Goal: Task Accomplishment & Management: Manage account settings

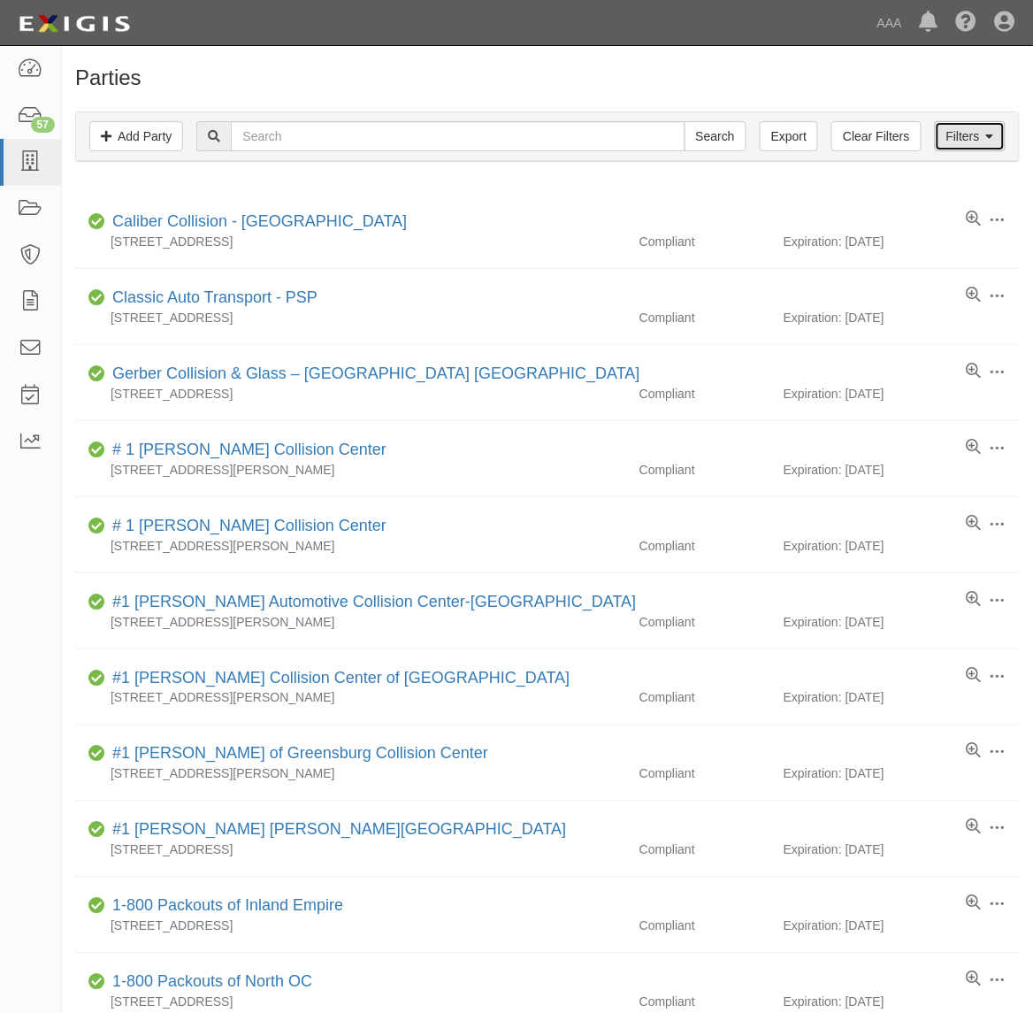
click at [979, 135] on link "Filters" at bounding box center [970, 136] width 71 height 30
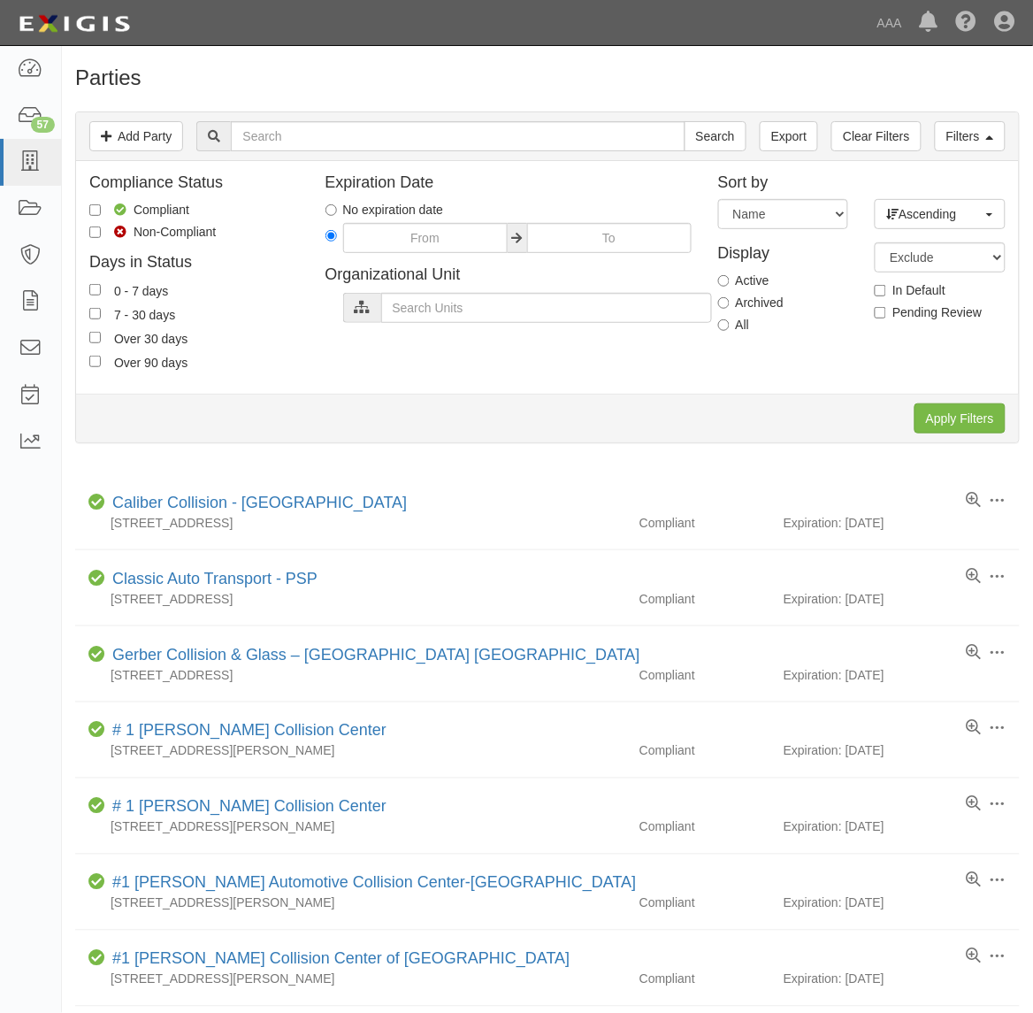
click at [740, 333] on label "All" at bounding box center [734, 325] width 32 height 18
click at [730, 331] on input "All" at bounding box center [723, 324] width 11 height 11
radio input "true"
click at [965, 410] on input "Apply Filters" at bounding box center [960, 418] width 91 height 30
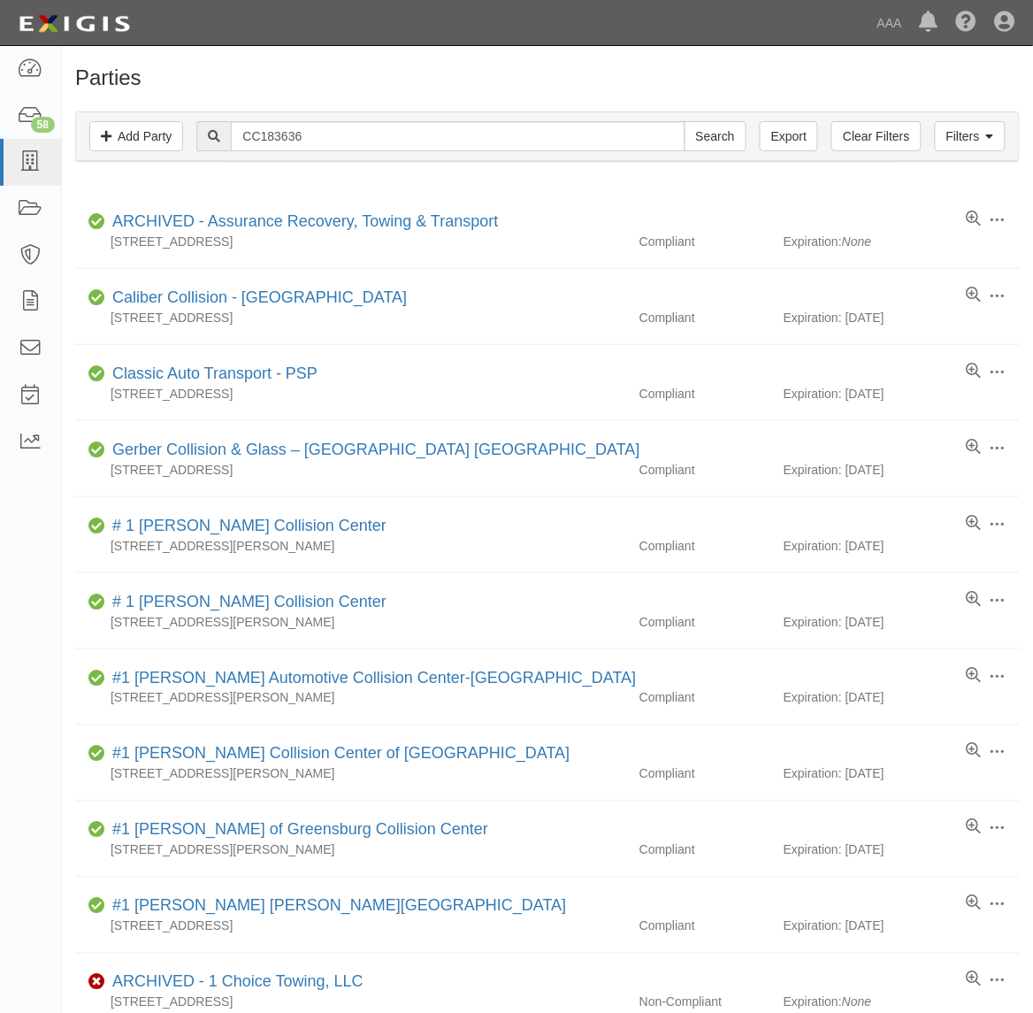
type input "CC183636"
click at [685, 121] on input "Search" at bounding box center [716, 136] width 62 height 30
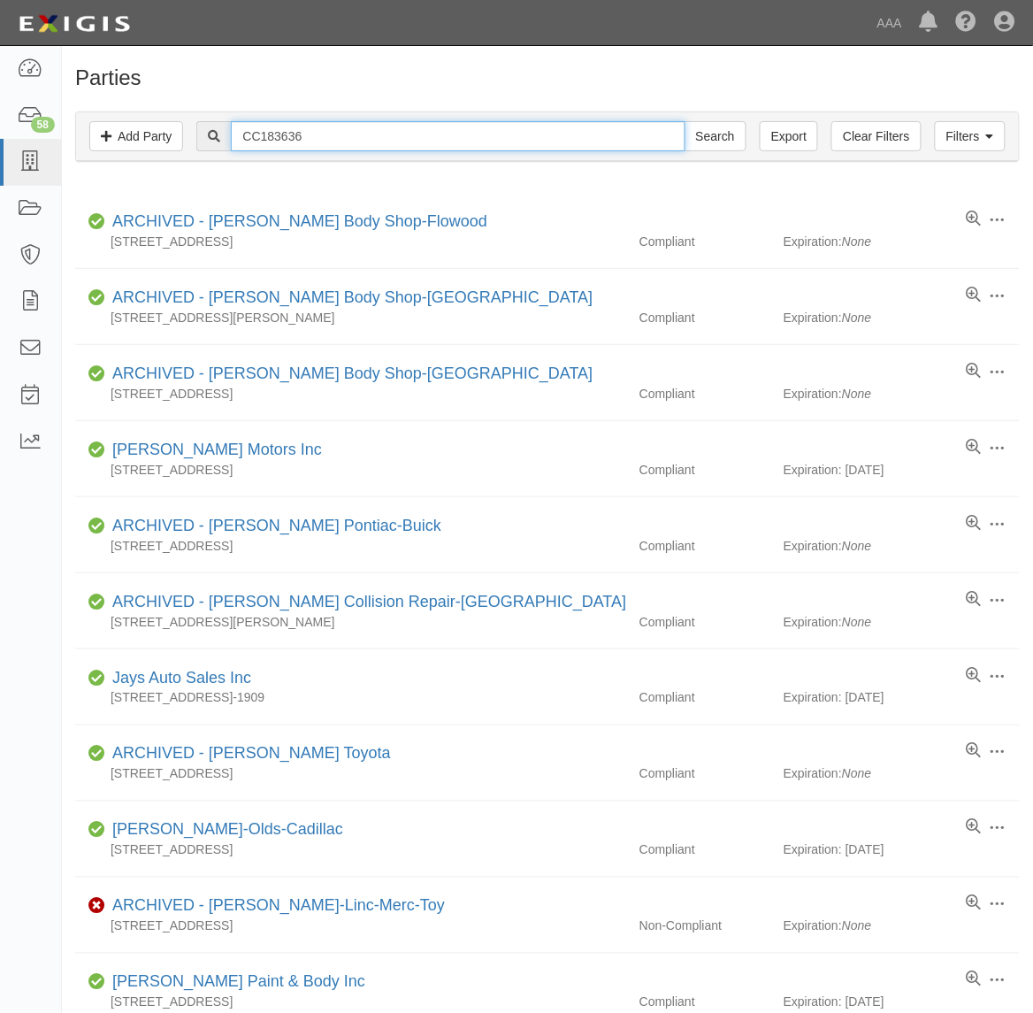
click at [310, 129] on input "CC183636" at bounding box center [458, 136] width 454 height 30
type input "Barnett's"
click at [685, 121] on input "Search" at bounding box center [716, 136] width 62 height 30
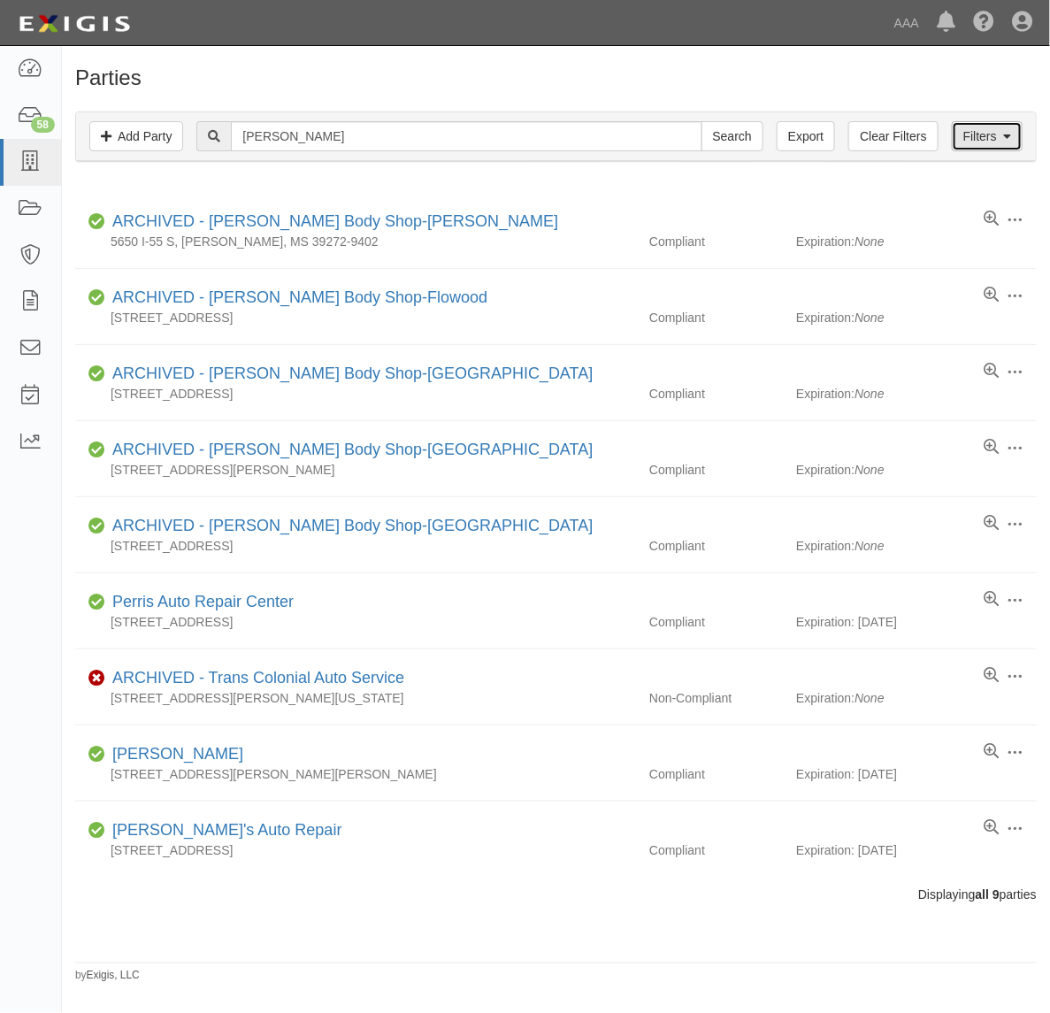
click at [986, 150] on link "Filters" at bounding box center [987, 136] width 71 height 30
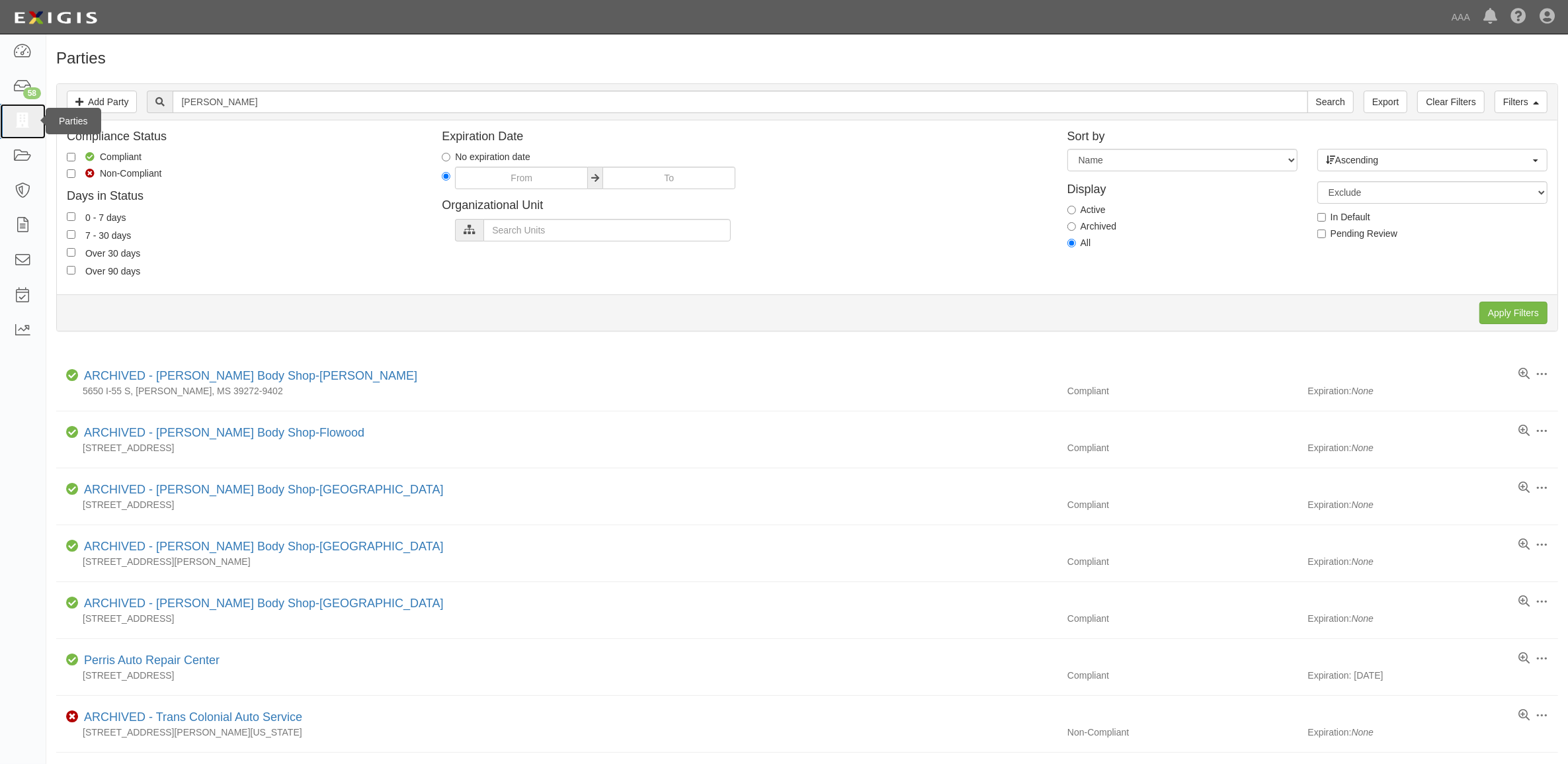
click at [31, 119] on link at bounding box center [22, 121] width 46 height 35
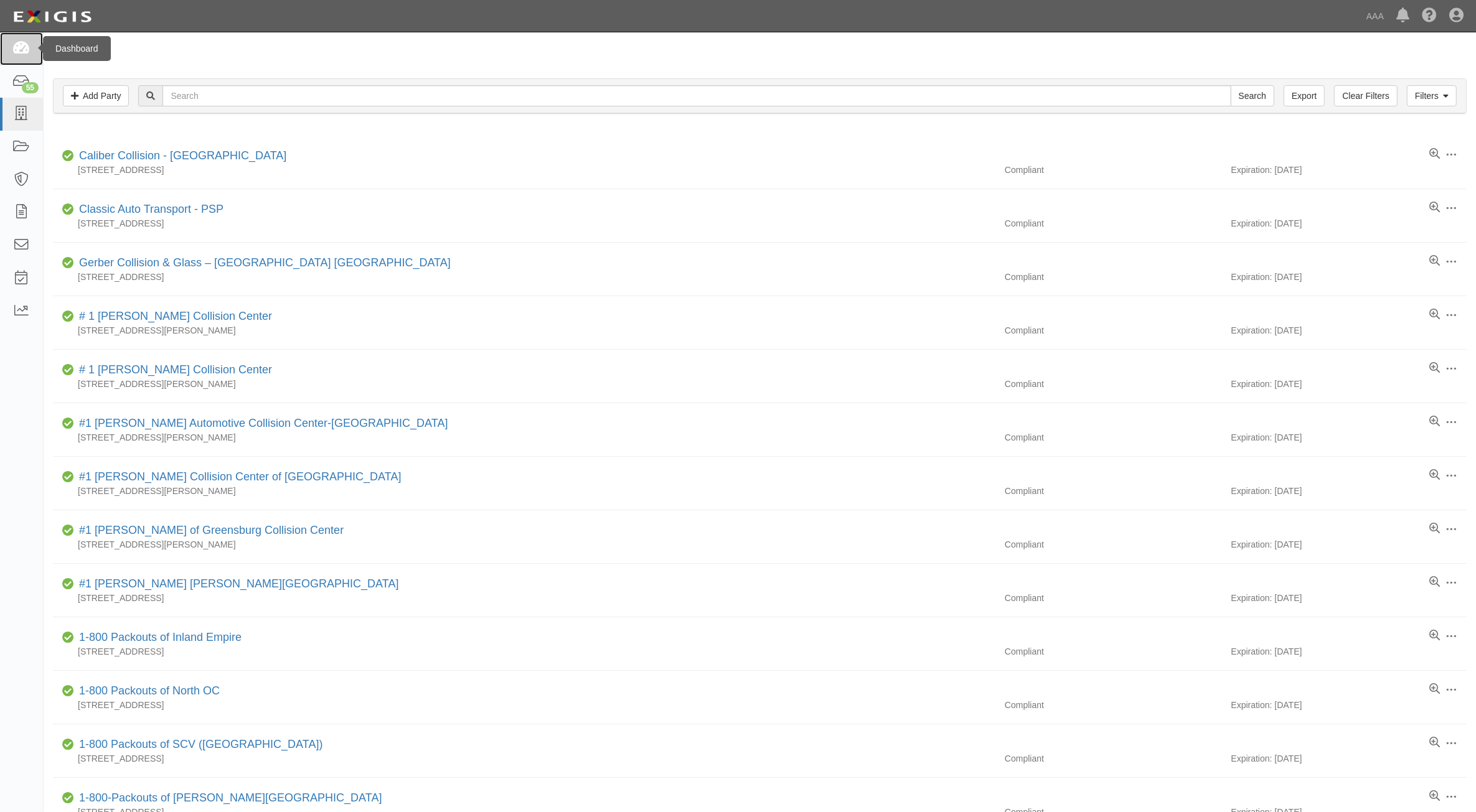
click at [22, 53] on icon at bounding box center [21, 49] width 18 height 14
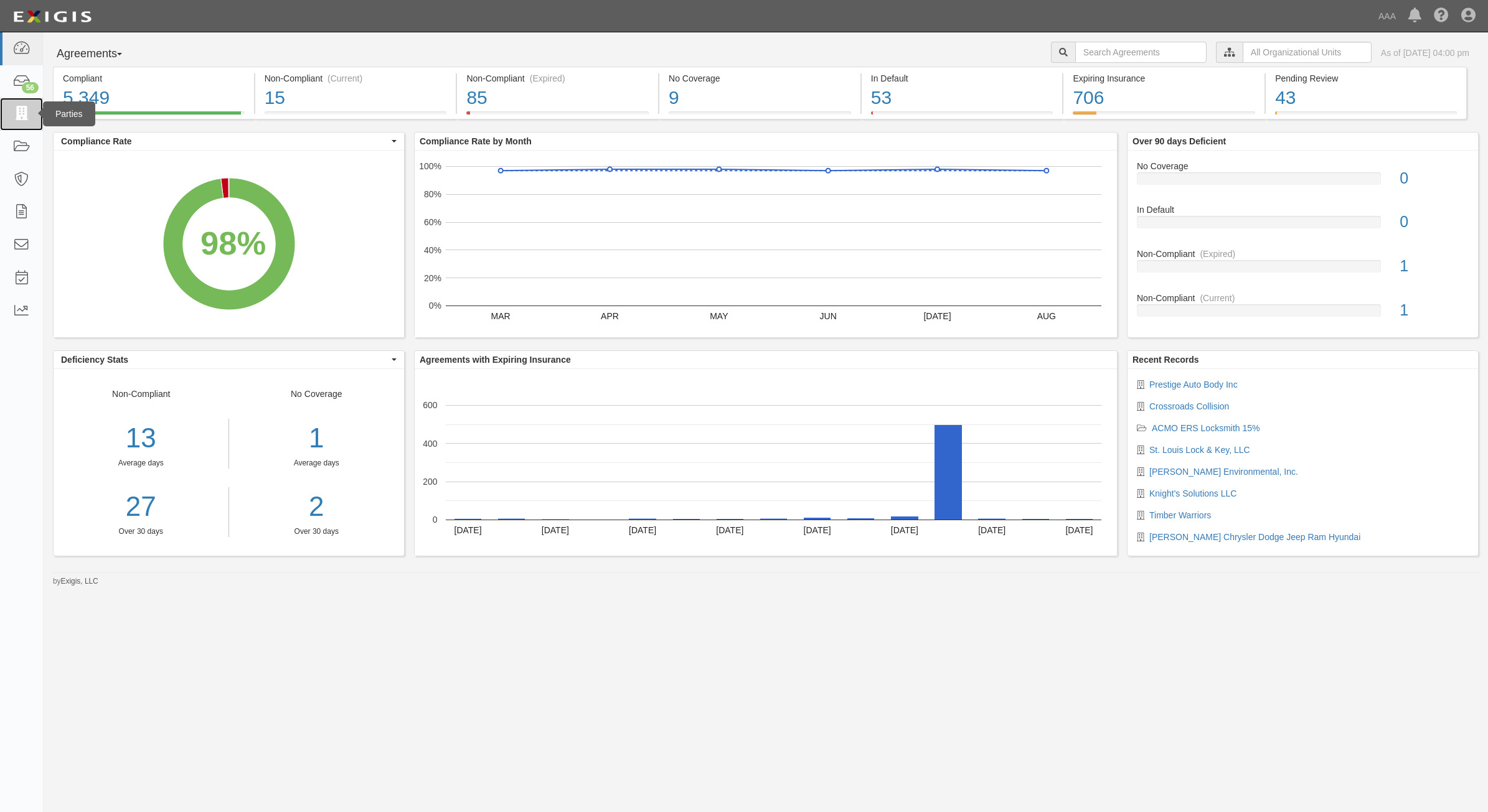
click at [15, 125] on link at bounding box center [21, 114] width 43 height 33
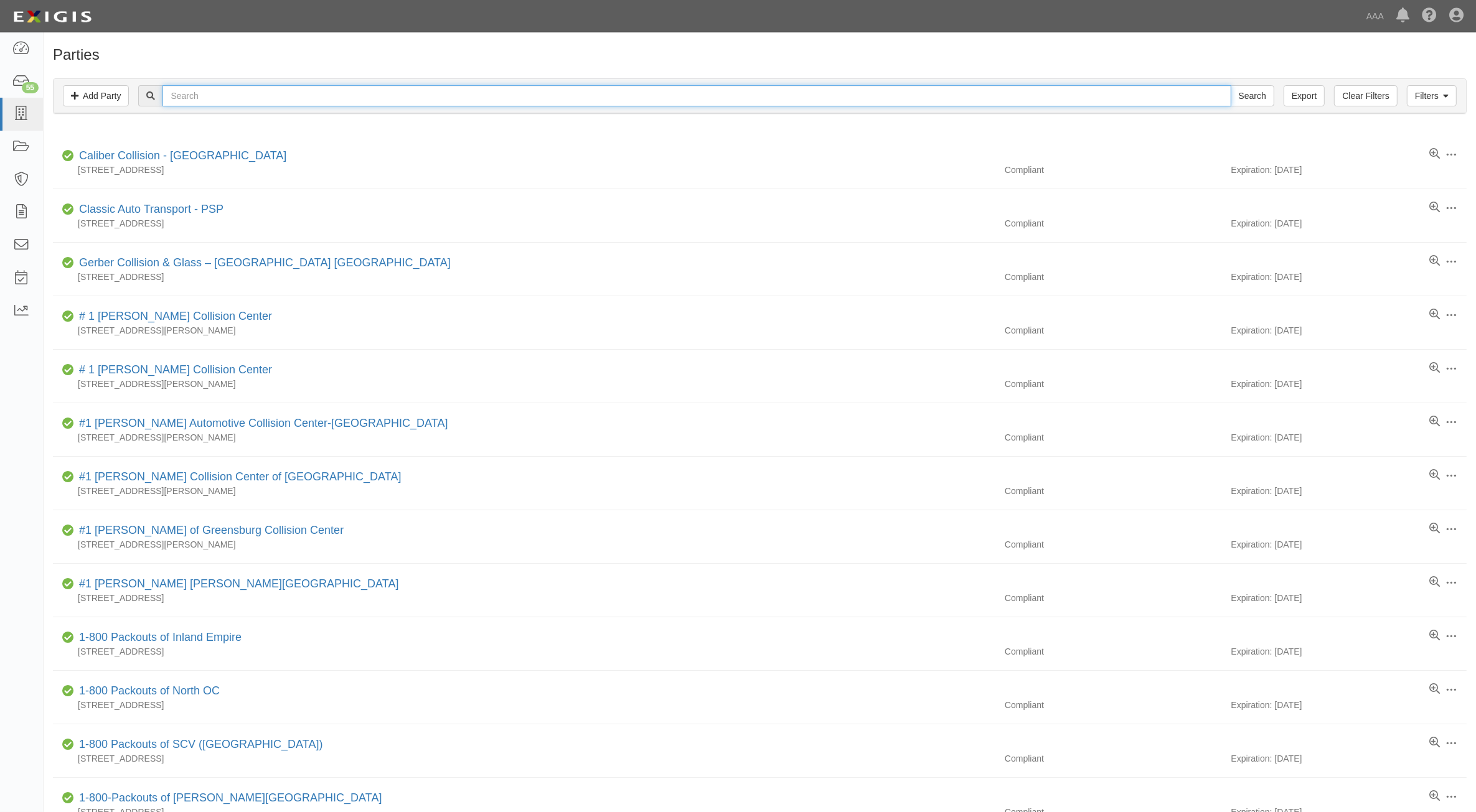
click at [449, 100] on input "text" at bounding box center [697, 96] width 1068 height 21
paste input "282474"
type input "282474"
click at [1264, 105] on input "Search" at bounding box center [1253, 96] width 44 height 21
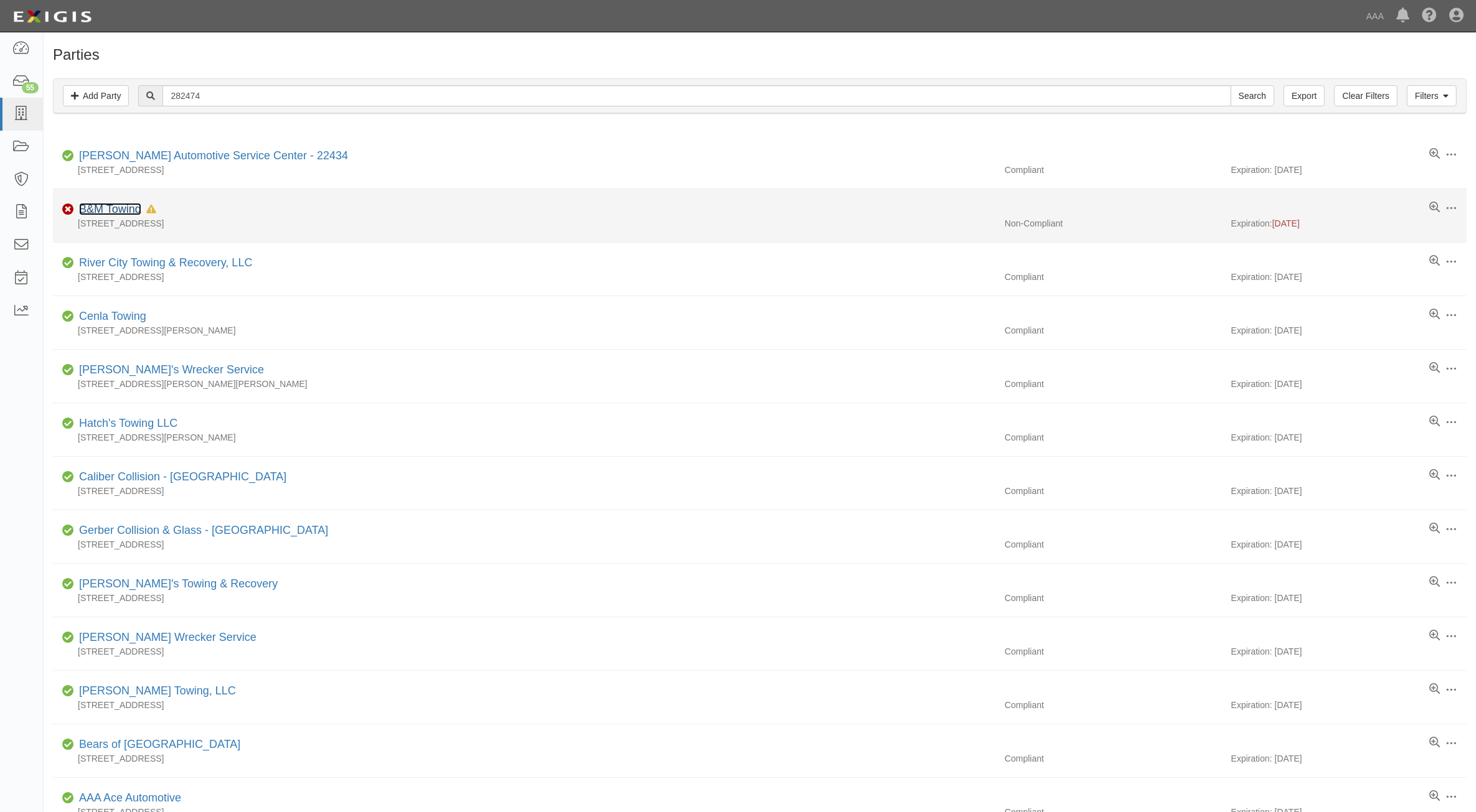
click at [120, 210] on link "B&M Towing" at bounding box center [110, 209] width 62 height 13
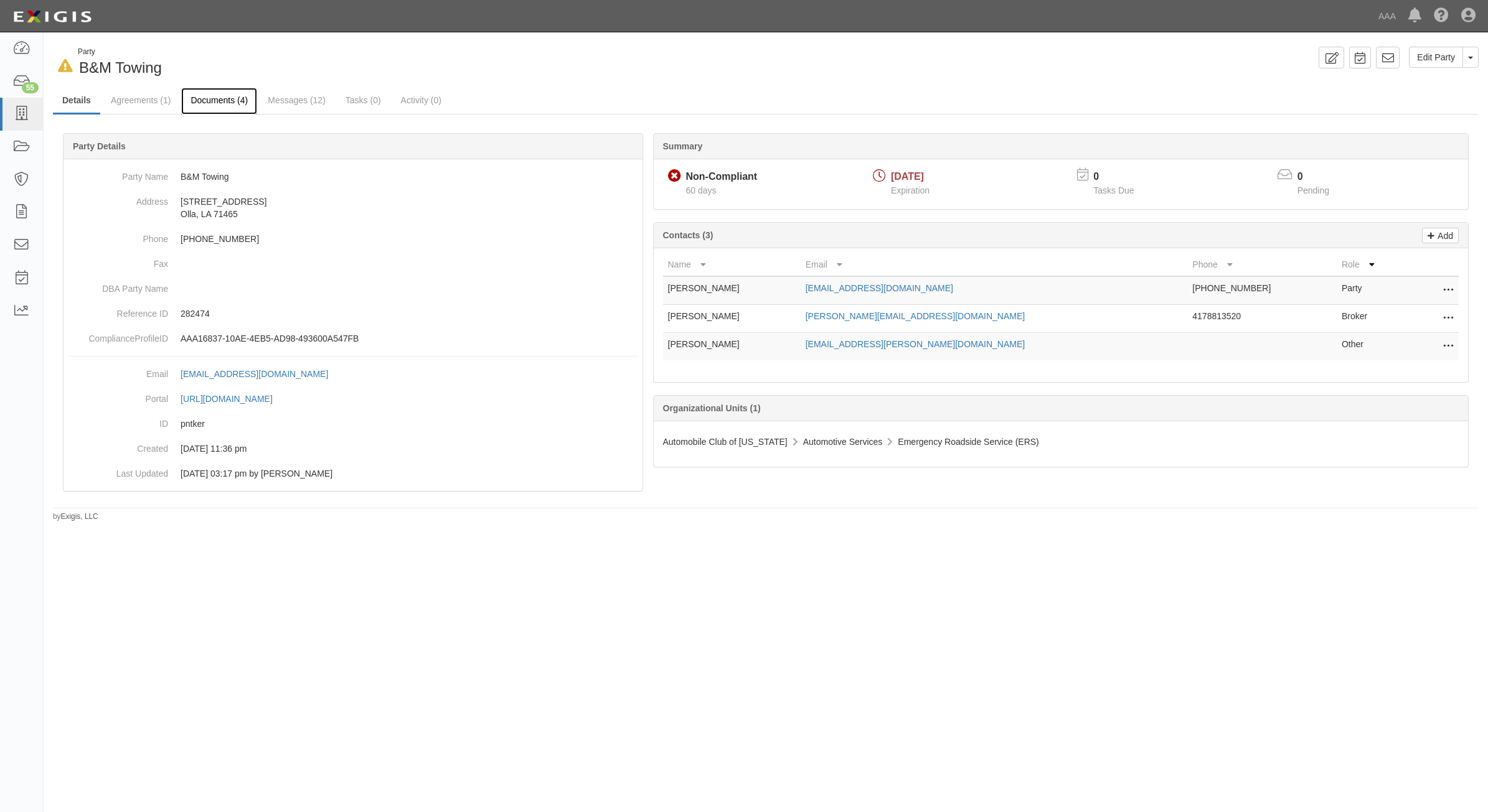
click at [221, 101] on link "Documents (4)" at bounding box center [219, 101] width 76 height 27
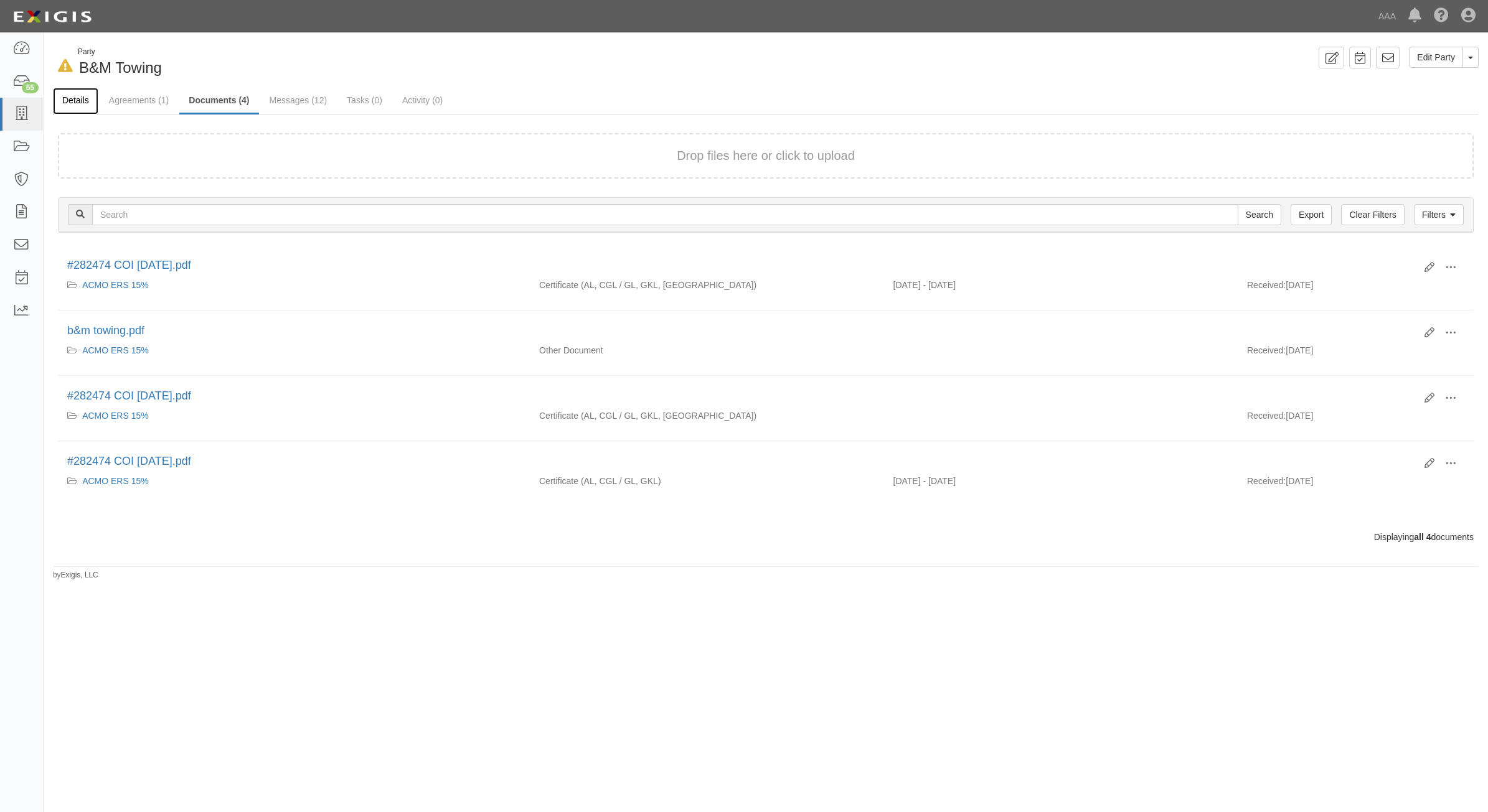
click at [72, 106] on link "Details" at bounding box center [75, 101] width 46 height 27
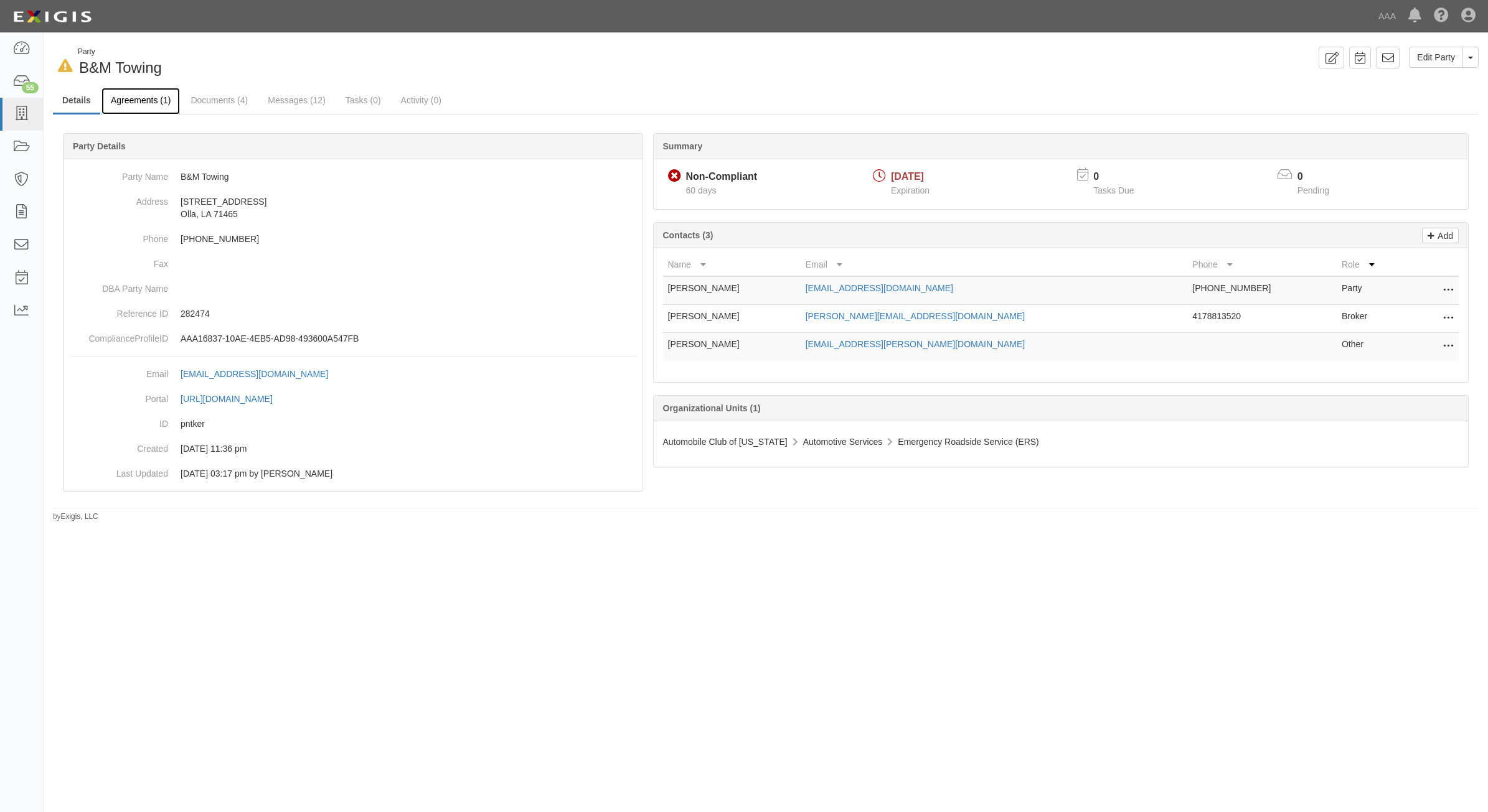
click at [150, 101] on link "Agreements (1)" at bounding box center [140, 101] width 78 height 27
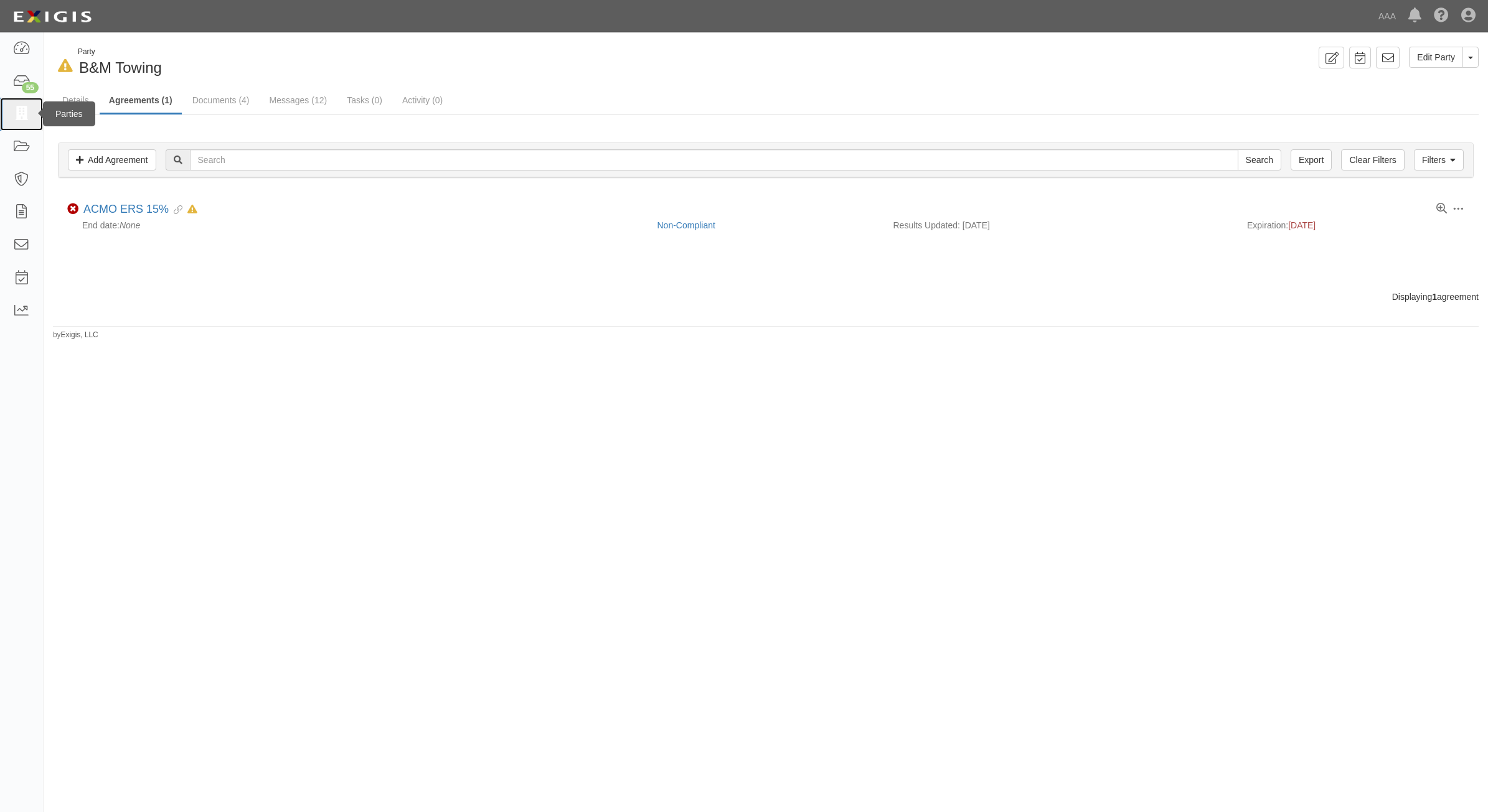
click at [30, 110] on link at bounding box center [21, 114] width 43 height 33
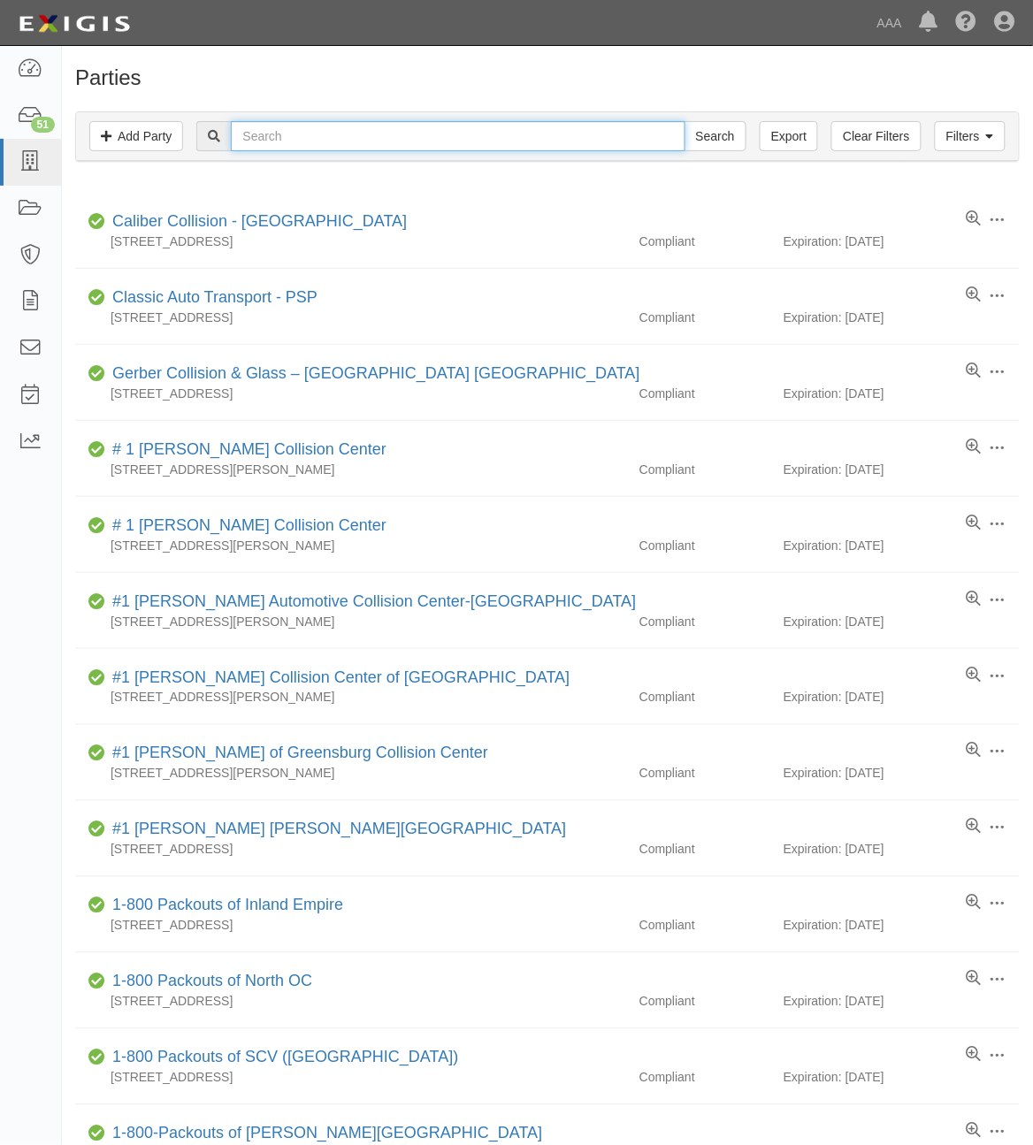
click at [385, 135] on input "text" at bounding box center [458, 136] width 454 height 30
type input "Barnett"
click at [685, 121] on input "Search" at bounding box center [716, 136] width 62 height 30
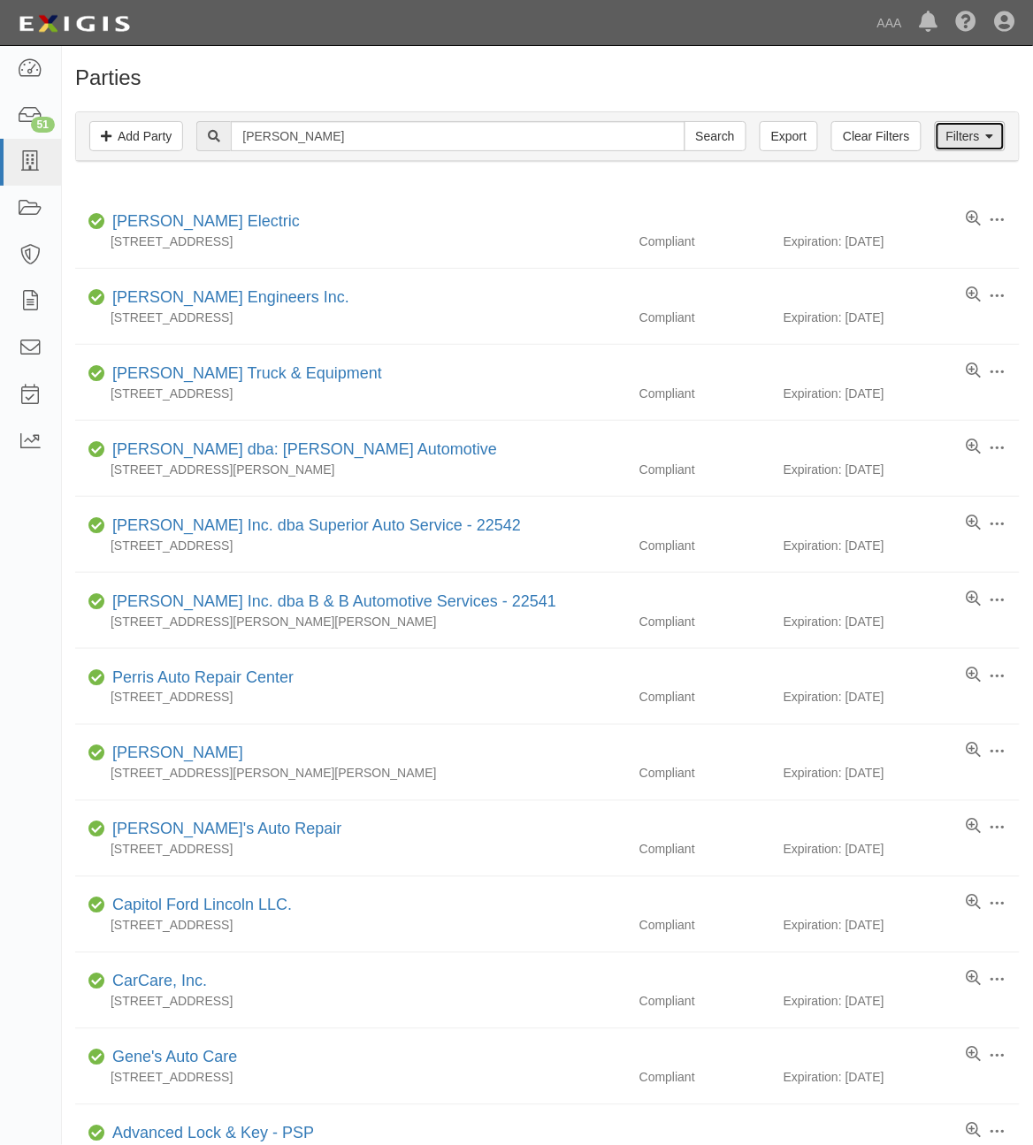
click at [991, 143] on icon at bounding box center [990, 137] width 8 height 12
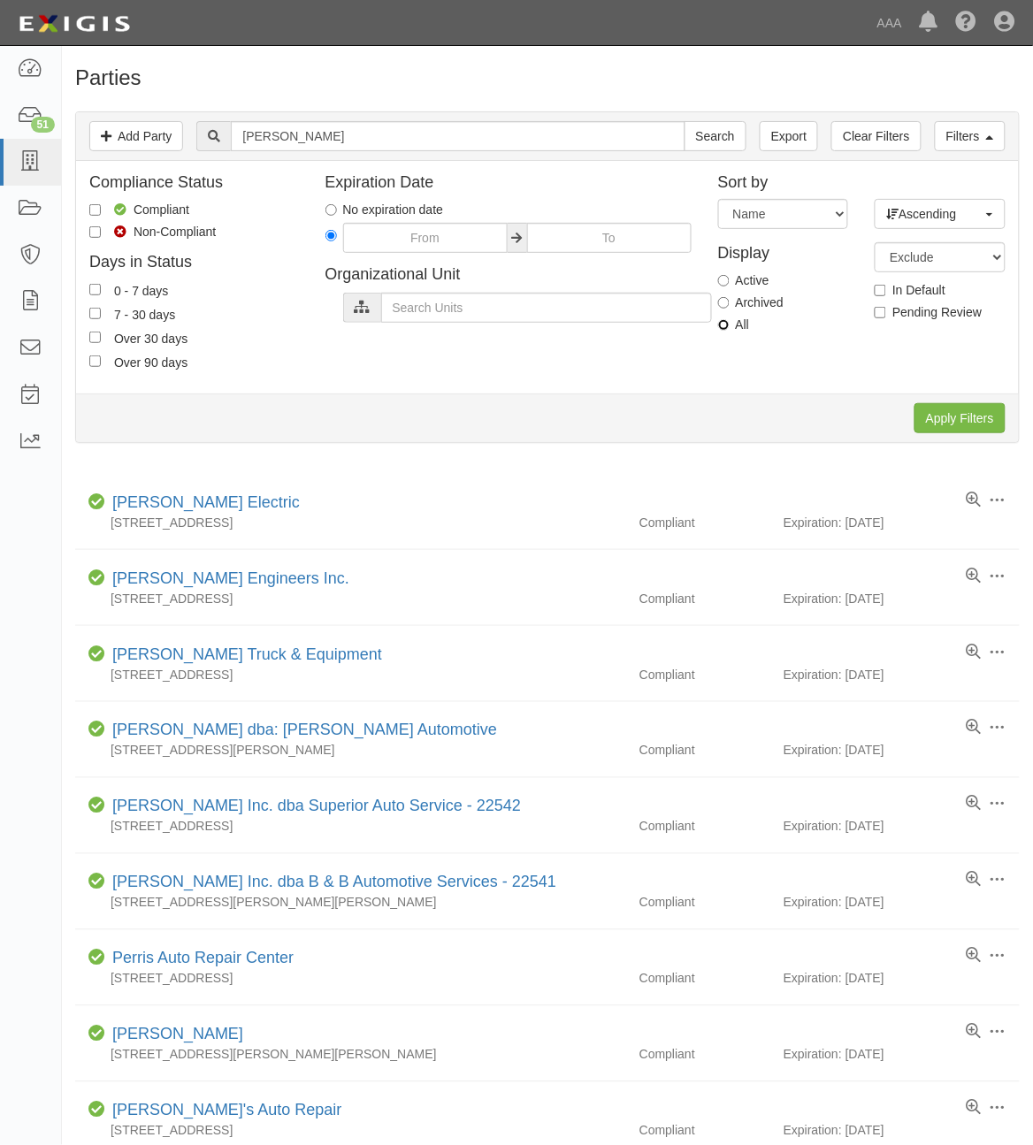
click at [726, 325] on input "All" at bounding box center [723, 324] width 11 height 11
radio input "true"
click at [952, 422] on input "Apply Filters" at bounding box center [960, 418] width 91 height 30
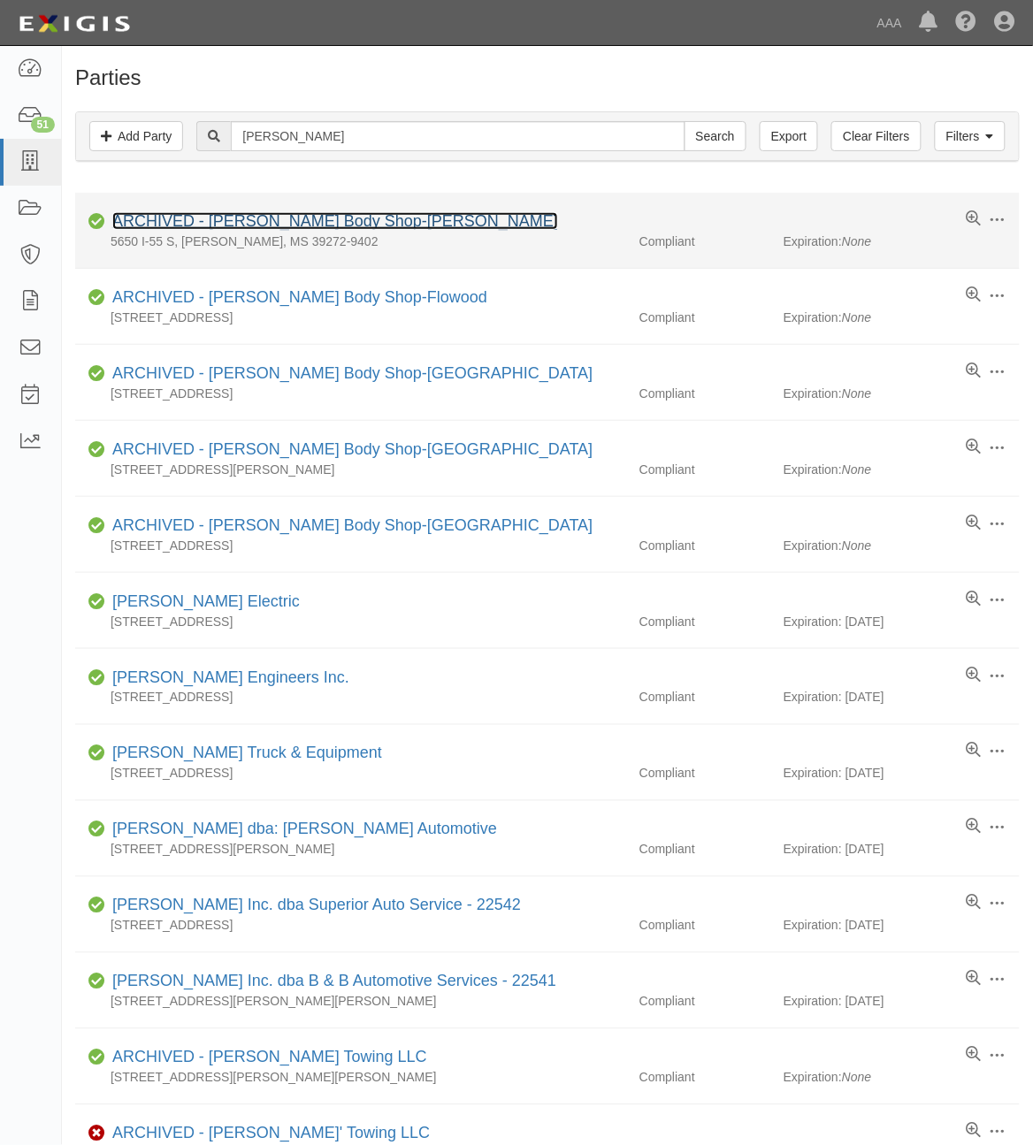
click at [341, 224] on link "ARCHIVED - [PERSON_NAME] Body Shop-[PERSON_NAME]" at bounding box center [335, 221] width 446 height 18
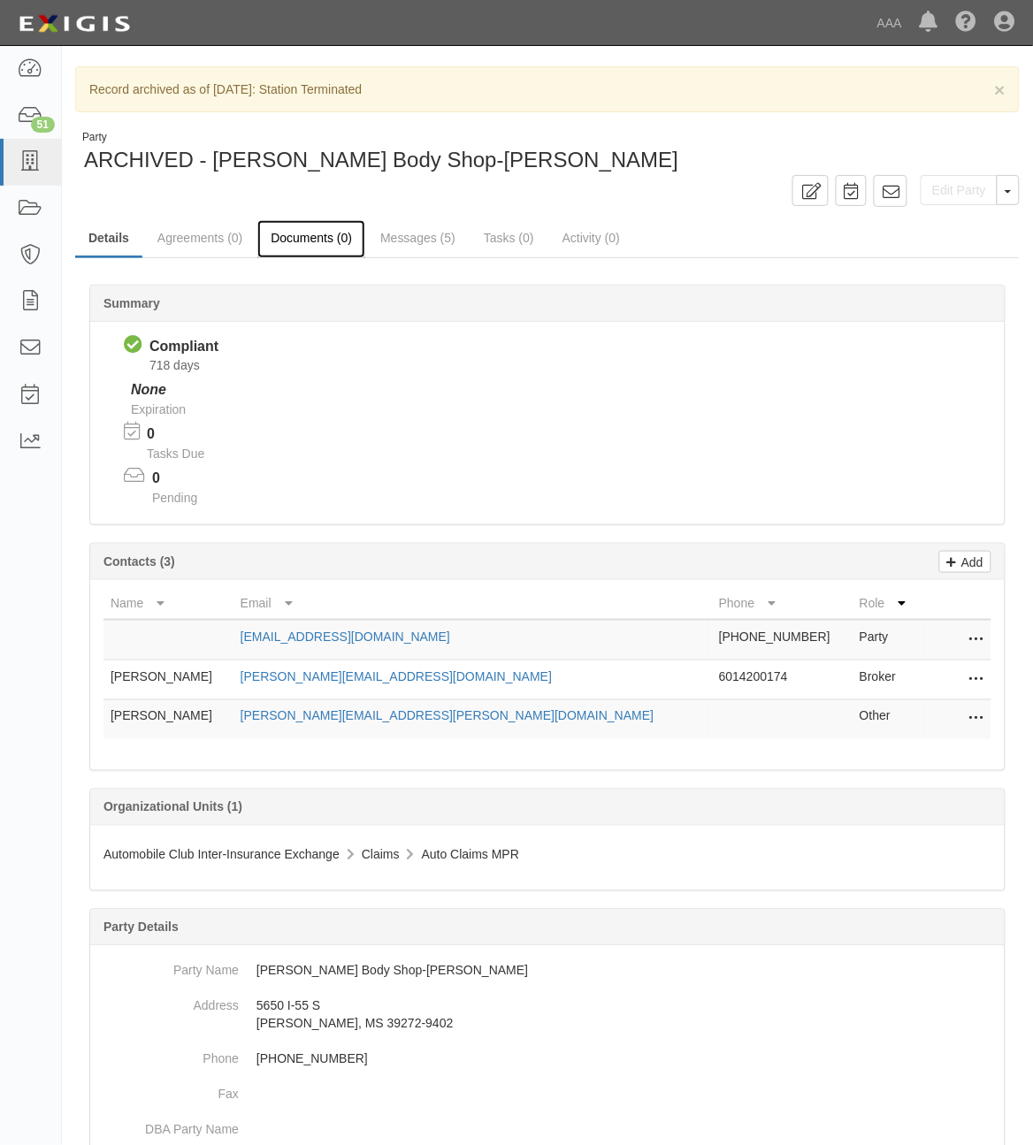
click at [305, 248] on link "Documents (0)" at bounding box center [311, 239] width 108 height 38
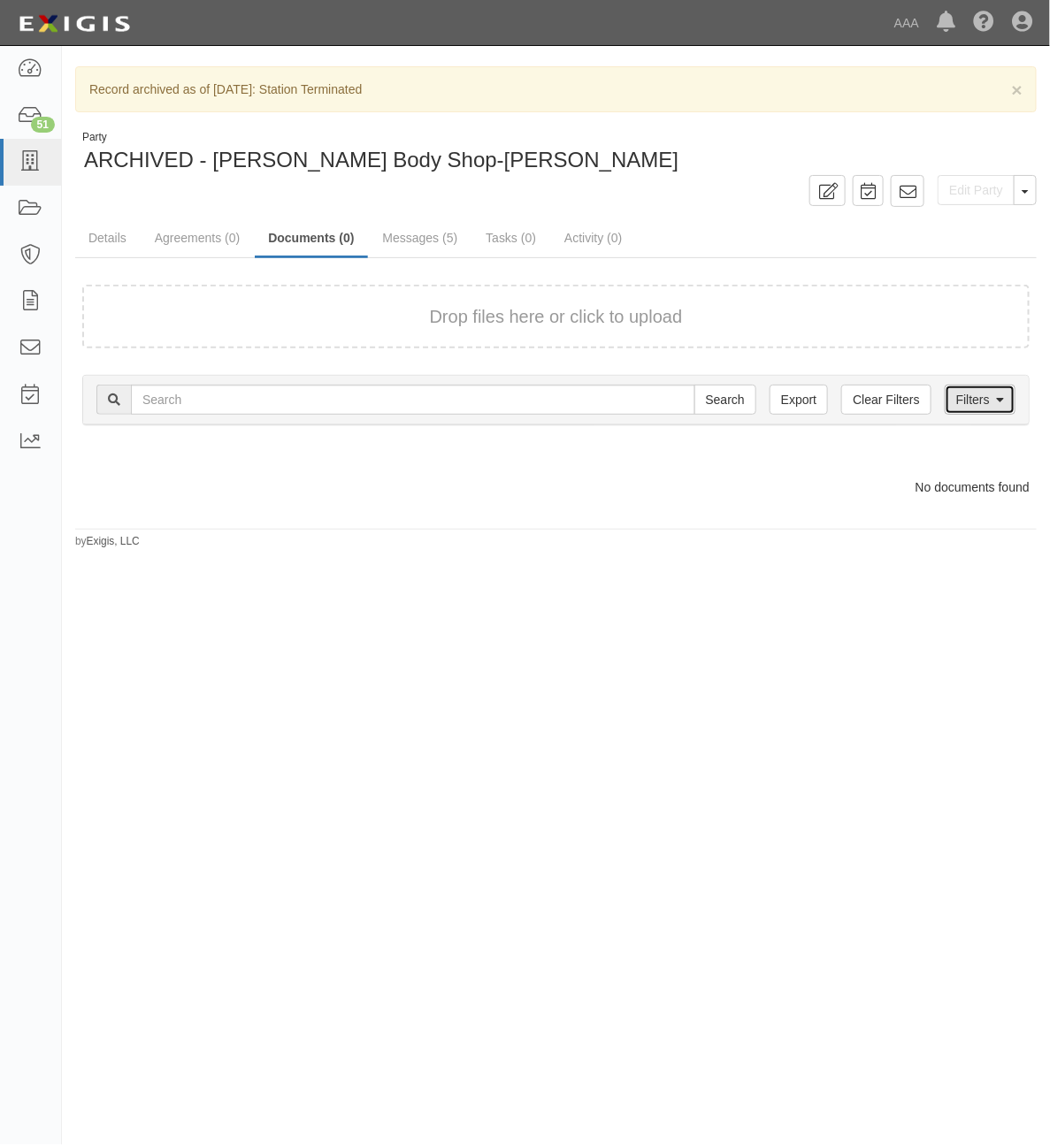
click at [966, 402] on link "Filters" at bounding box center [980, 400] width 71 height 30
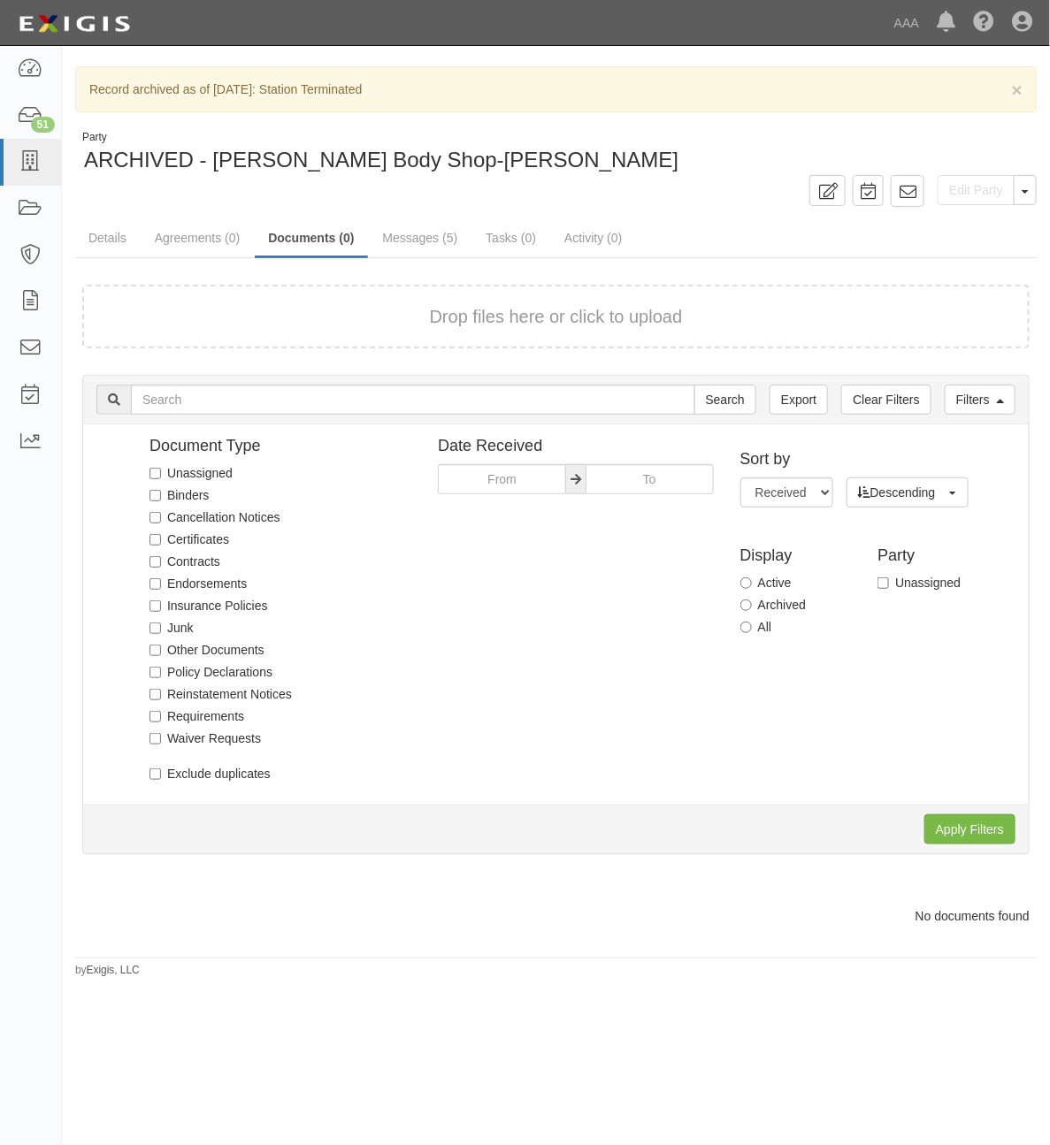
click at [757, 632] on label "All" at bounding box center [756, 627] width 32 height 18
click at [752, 632] on input "All" at bounding box center [745, 627] width 11 height 11
radio input "true"
click at [943, 818] on input "Apply Filters" at bounding box center [969, 830] width 91 height 30
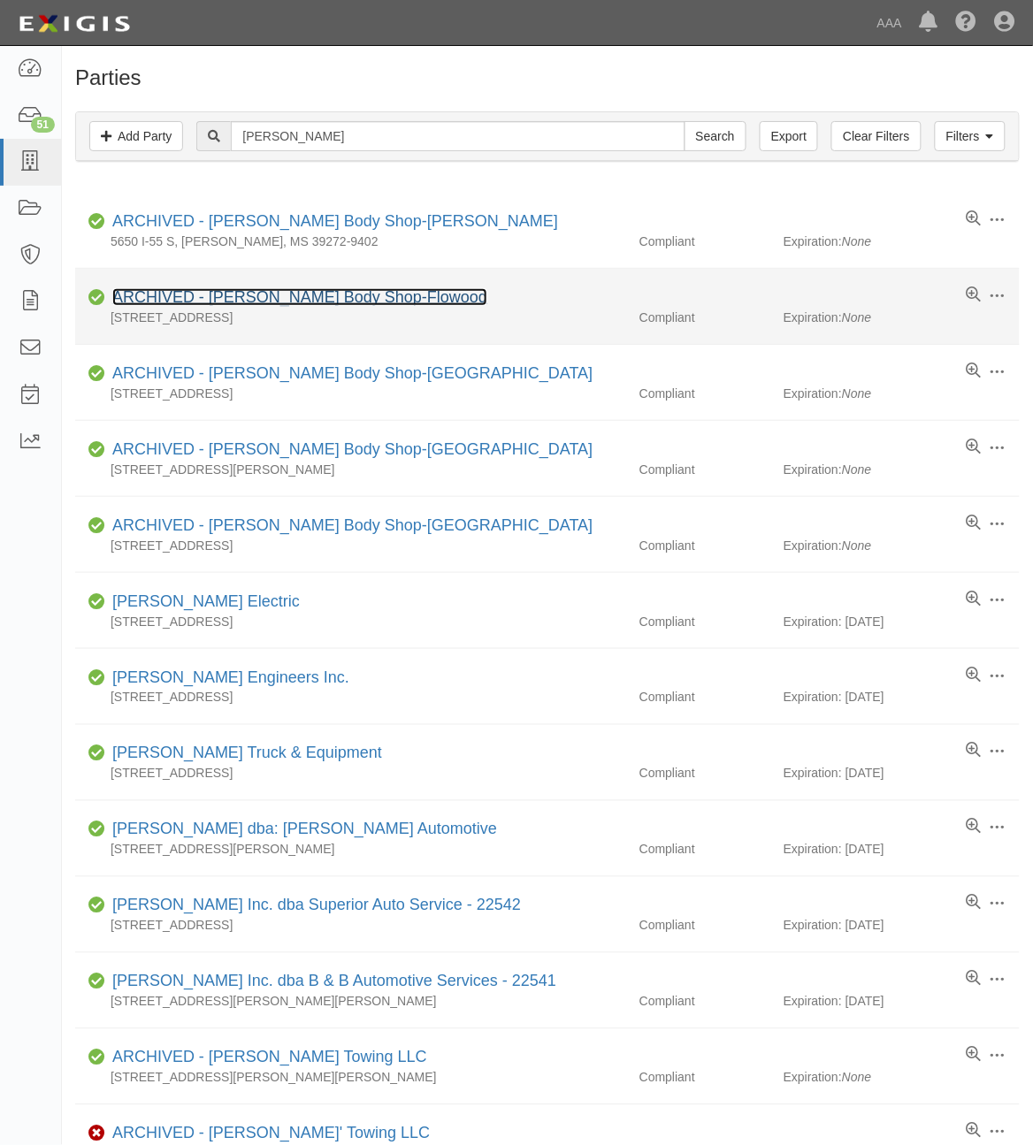
click at [279, 298] on link "ARCHIVED - [PERSON_NAME] Body Shop-Flowood" at bounding box center [299, 297] width 375 height 18
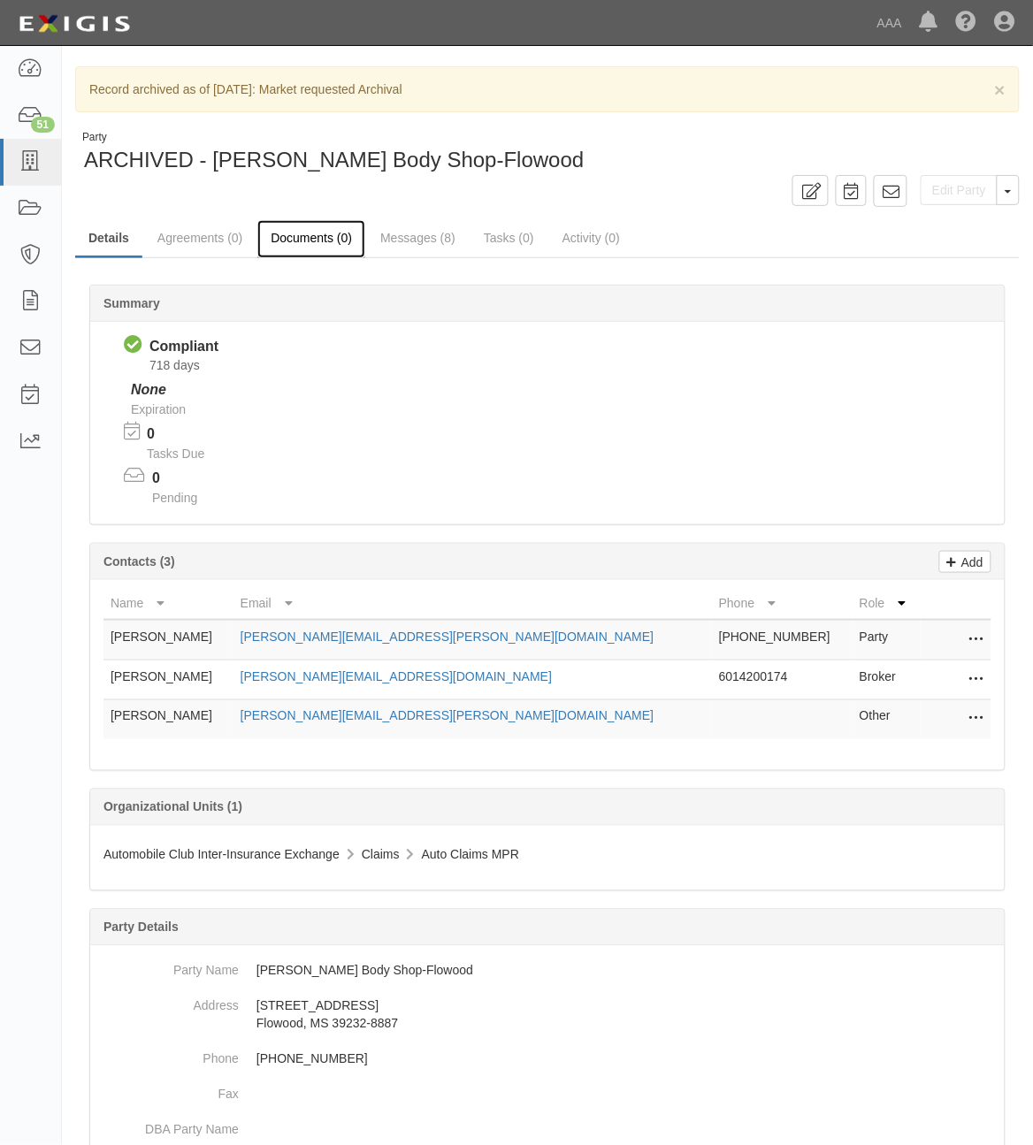
click at [325, 250] on link "Documents (0)" at bounding box center [311, 239] width 108 height 38
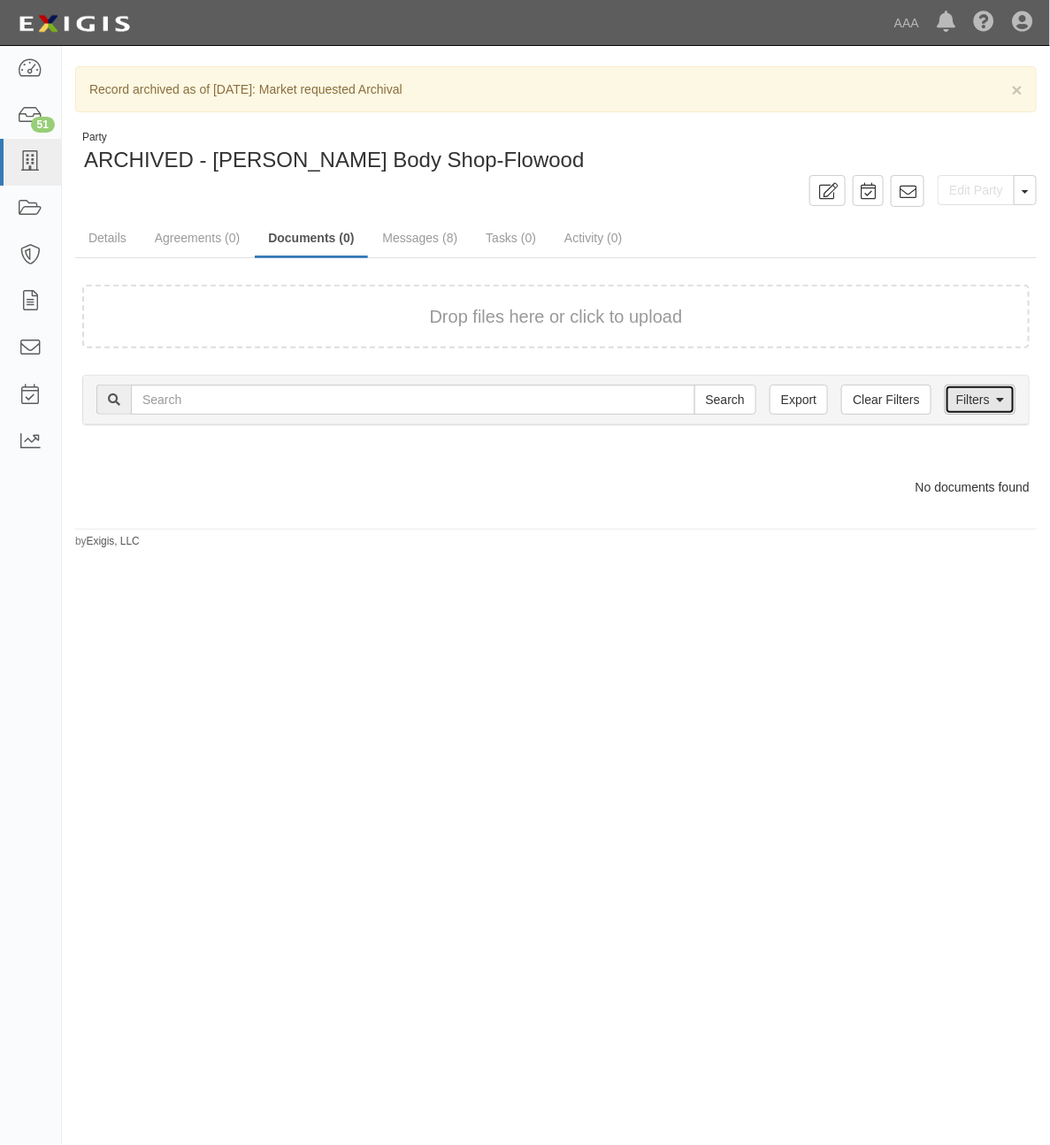
click at [991, 398] on link "Filters" at bounding box center [980, 400] width 71 height 30
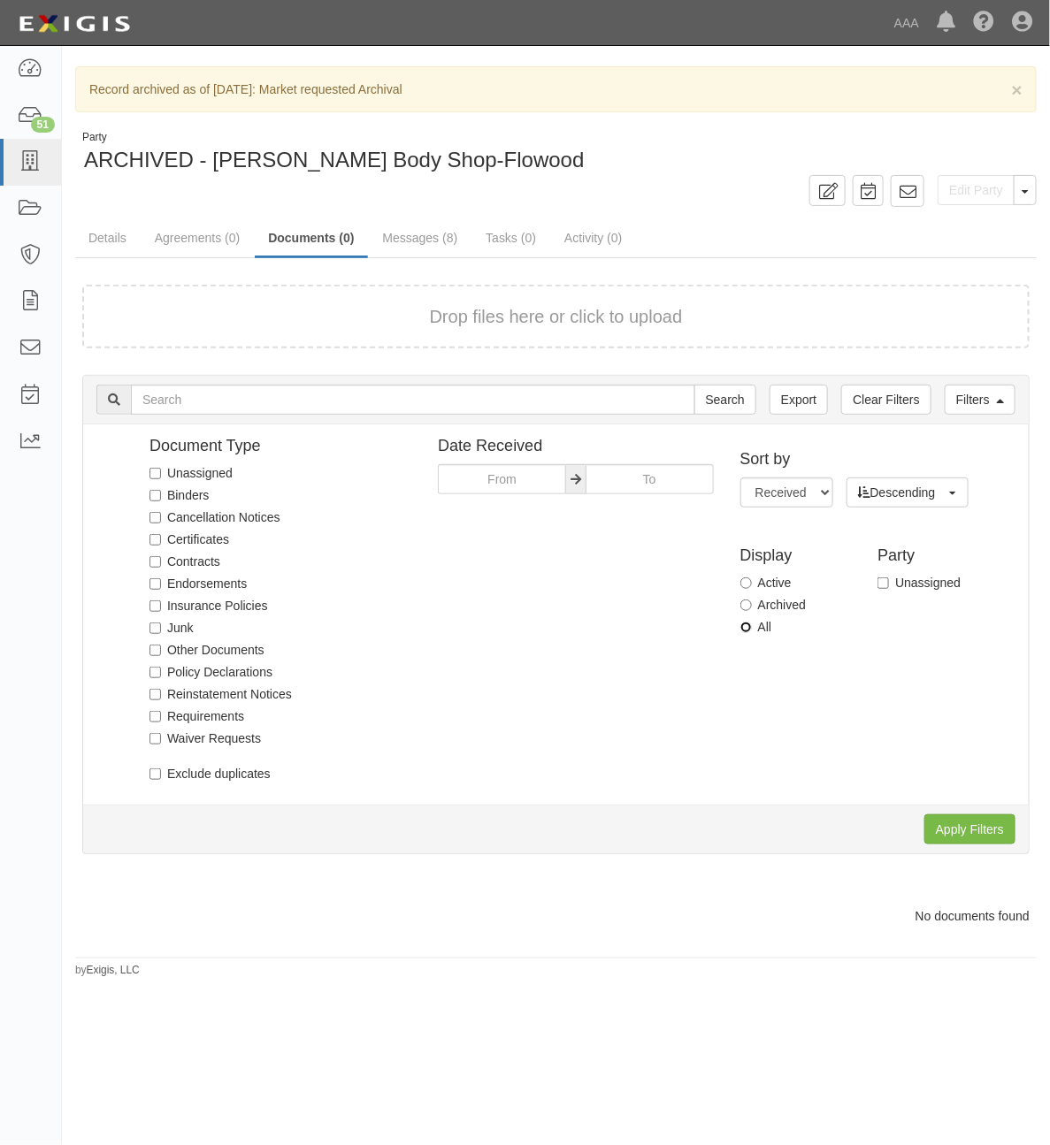
click at [750, 630] on input "All" at bounding box center [745, 627] width 11 height 11
radio input "true"
click at [958, 830] on input "Apply Filters" at bounding box center [969, 830] width 91 height 30
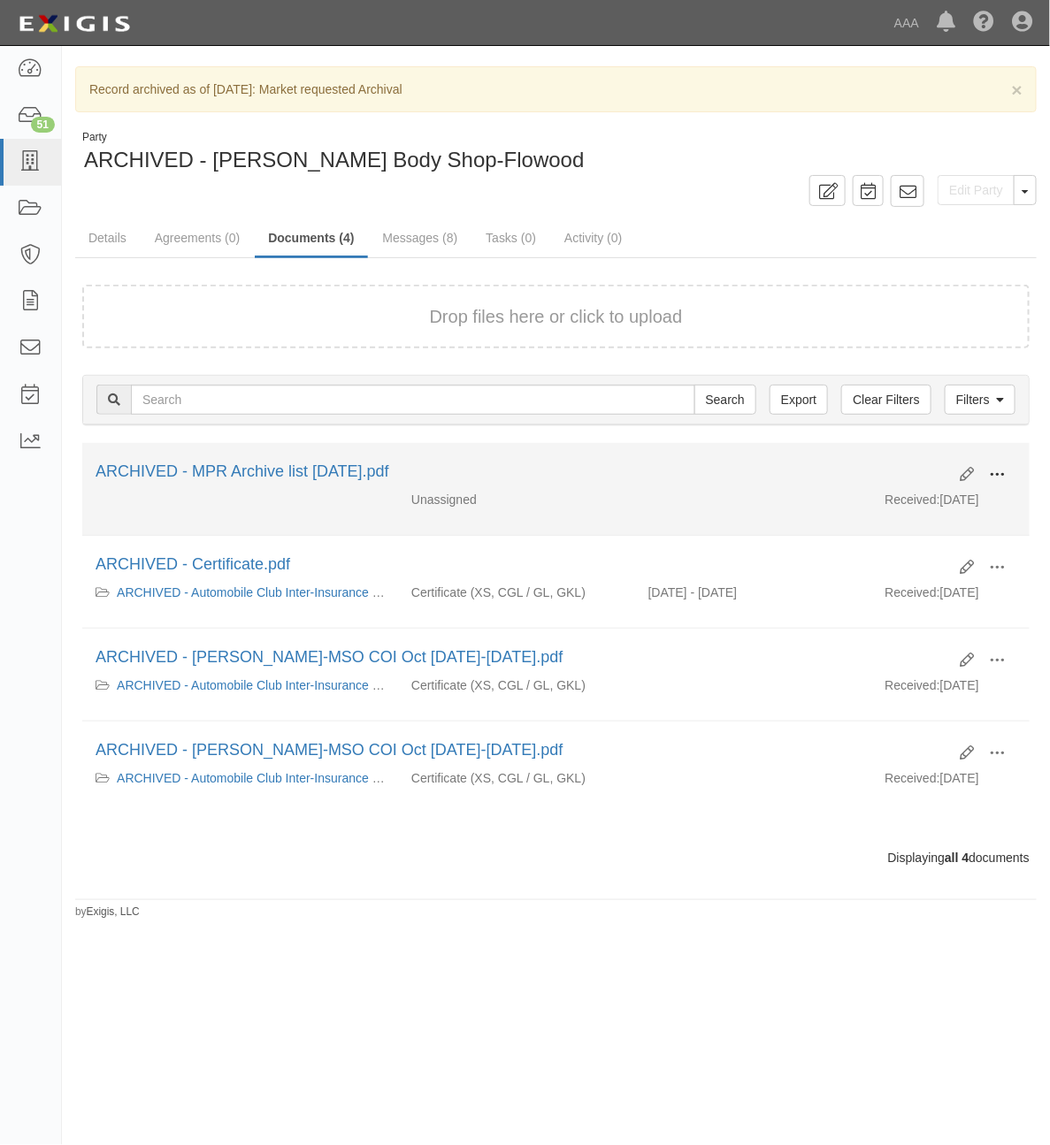
click at [1001, 478] on span at bounding box center [997, 475] width 16 height 16
click at [922, 489] on link "View" at bounding box center [911, 492] width 140 height 32
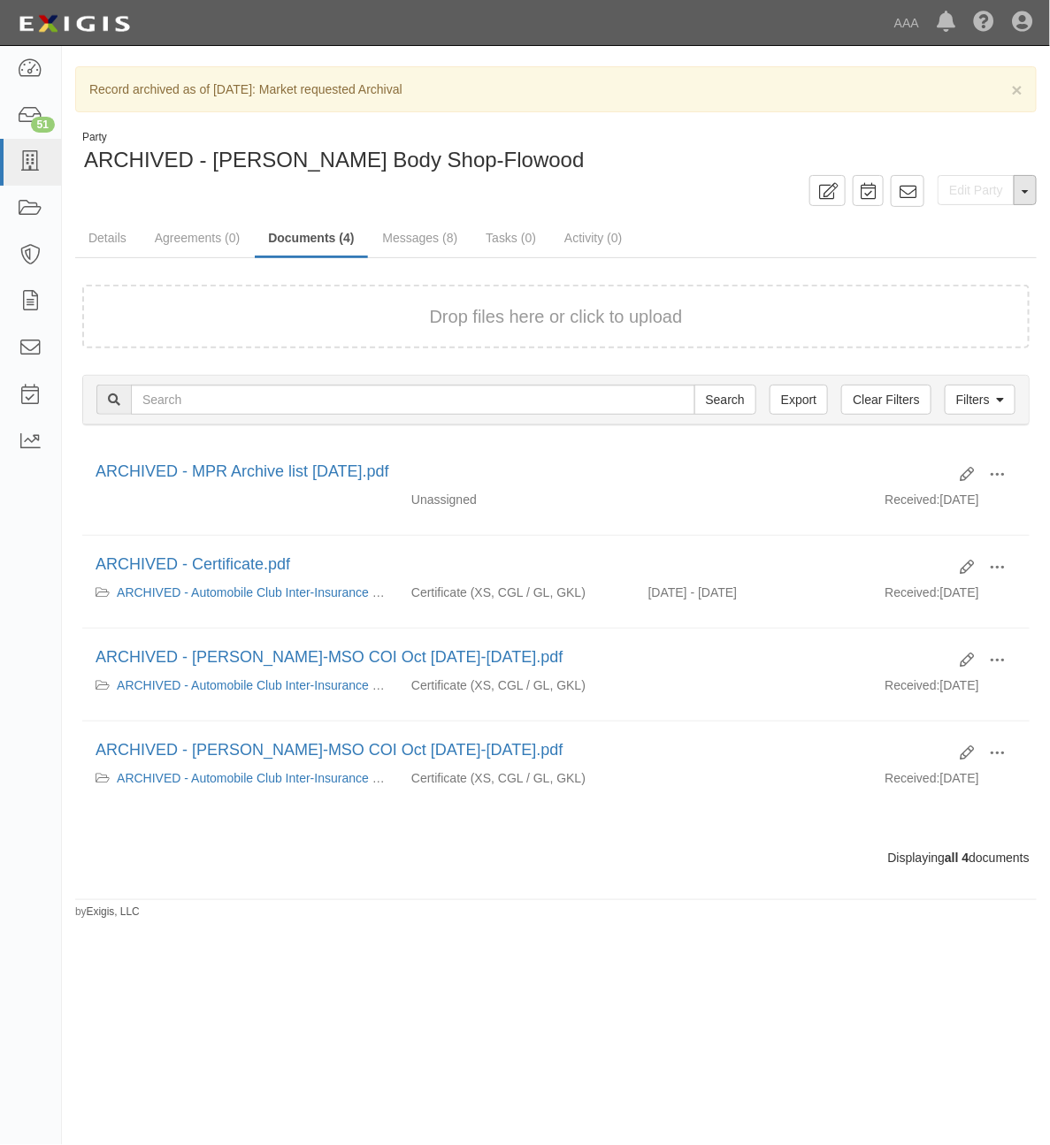
click at [1028, 191] on span "button" at bounding box center [1025, 192] width 7 height 4
click at [108, 246] on link "Details" at bounding box center [107, 239] width 65 height 38
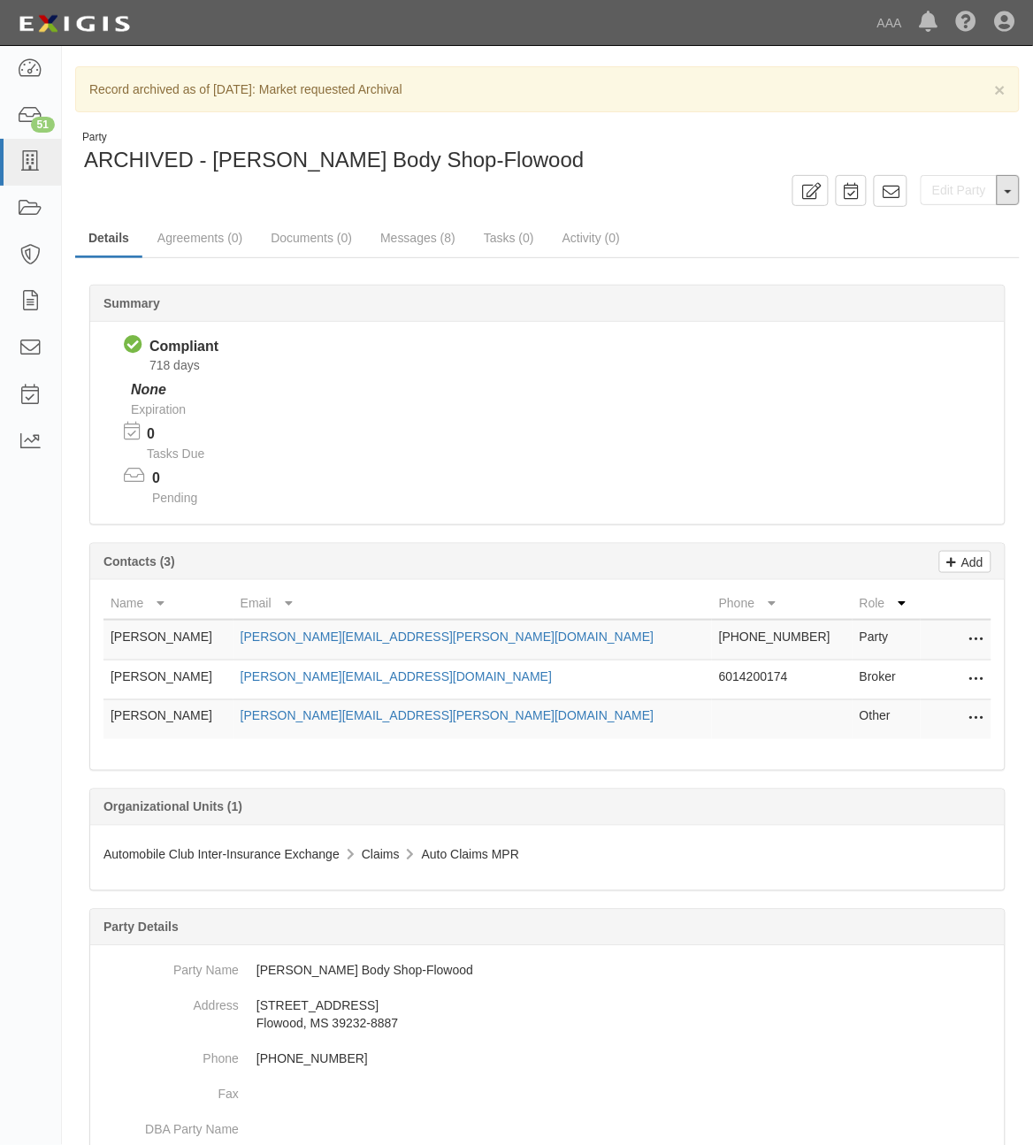
click at [1008, 192] on span "button" at bounding box center [1008, 192] width 7 height 4
click at [955, 245] on button "Unarchive Party" at bounding box center [949, 248] width 140 height 27
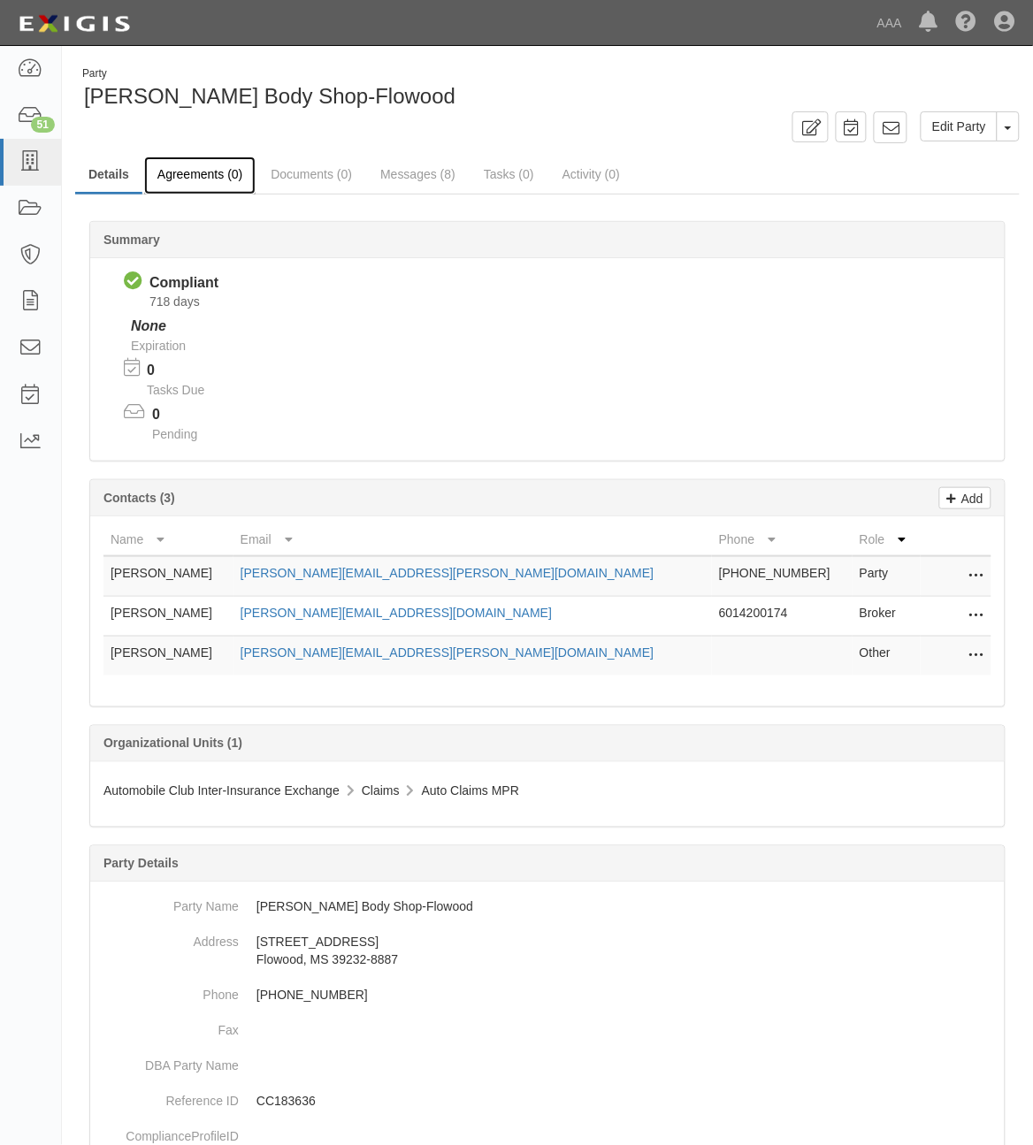
click at [218, 180] on link "Agreements (0)" at bounding box center [199, 176] width 111 height 38
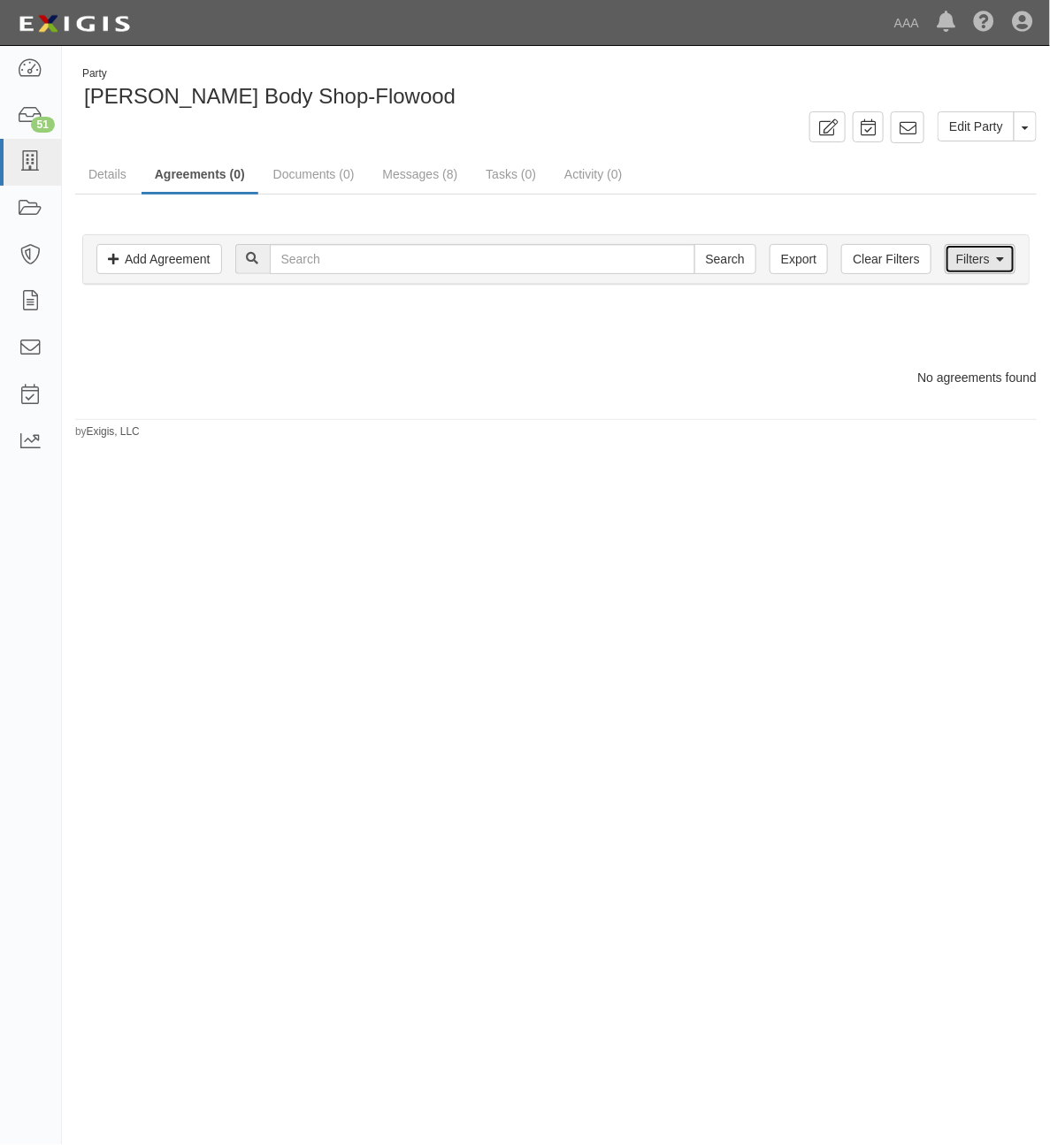
click at [967, 263] on link "Filters" at bounding box center [980, 259] width 71 height 30
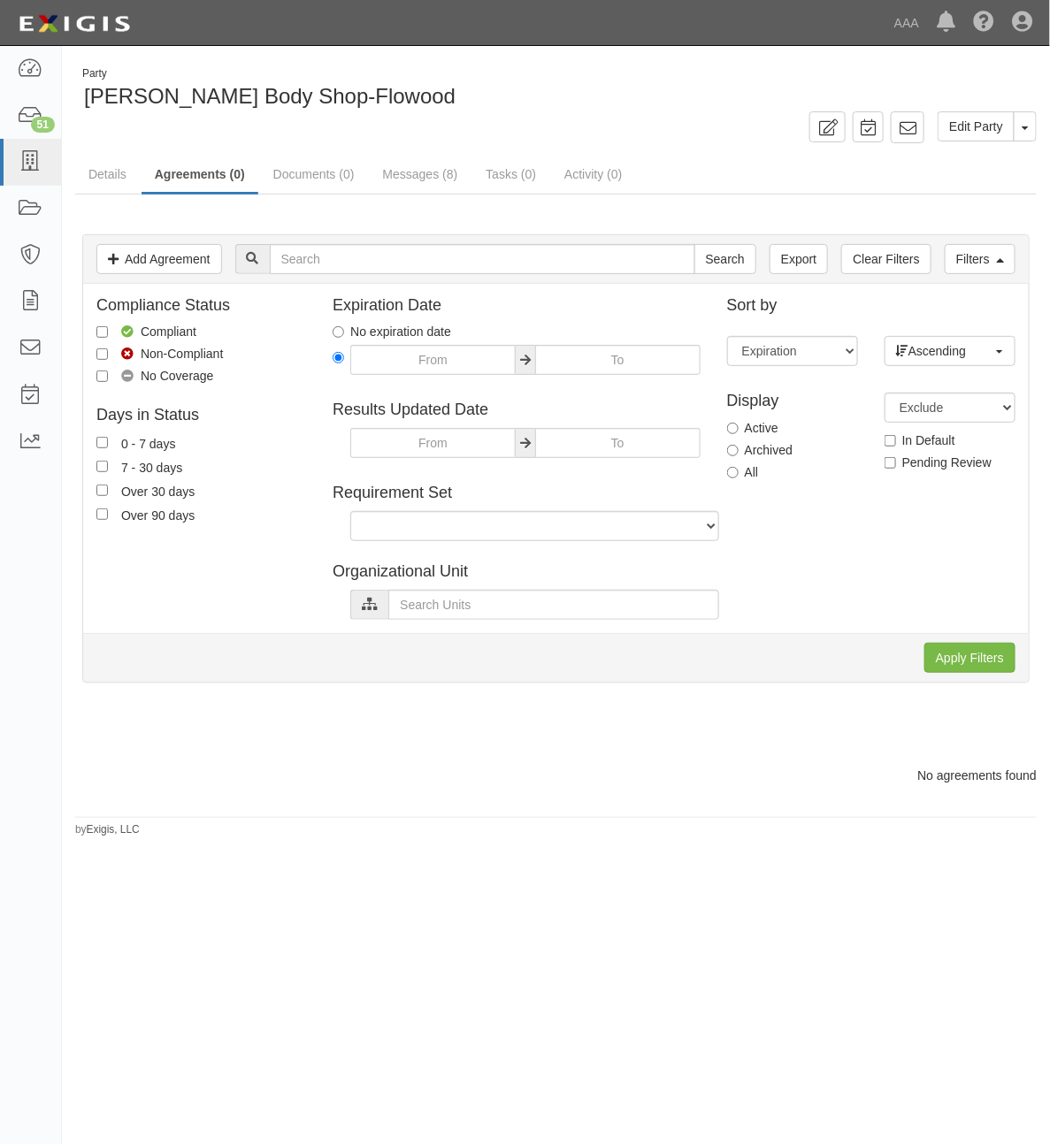
click at [750, 481] on label "All" at bounding box center [743, 472] width 32 height 18
click at [739, 478] on input "All" at bounding box center [732, 472] width 11 height 11
radio input "true"
click at [946, 656] on input "Apply Filters" at bounding box center [969, 658] width 91 height 30
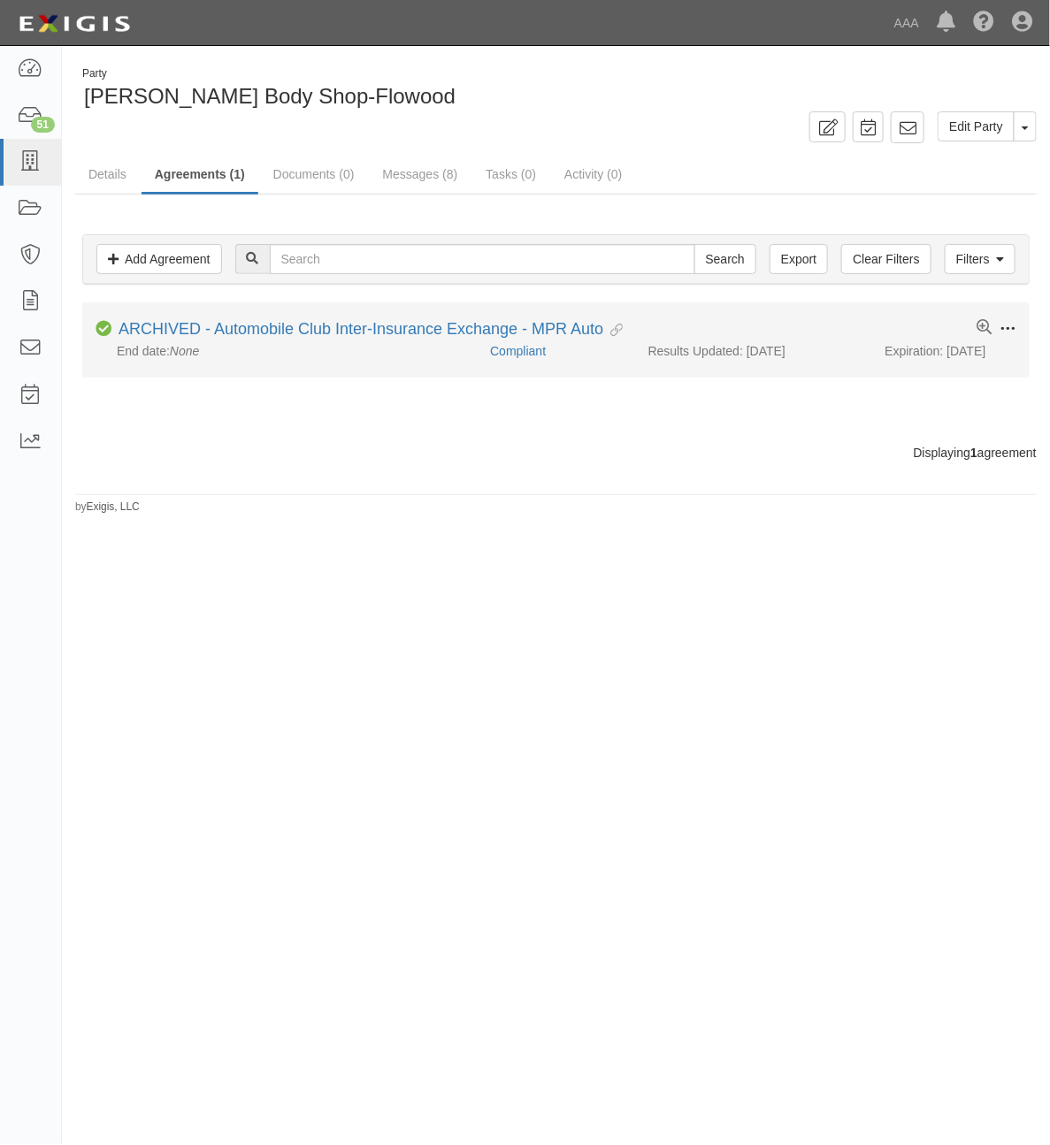
click at [1005, 323] on span at bounding box center [1007, 329] width 16 height 16
click at [926, 449] on button "Unarchive" at bounding box center [925, 455] width 140 height 33
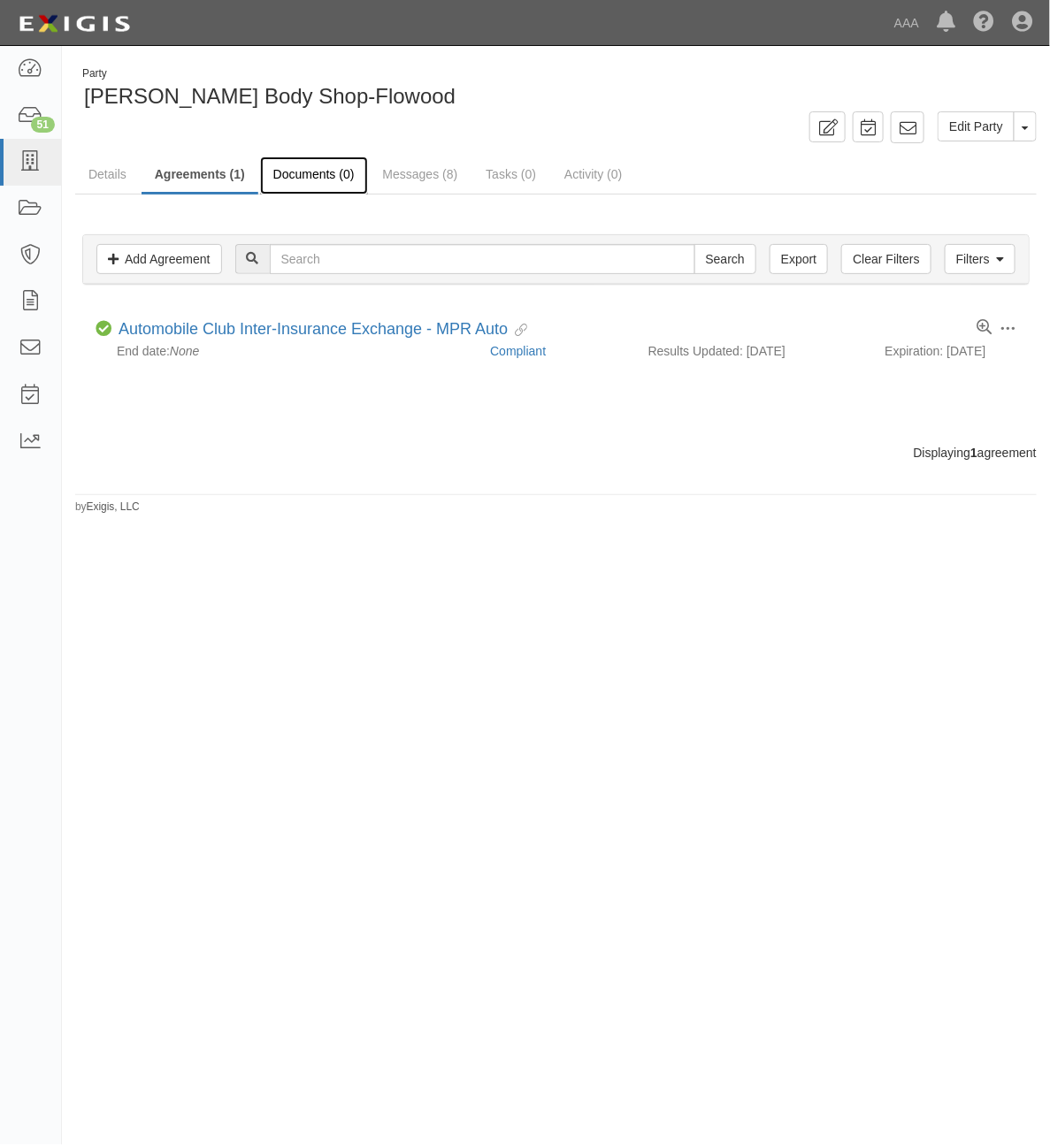
click at [314, 182] on link "Documents (0)" at bounding box center [314, 176] width 108 height 38
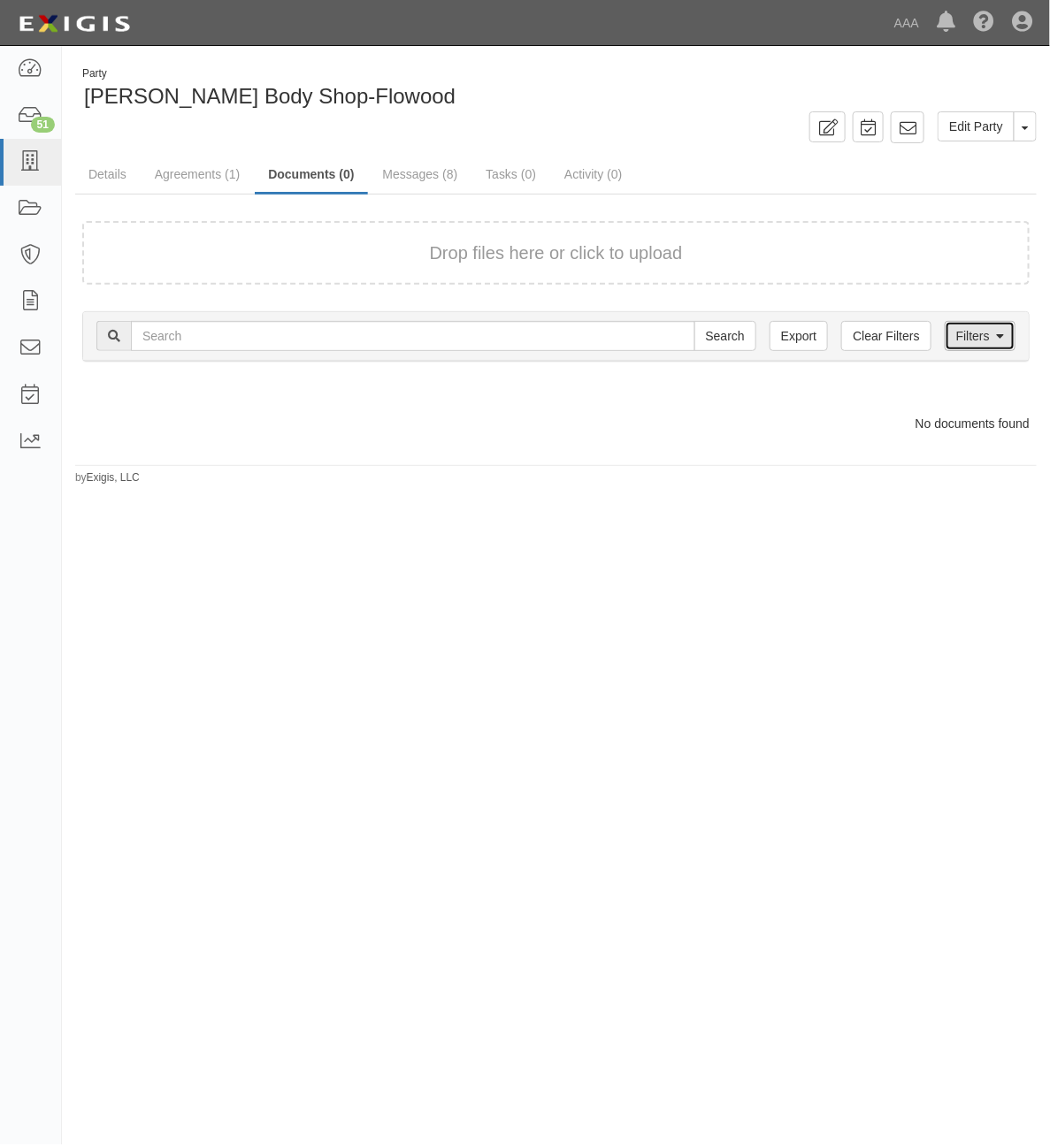
click at [995, 336] on link "Filters" at bounding box center [980, 336] width 71 height 30
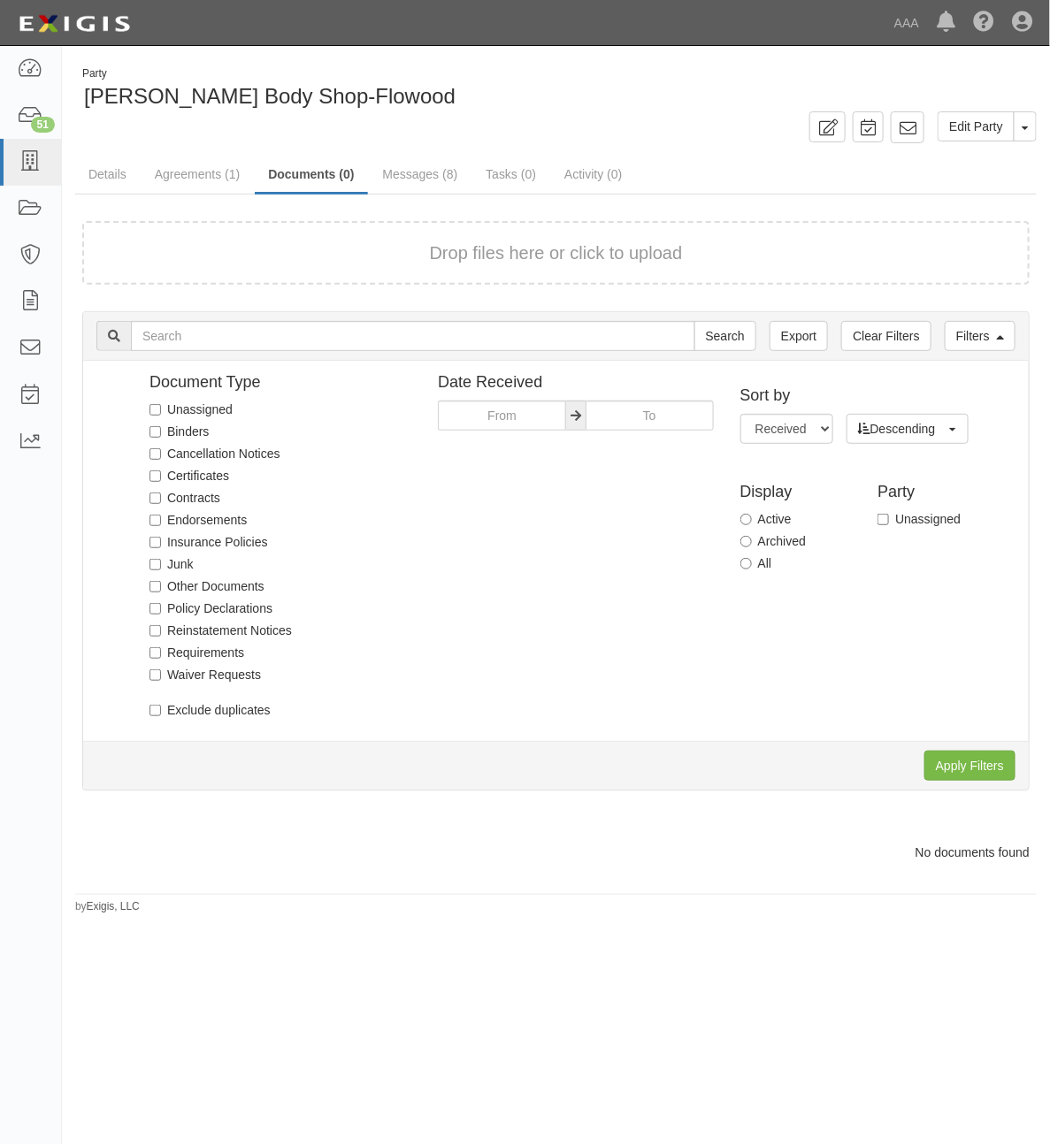
click at [754, 560] on label "All" at bounding box center [756, 564] width 32 height 18
click at [752, 560] on input "All" at bounding box center [745, 563] width 11 height 11
radio input "true"
click at [947, 768] on input "Apply Filters" at bounding box center [969, 766] width 91 height 30
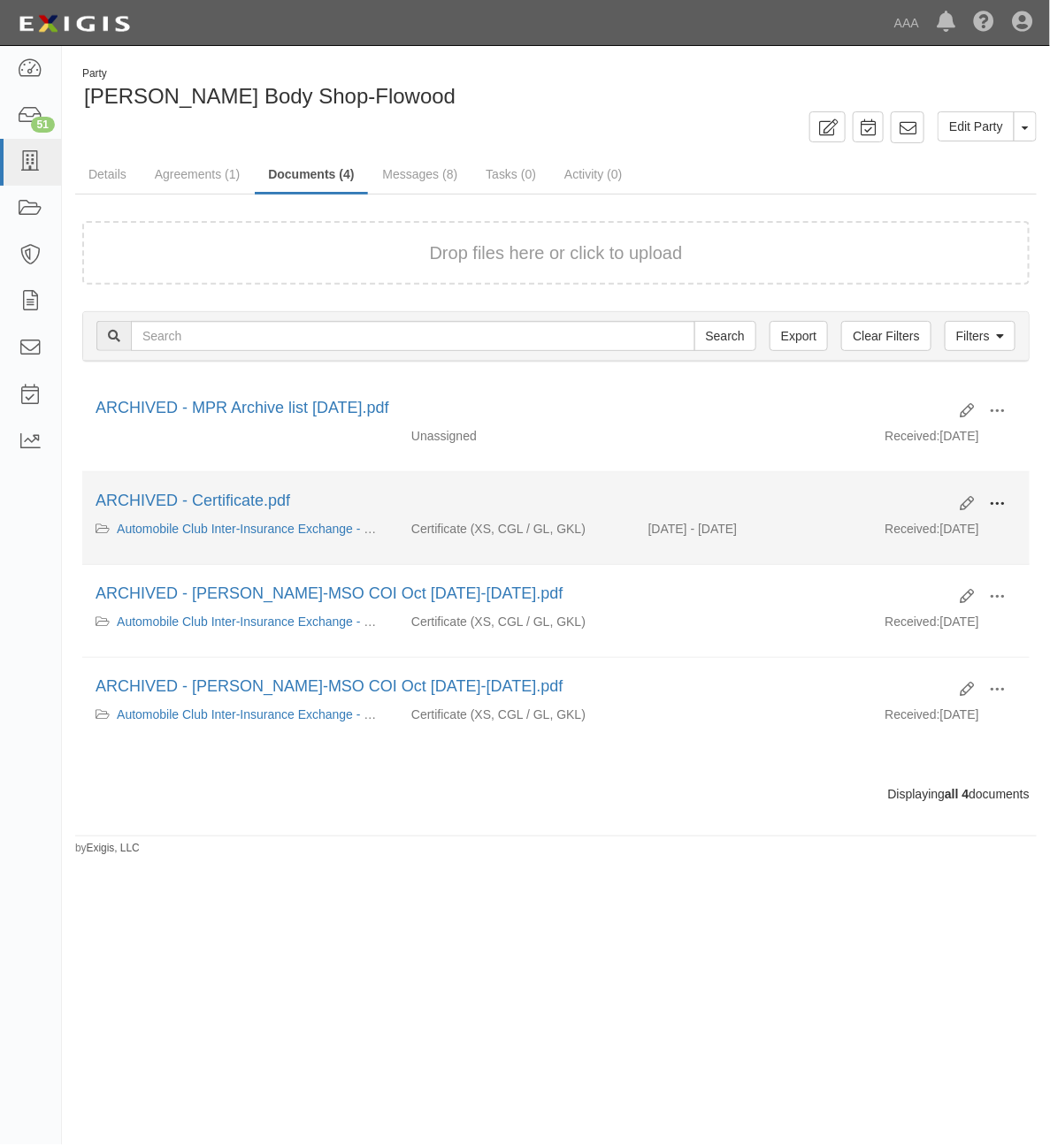
click at [1005, 502] on span at bounding box center [997, 504] width 16 height 16
click at [900, 584] on link "Unarchive" at bounding box center [911, 586] width 140 height 32
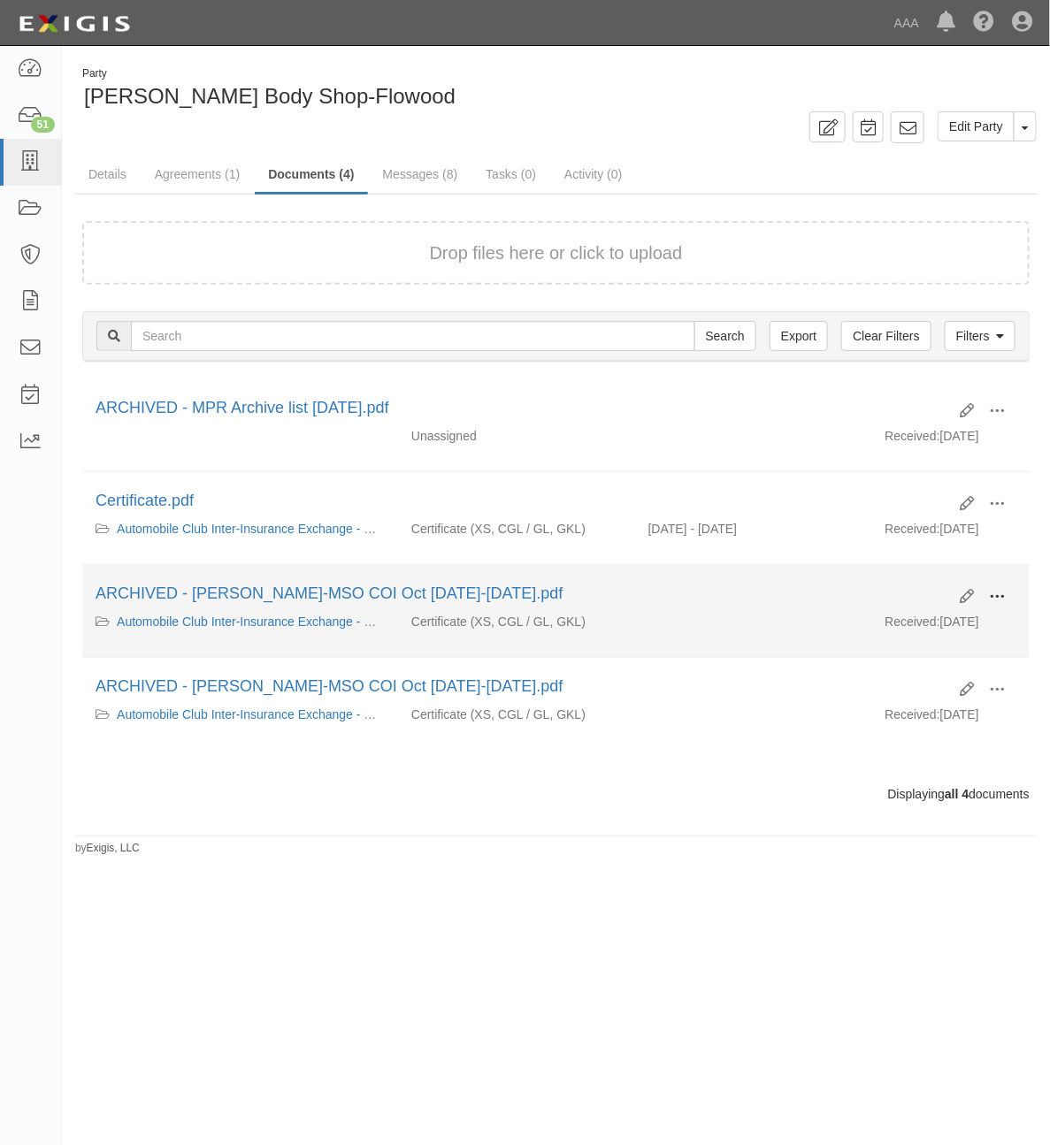
click at [1004, 598] on span at bounding box center [997, 597] width 16 height 16
click at [936, 682] on link "Unarchive" at bounding box center [911, 679] width 140 height 32
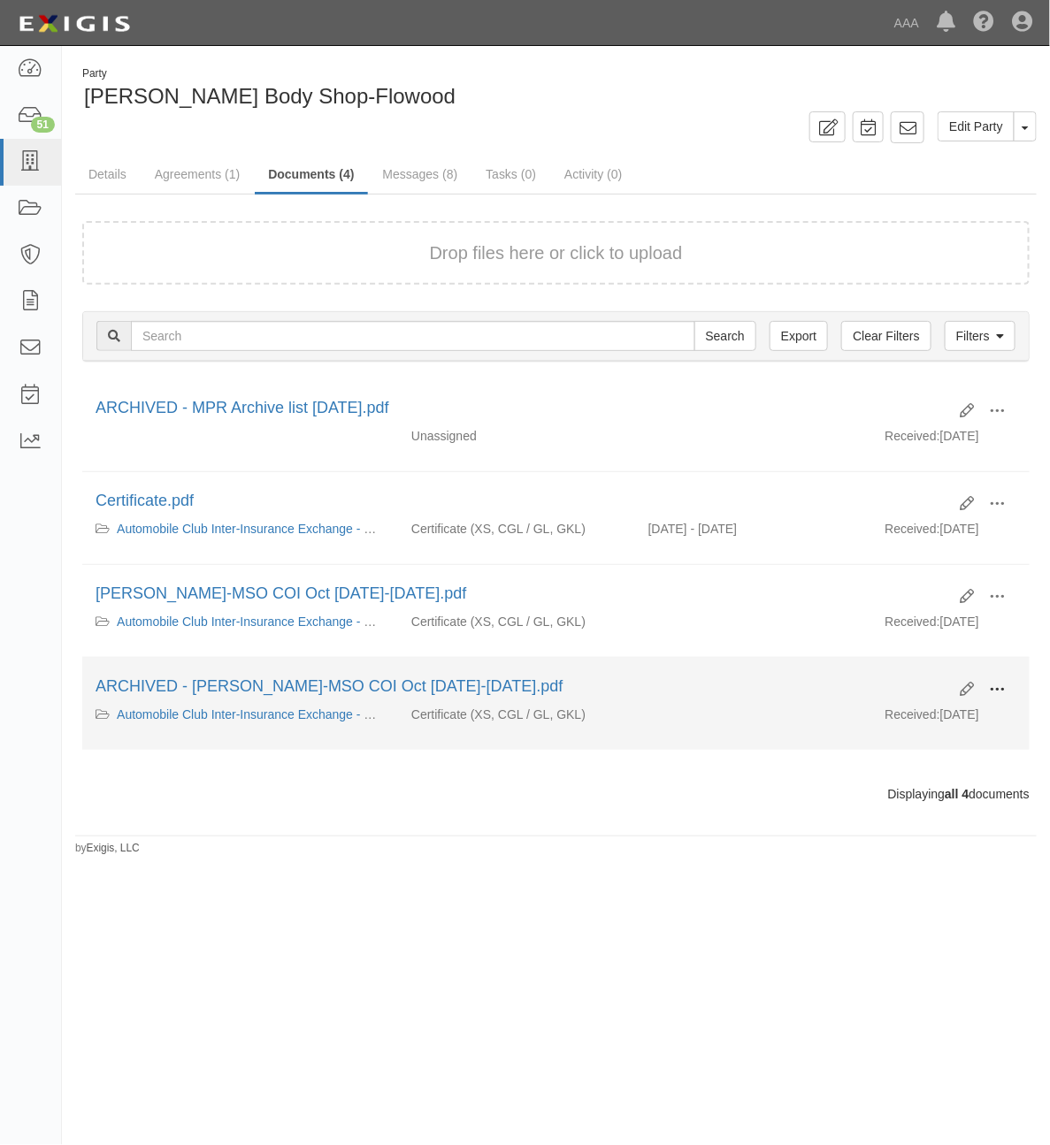
click at [999, 700] on button at bounding box center [996, 691] width 39 height 30
click at [925, 768] on link "Unarchive" at bounding box center [911, 772] width 140 height 32
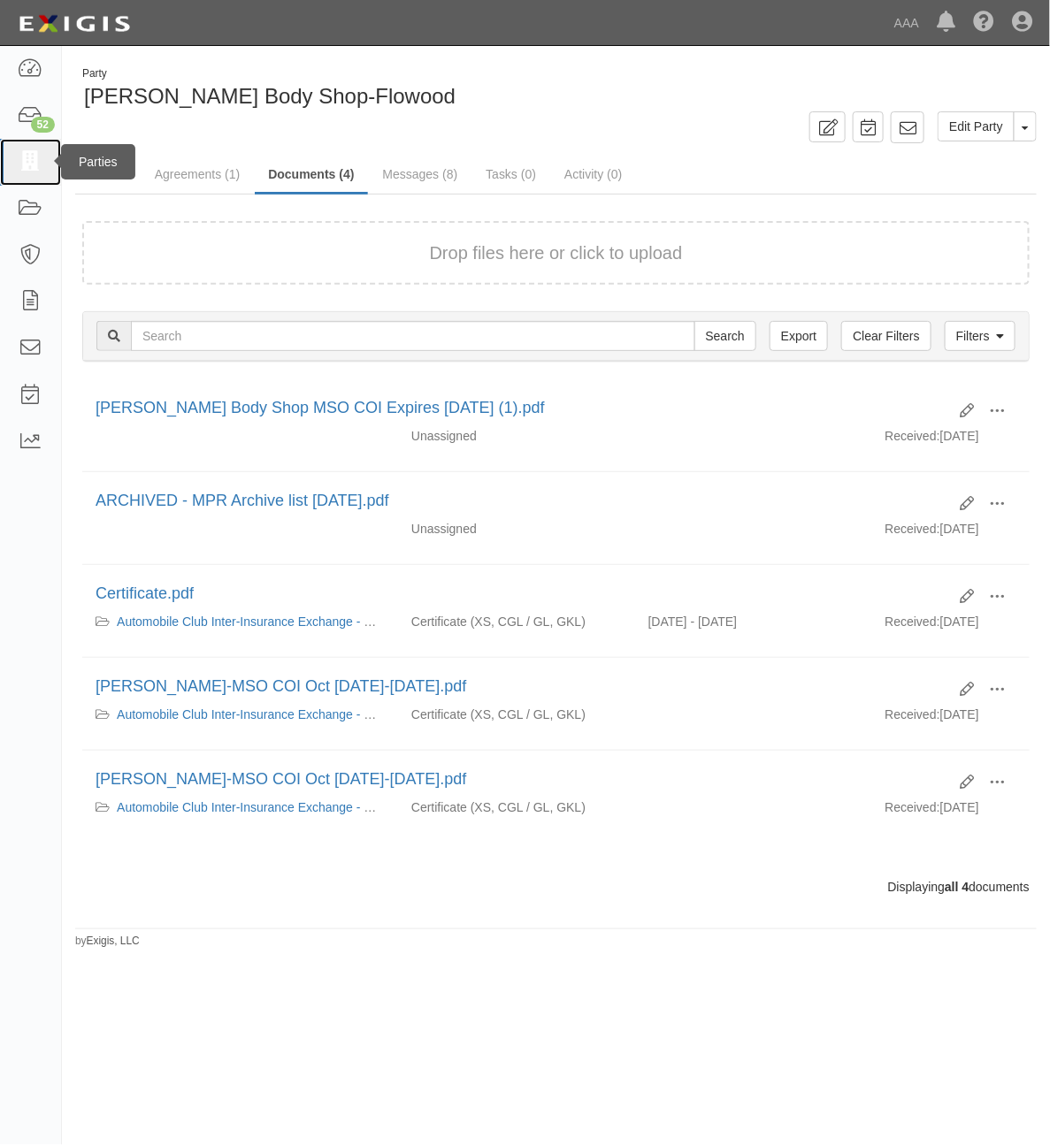
click at [33, 164] on icon at bounding box center [30, 162] width 25 height 20
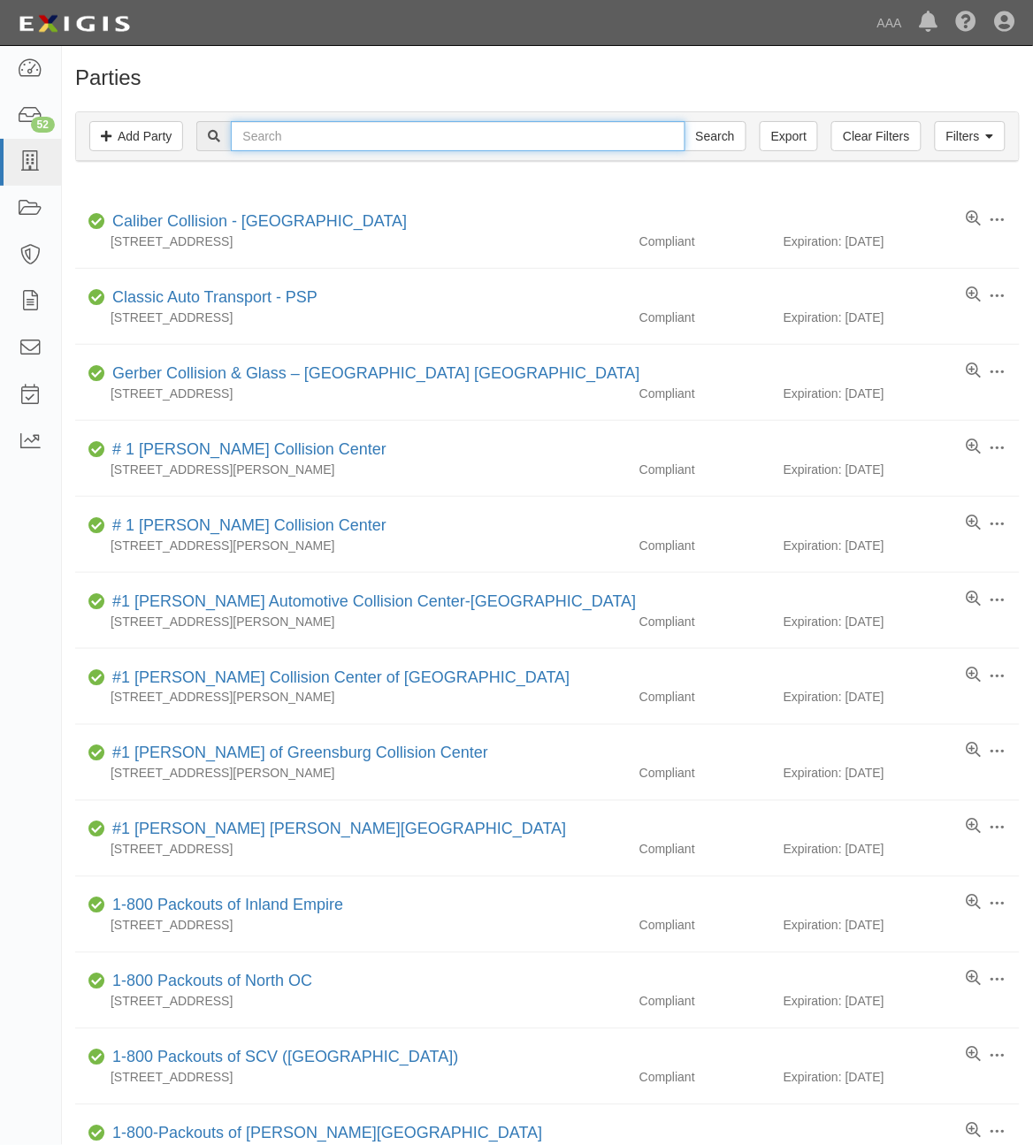
click at [315, 151] on input "text" at bounding box center [458, 136] width 454 height 30
type input "CC183637"
click at [685, 121] on input "Search" at bounding box center [716, 136] width 62 height 30
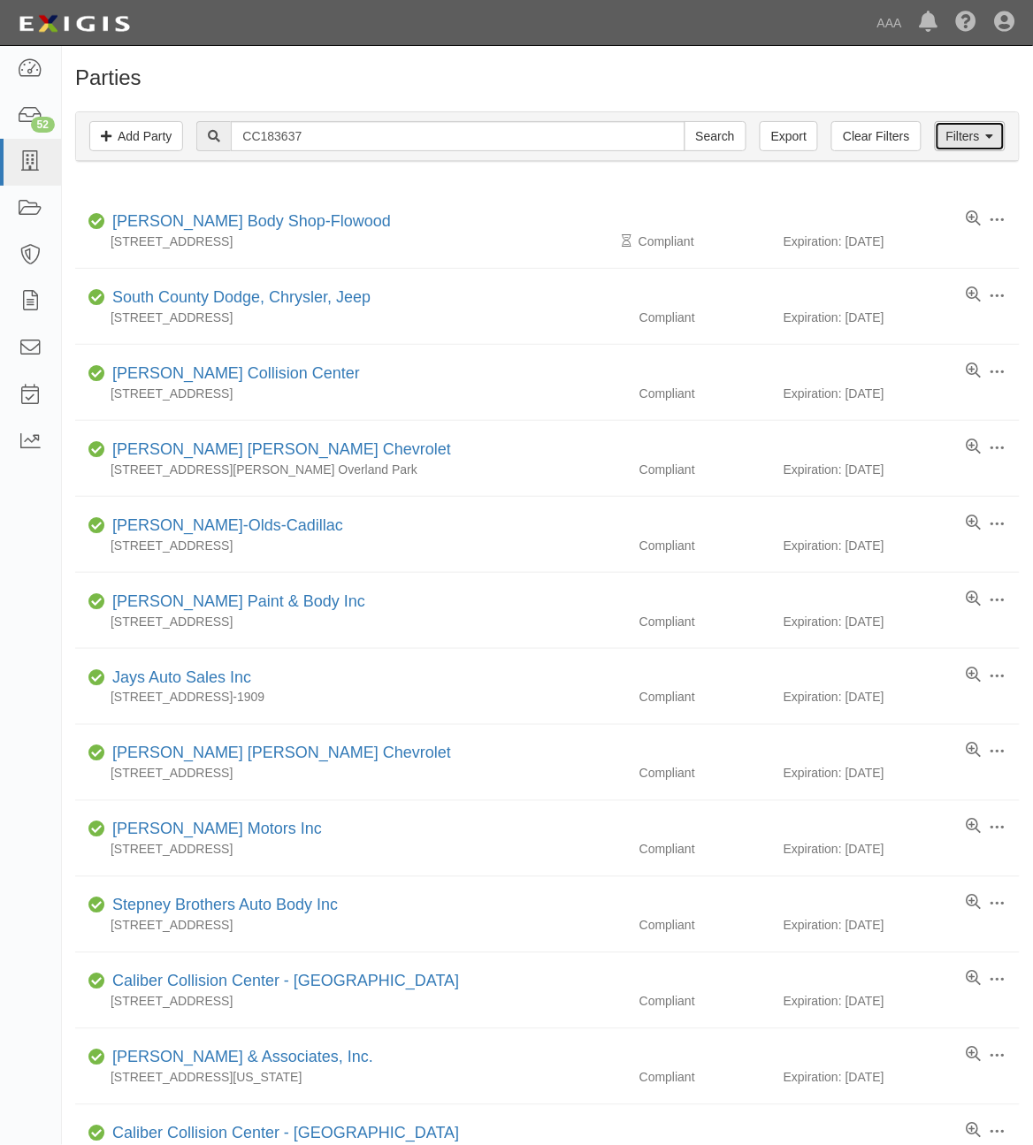
click at [958, 137] on link "Filters" at bounding box center [970, 136] width 71 height 30
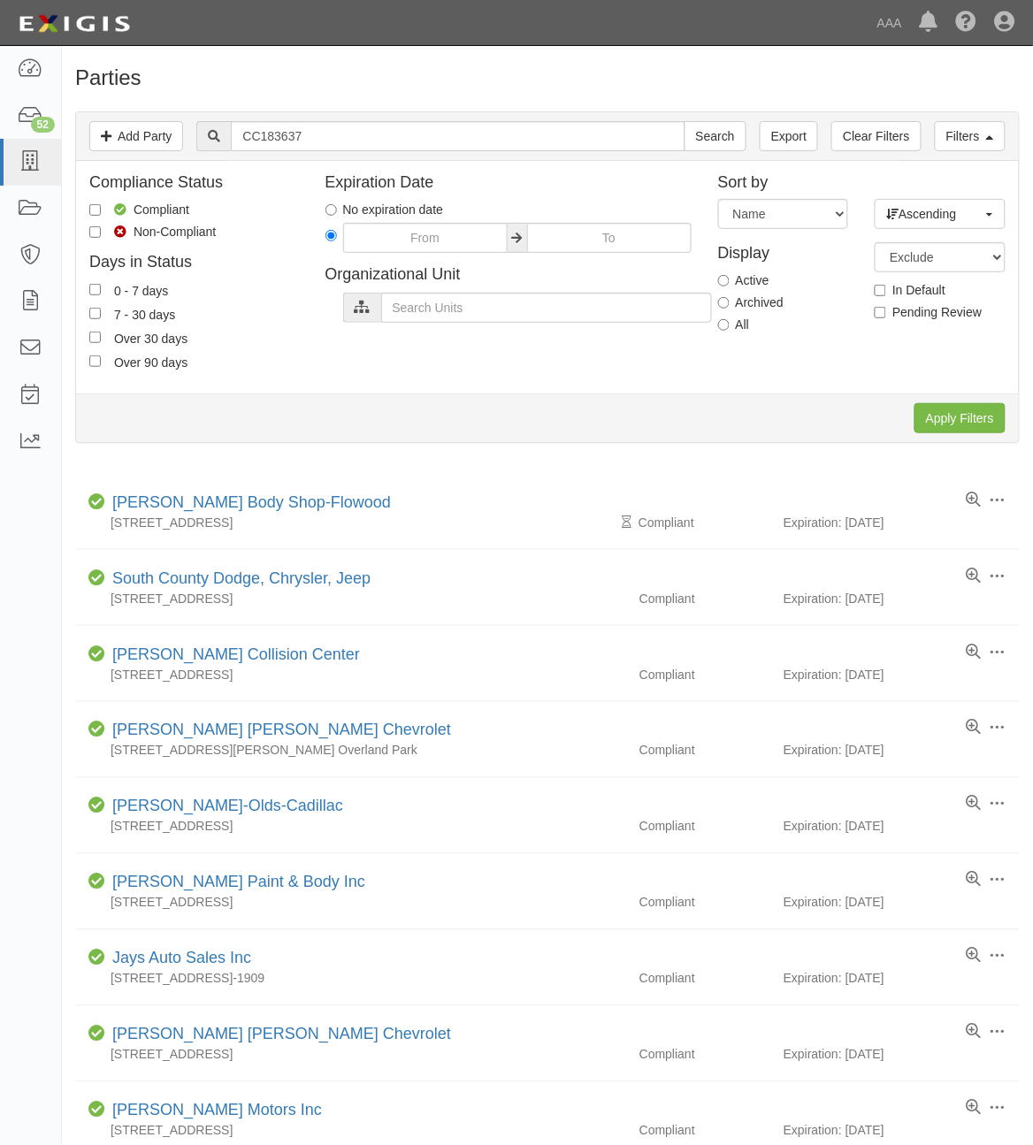
click at [739, 329] on label "All" at bounding box center [734, 325] width 32 height 18
click at [730, 329] on input "All" at bounding box center [723, 324] width 11 height 11
radio input "true"
click at [961, 416] on input "Apply Filters" at bounding box center [960, 418] width 91 height 30
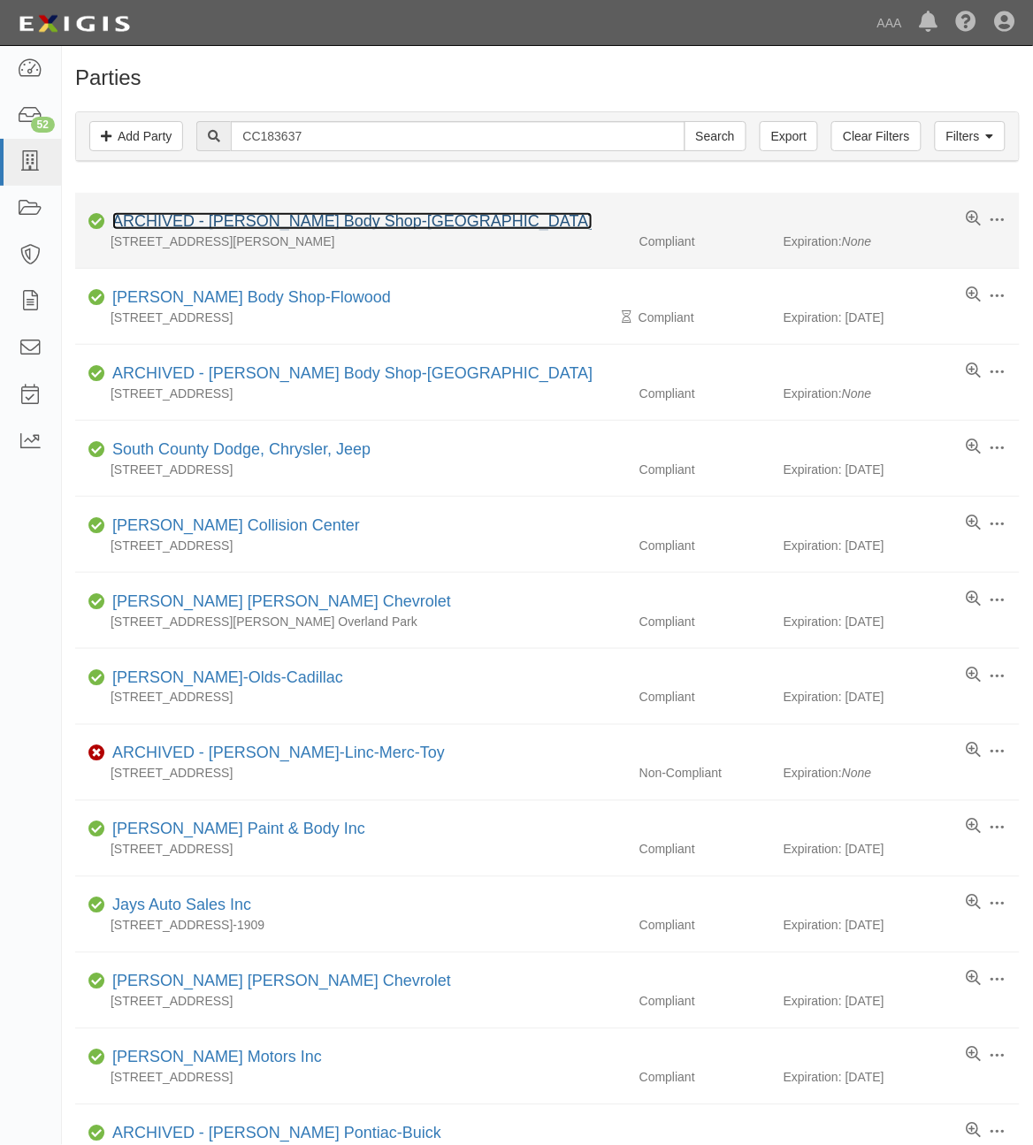
click at [320, 230] on link "ARCHIVED - Barnett's Body Shop-Florence" at bounding box center [352, 221] width 480 height 18
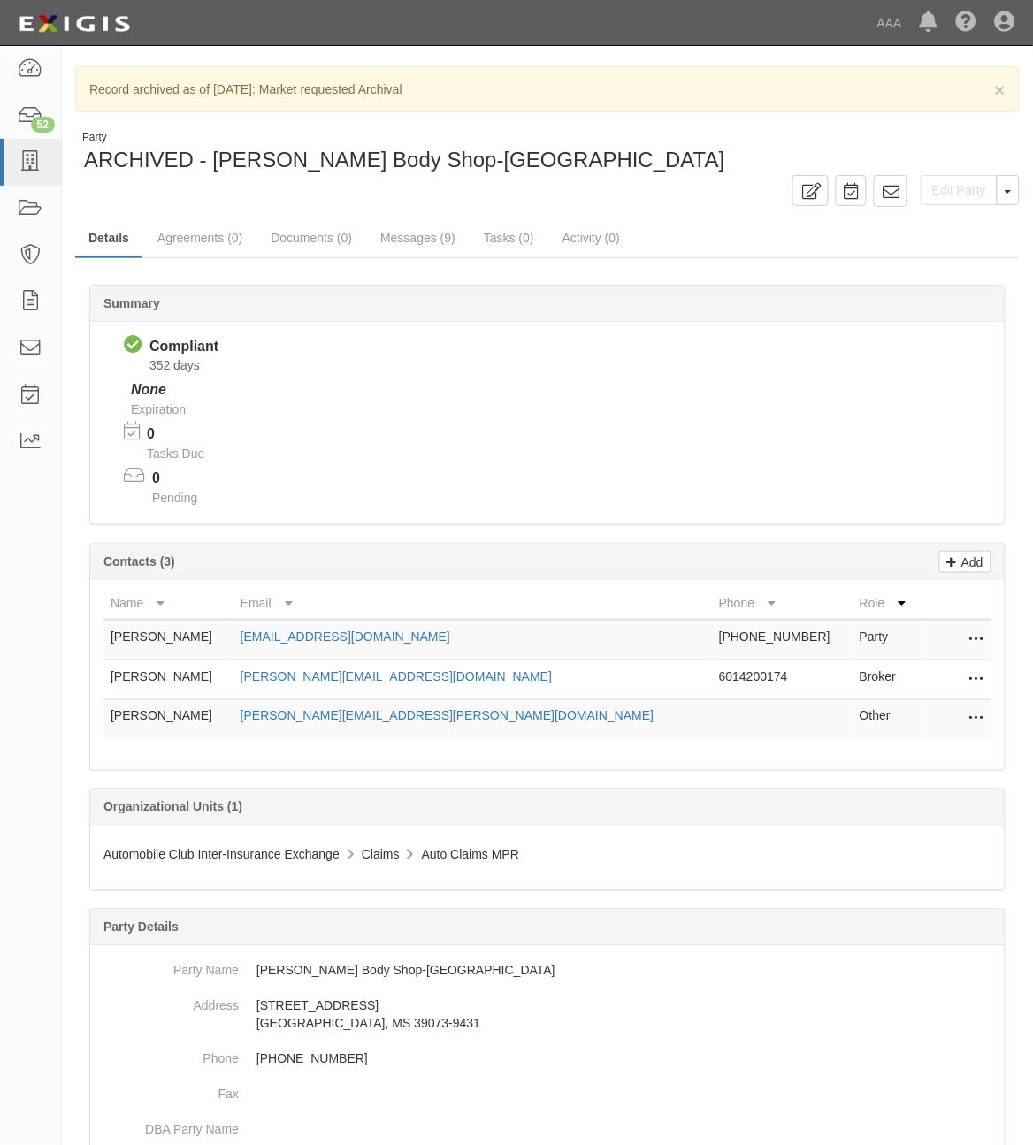
click at [1024, 195] on div "Edit Party Toggle Party Dropdown View Audit Trail Unarchive Party Send Message …" at bounding box center [547, 190] width 971 height 31
click at [1010, 191] on span "button" at bounding box center [1008, 192] width 7 height 4
click at [952, 250] on button "Unarchive Party" at bounding box center [949, 248] width 140 height 27
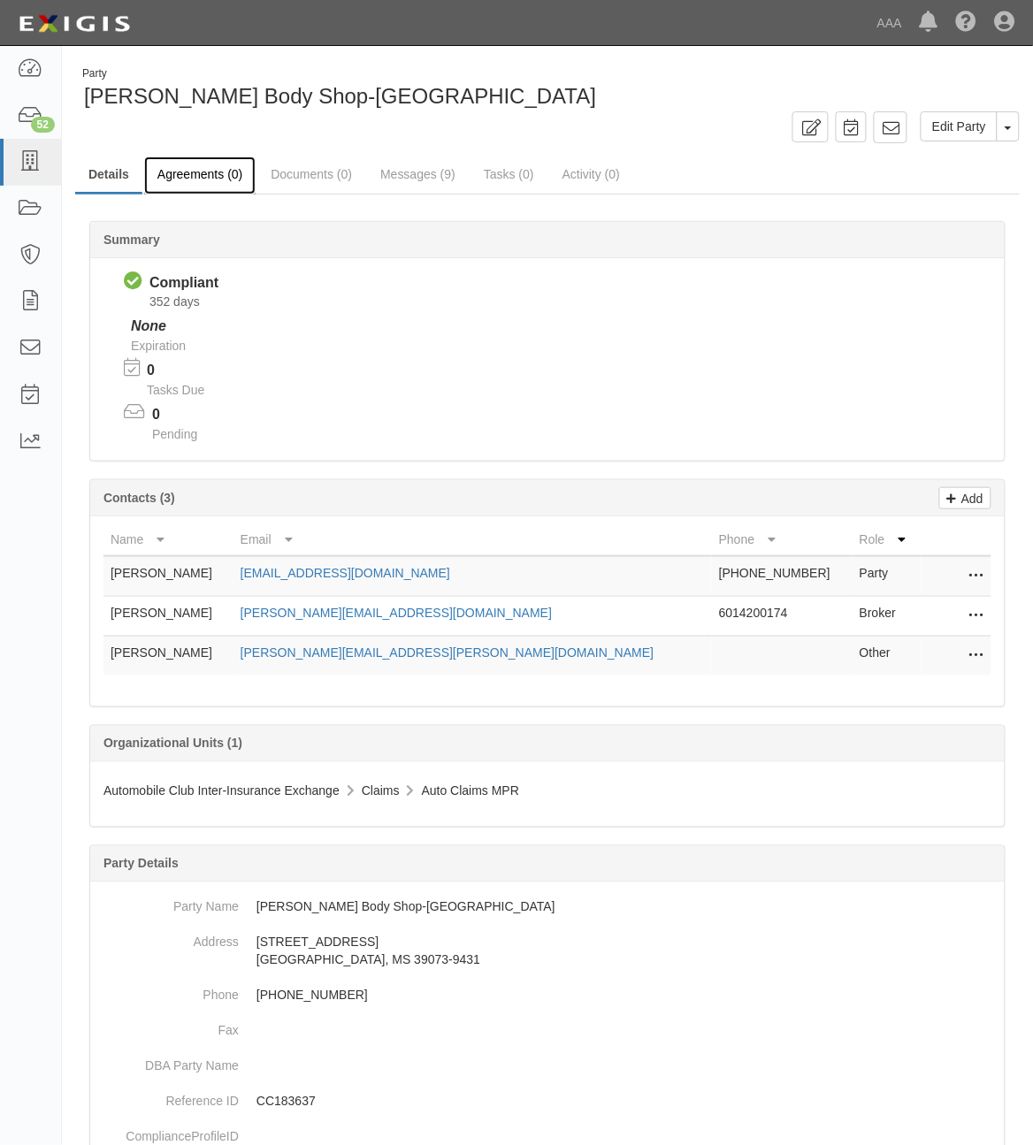
click at [209, 169] on link "Agreements (0)" at bounding box center [199, 176] width 111 height 38
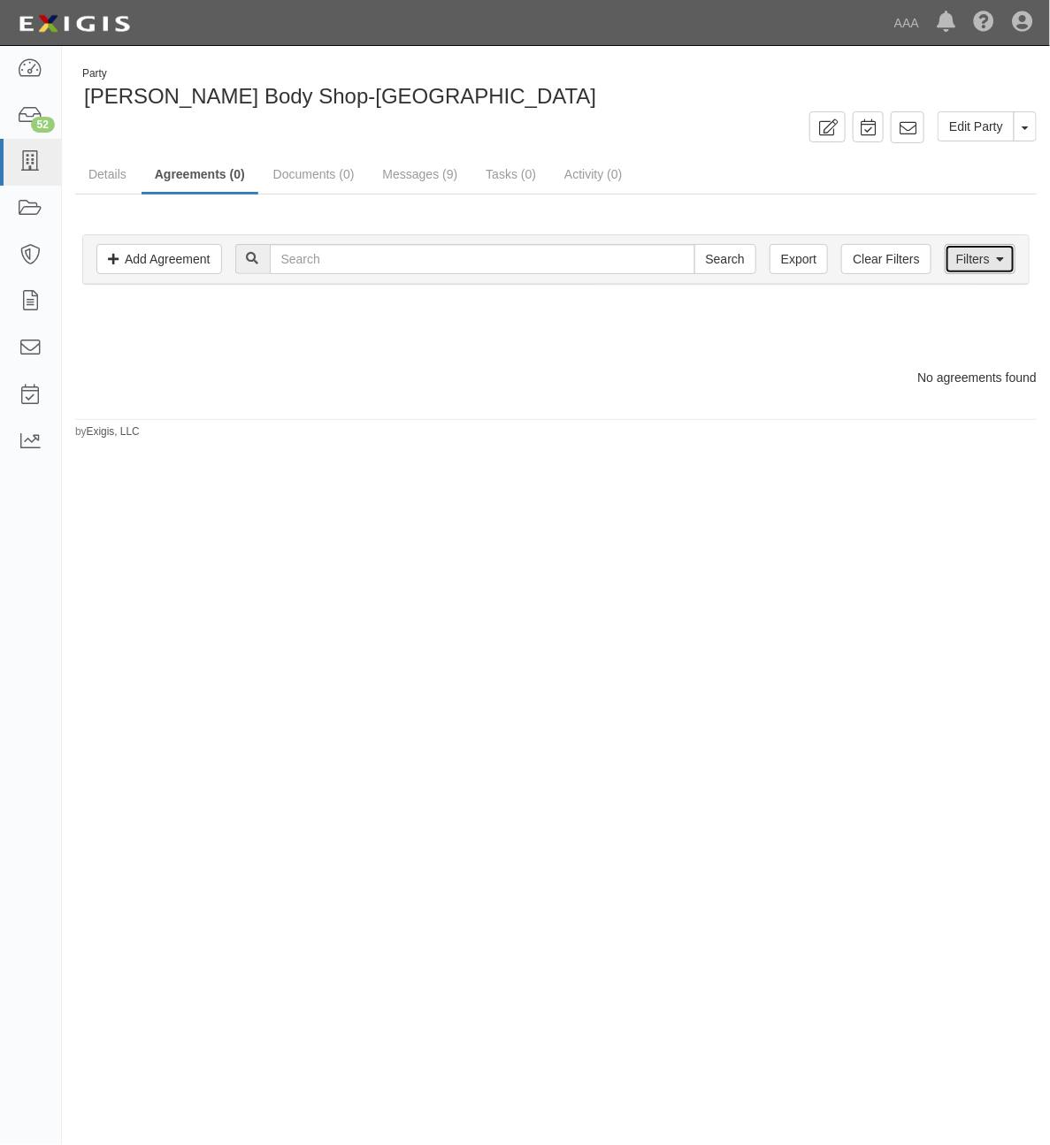
click at [987, 274] on link "Filters" at bounding box center [980, 259] width 71 height 30
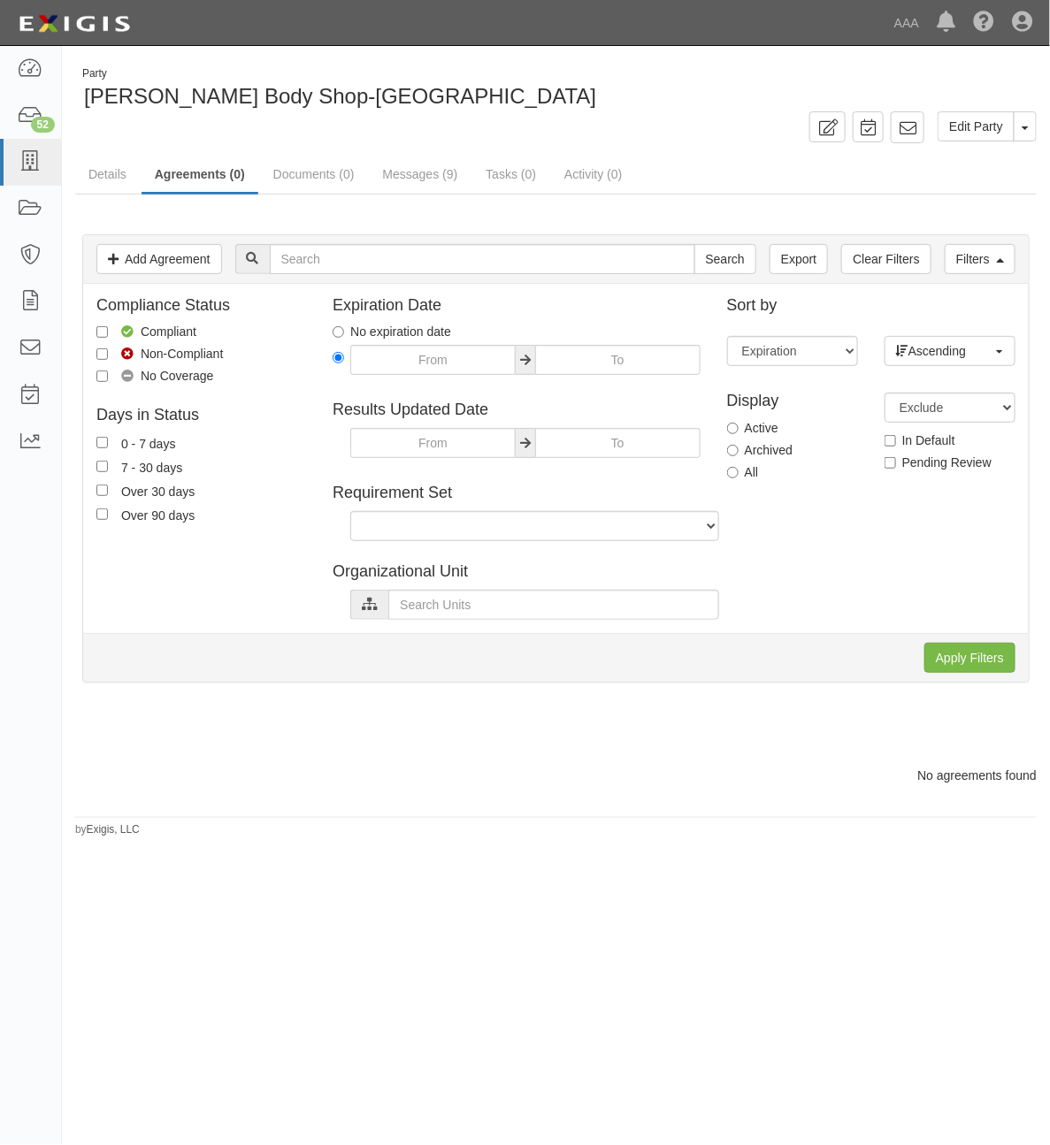
click at [740, 473] on label "All" at bounding box center [743, 472] width 32 height 18
click at [739, 473] on input "All" at bounding box center [732, 472] width 11 height 11
radio input "true"
click at [953, 657] on input "Apply Filters" at bounding box center [969, 658] width 91 height 30
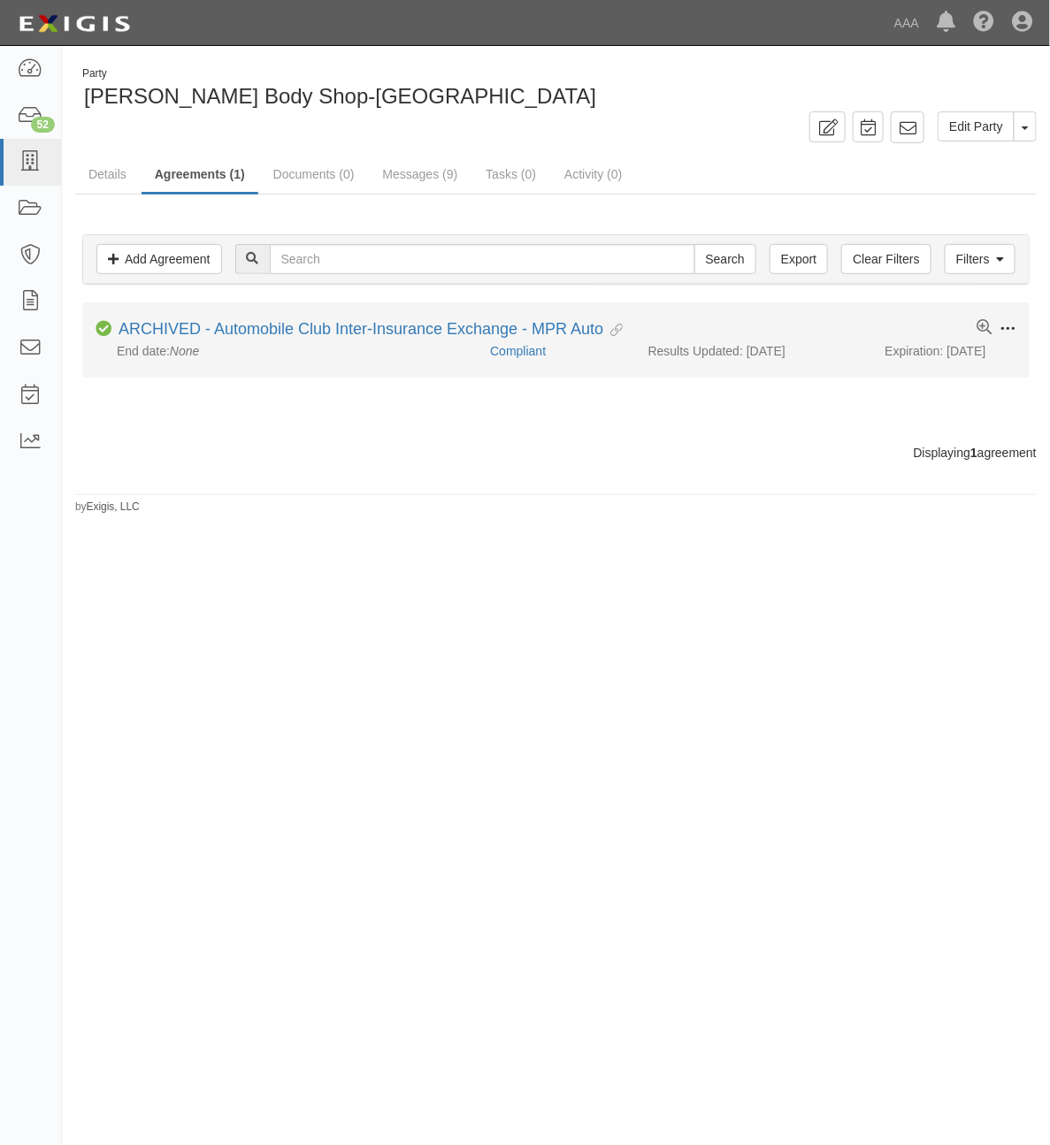
click at [1015, 327] on button "Toggle Agreement Dropdown" at bounding box center [1003, 329] width 25 height 19
click at [903, 448] on button "Unarchive" at bounding box center [925, 455] width 140 height 33
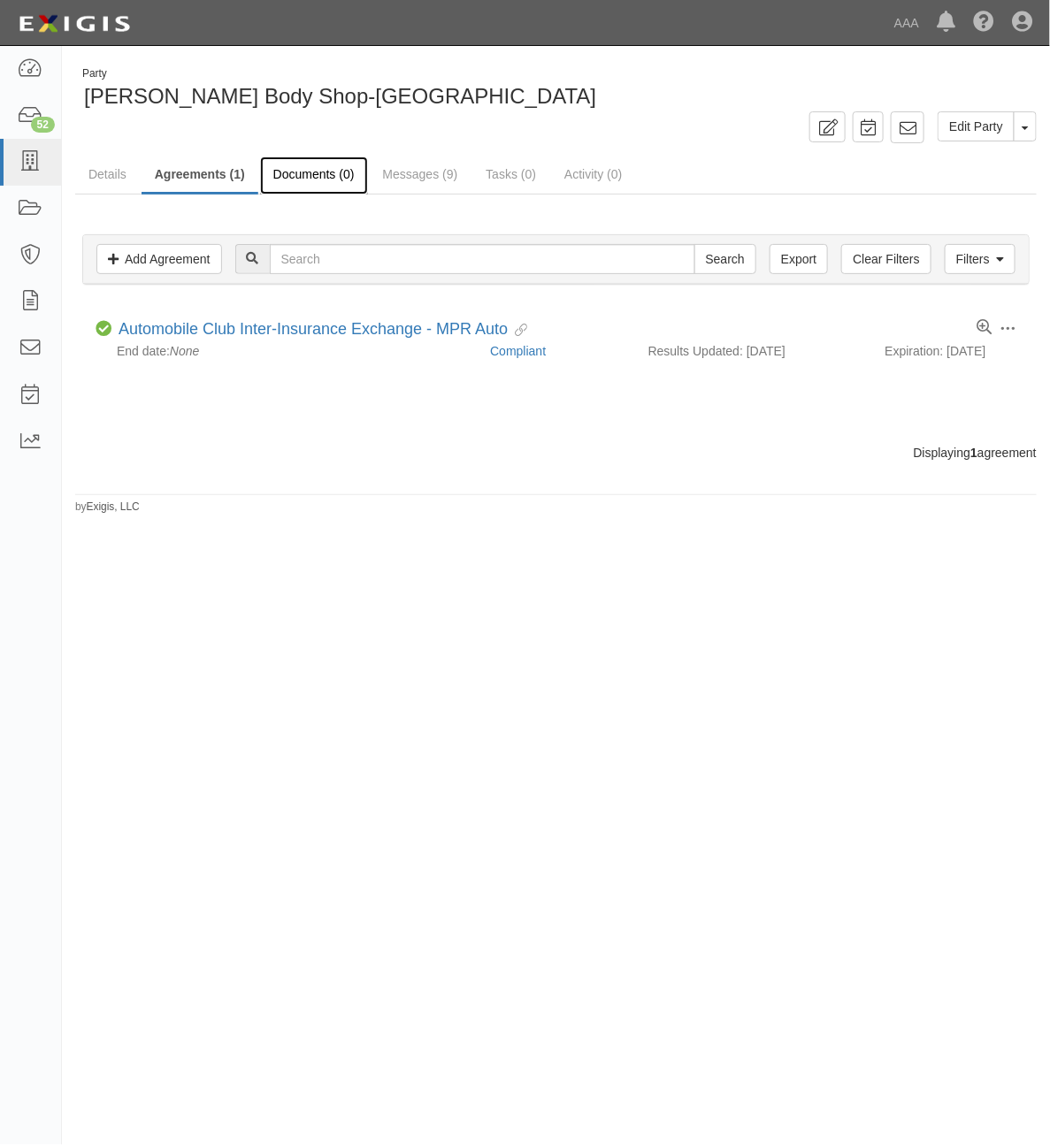
click at [299, 169] on link "Documents (0)" at bounding box center [314, 176] width 108 height 38
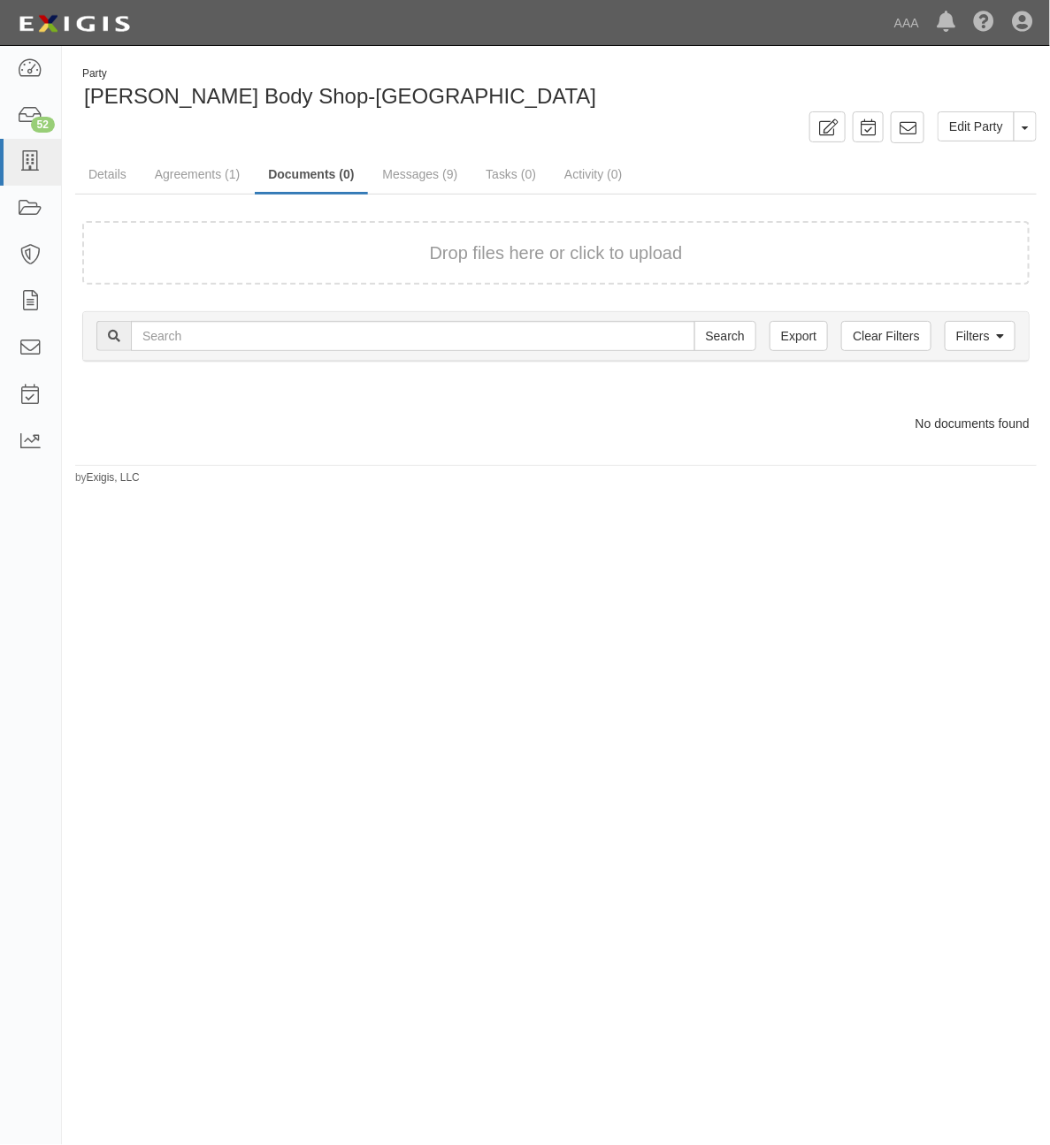
click at [942, 348] on div "Search" at bounding box center [555, 336] width 919 height 30
click at [982, 333] on link "Filters" at bounding box center [980, 336] width 71 height 30
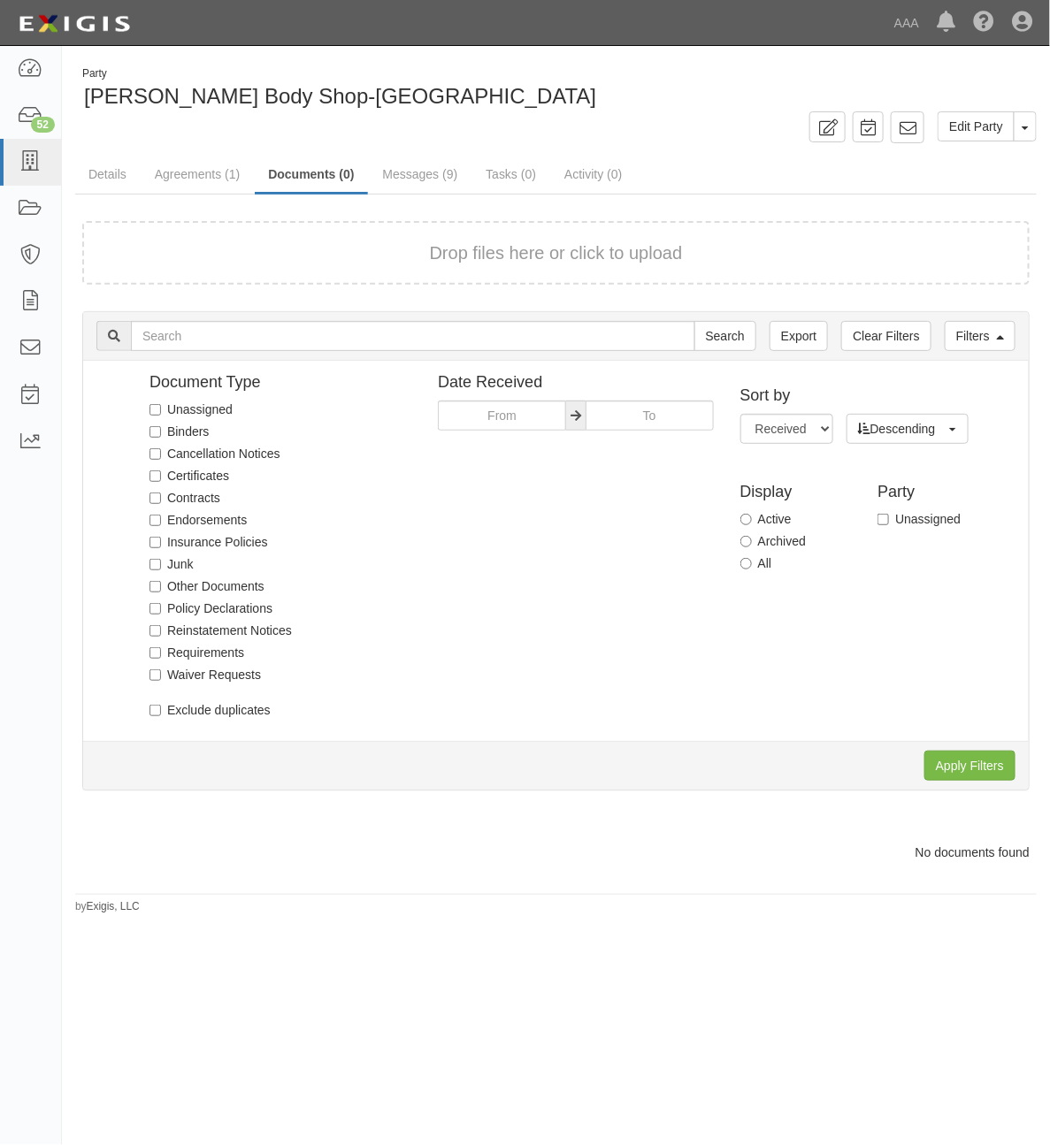
click at [758, 564] on label "All" at bounding box center [756, 564] width 32 height 18
click at [752, 564] on input "All" at bounding box center [745, 563] width 11 height 11
radio input "true"
click at [955, 768] on input "Apply Filters" at bounding box center [969, 766] width 91 height 30
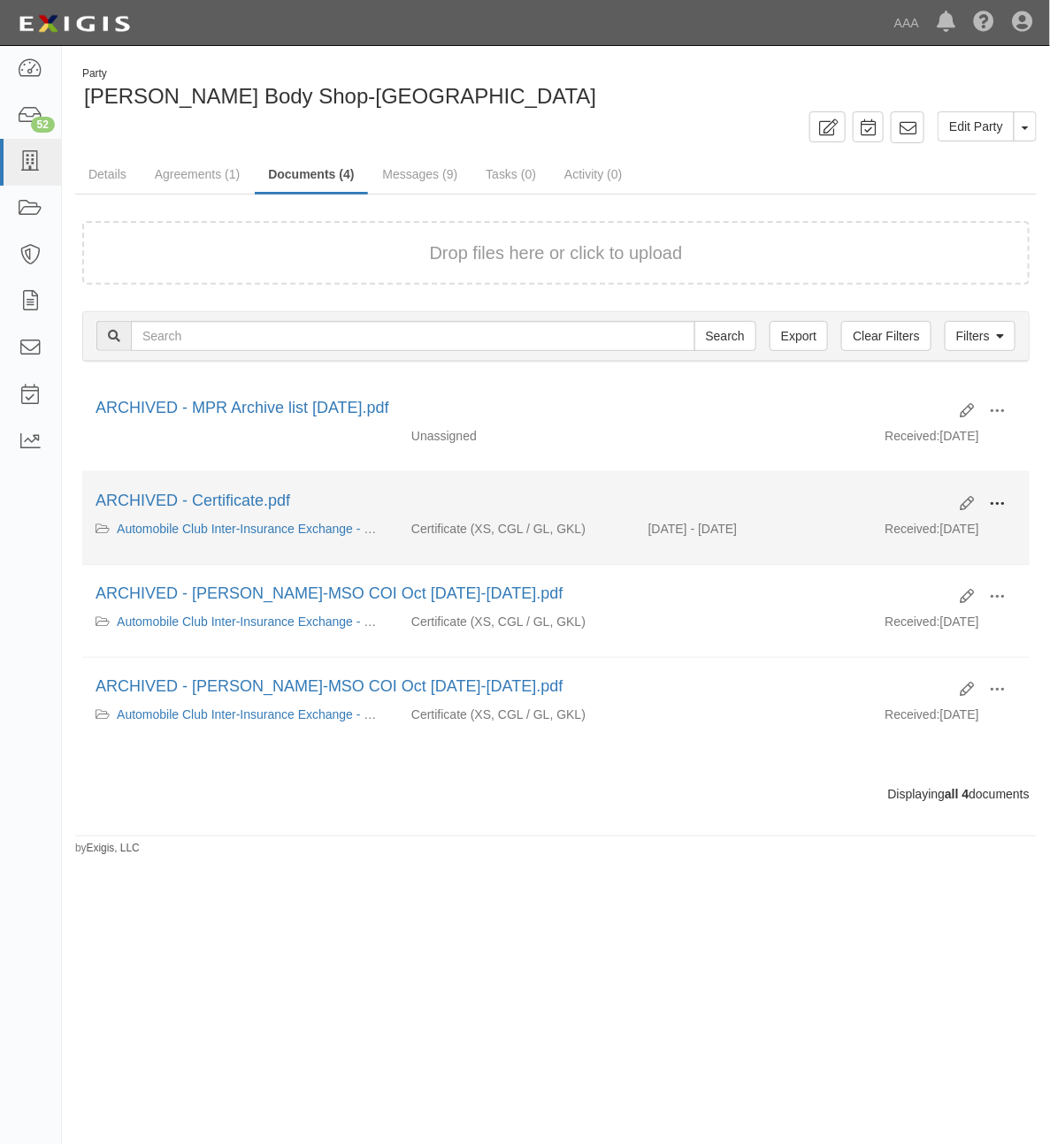
click at [1001, 507] on span at bounding box center [997, 504] width 16 height 16
click at [953, 589] on link "Unarchive" at bounding box center [911, 586] width 140 height 32
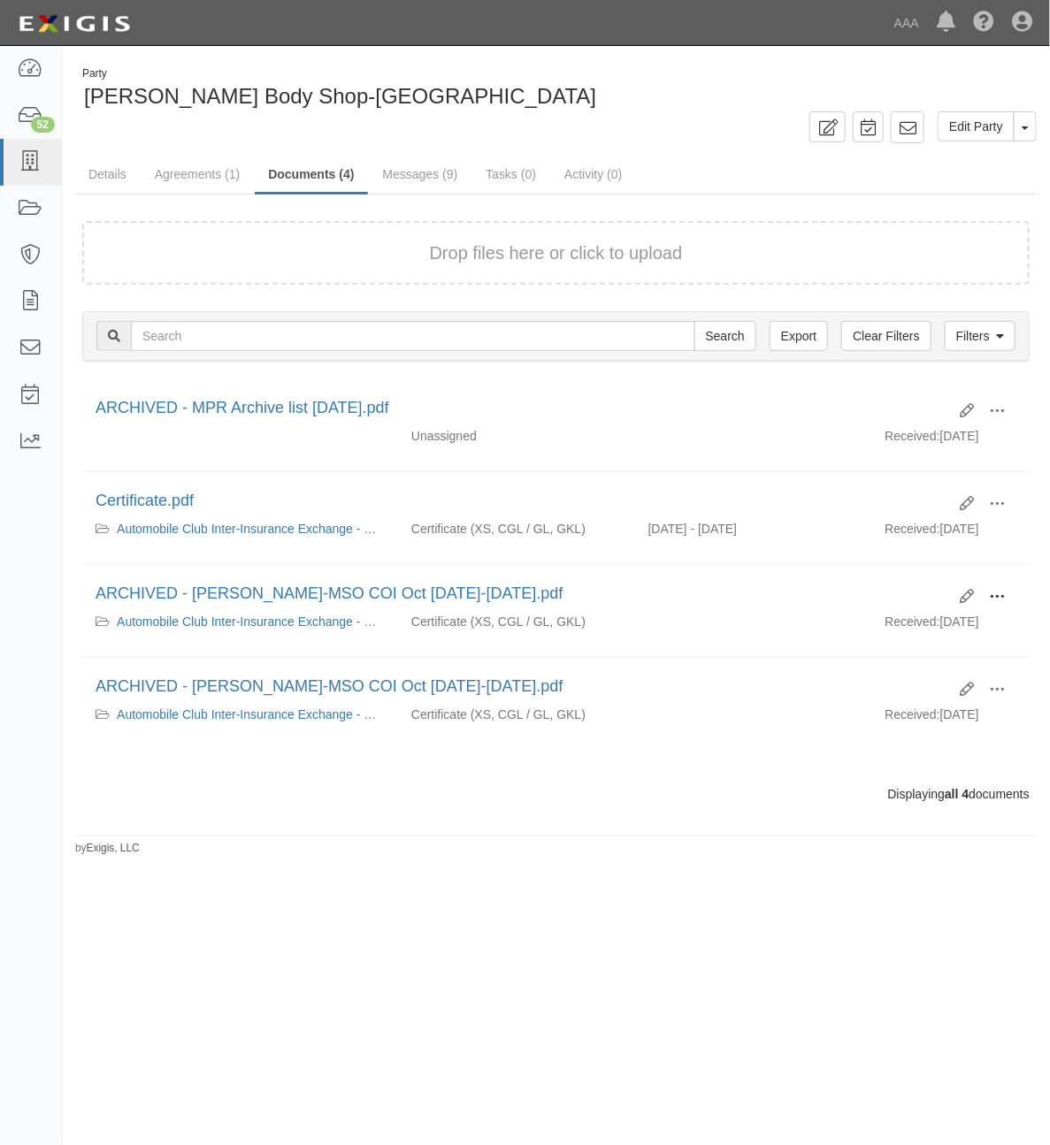
click at [993, 589] on span at bounding box center [997, 597] width 16 height 16
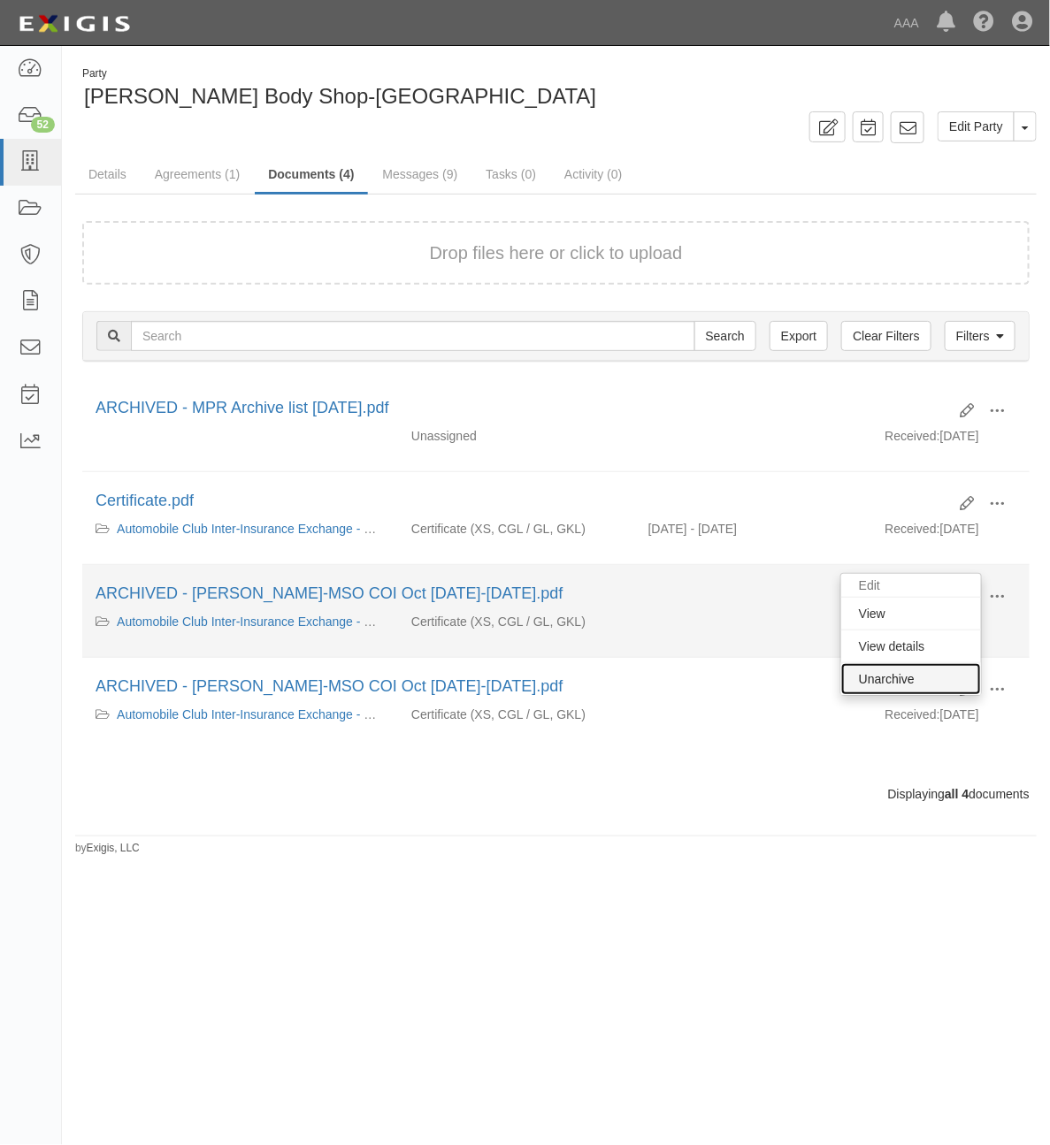
click at [922, 681] on link "Unarchive" at bounding box center [911, 679] width 140 height 32
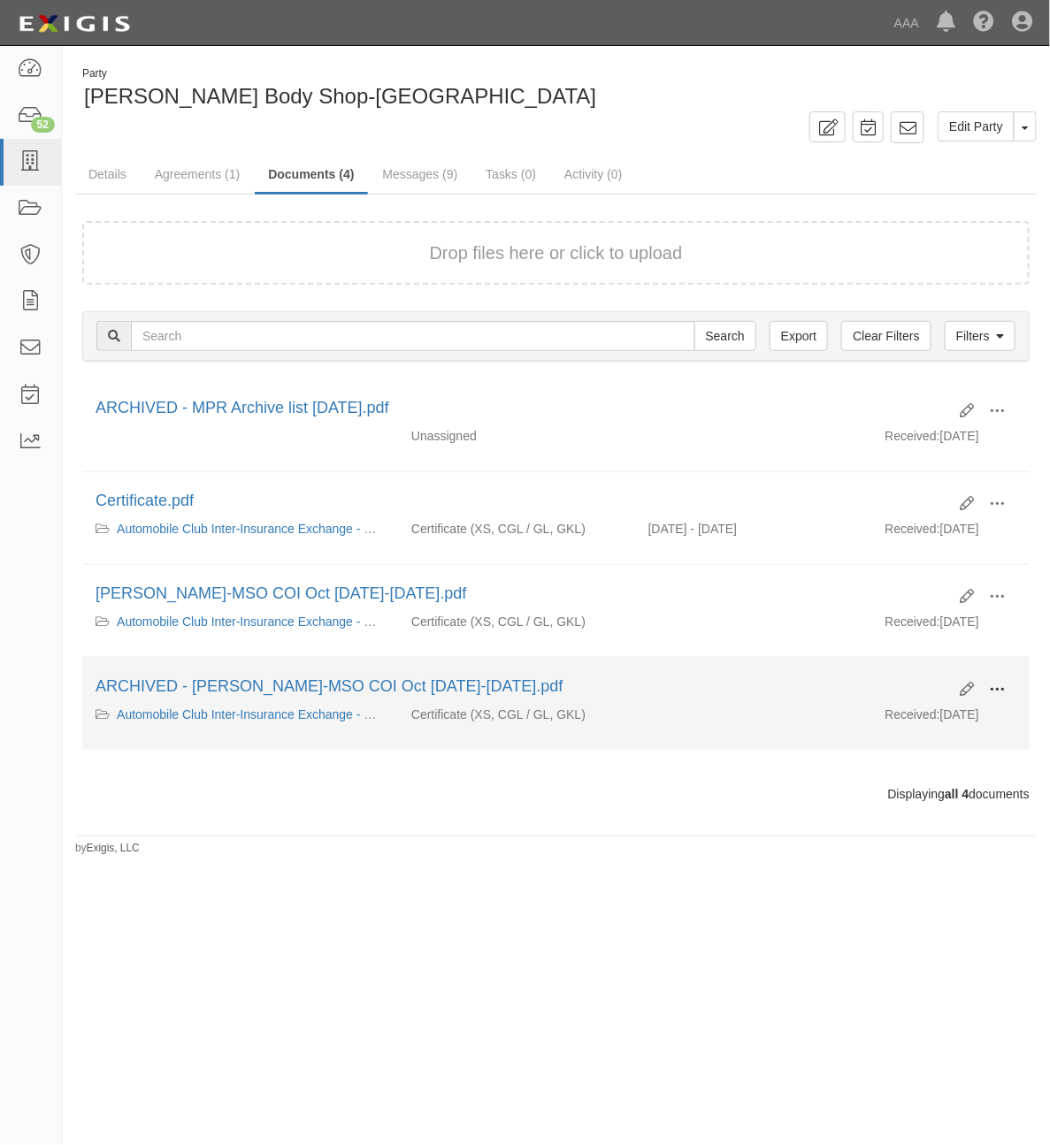
click at [1002, 697] on span at bounding box center [997, 690] width 16 height 16
click at [915, 768] on link "Unarchive" at bounding box center [911, 772] width 140 height 32
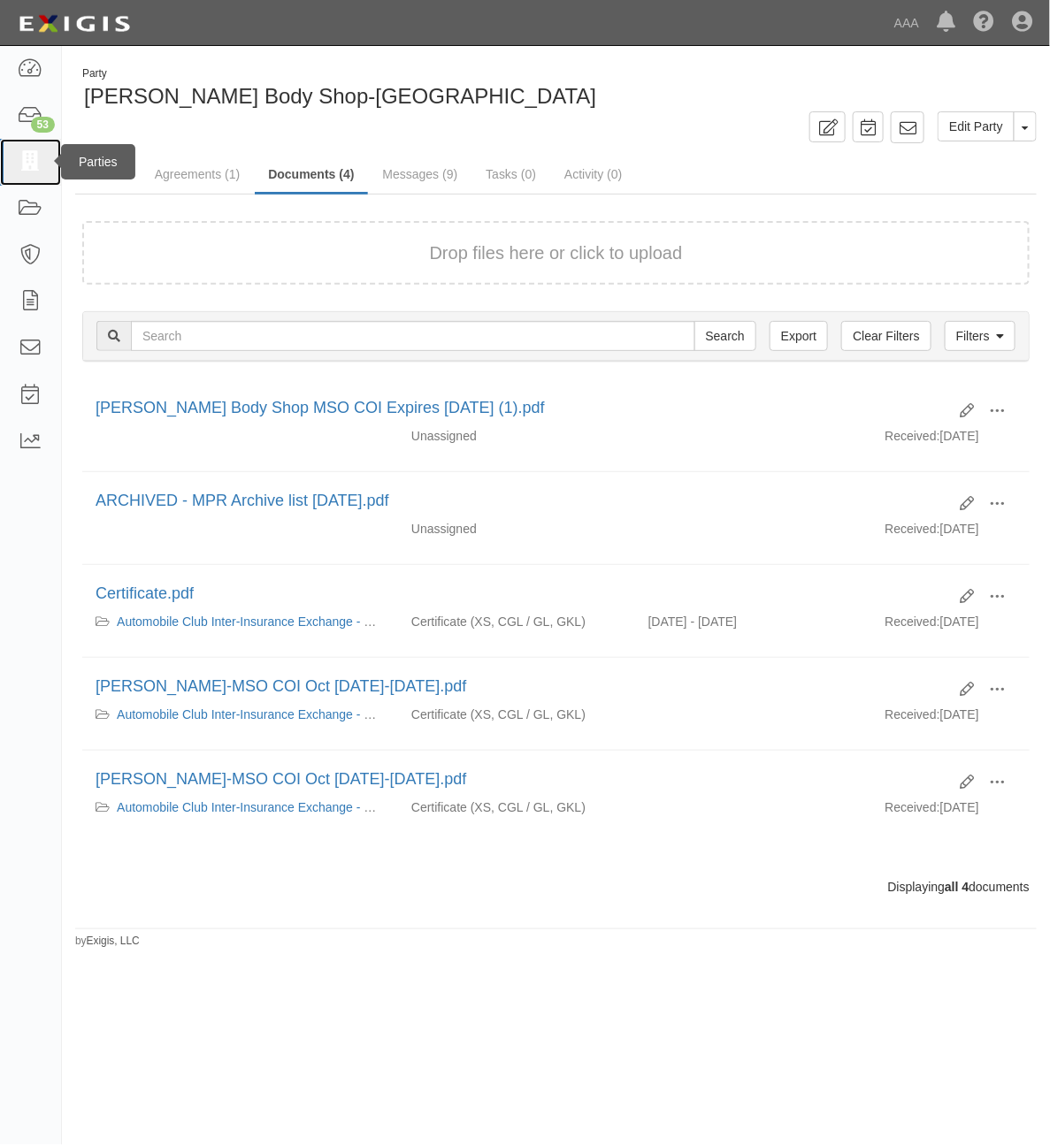
click at [20, 157] on icon at bounding box center [30, 162] width 25 height 20
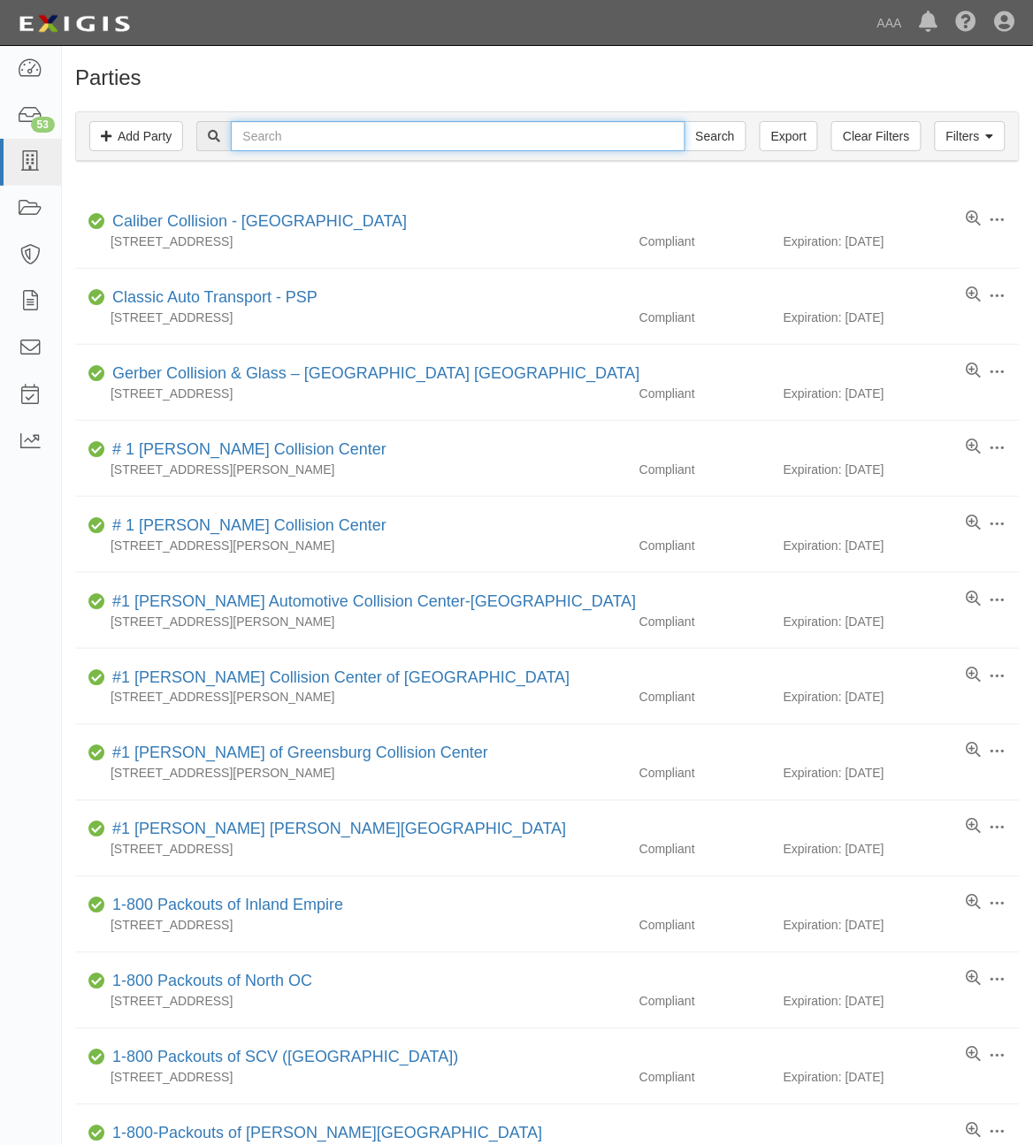
click at [389, 140] on input "text" at bounding box center [458, 136] width 454 height 30
type input "CC183638"
click at [685, 121] on input "Search" at bounding box center [716, 136] width 62 height 30
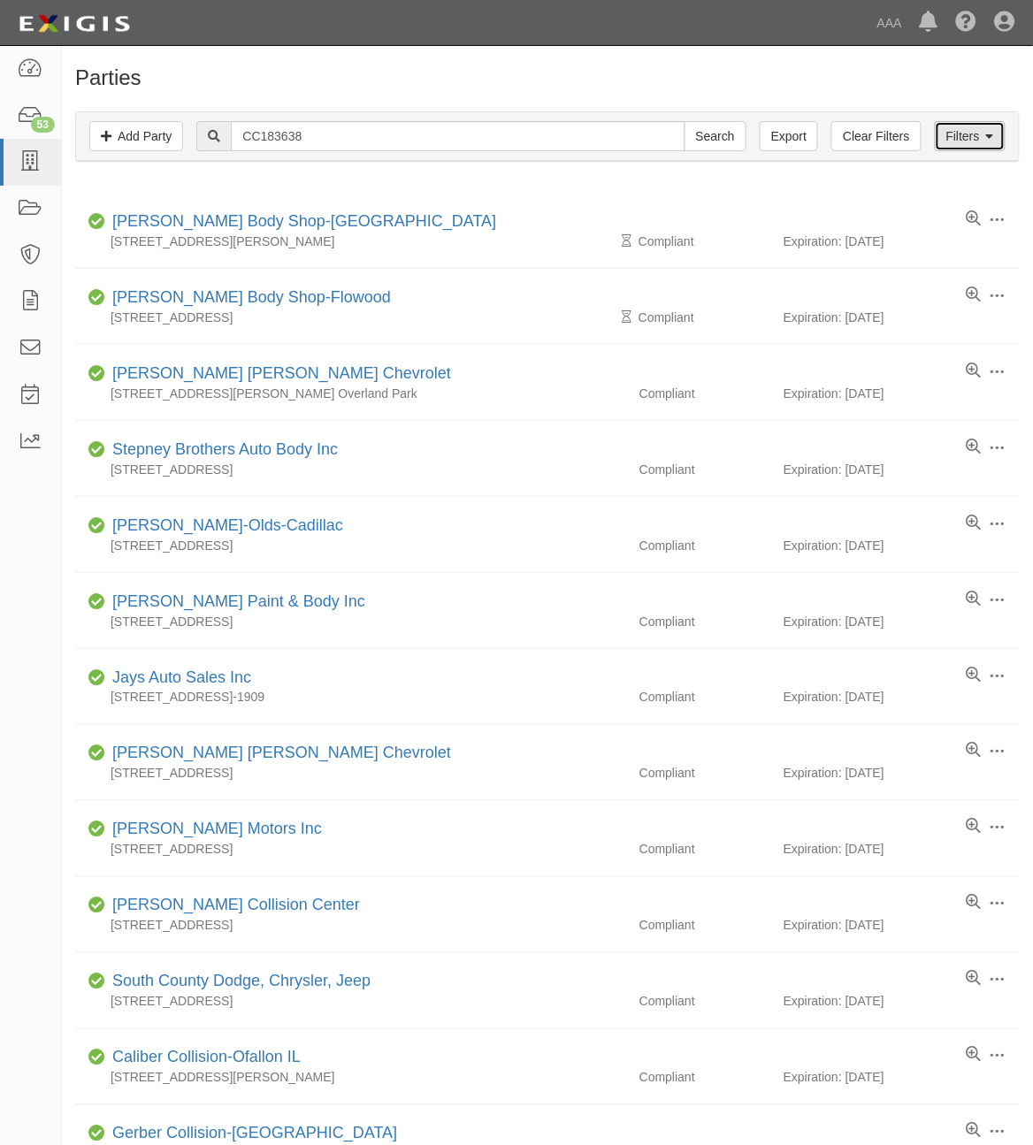
click at [973, 126] on link "Filters" at bounding box center [970, 136] width 71 height 30
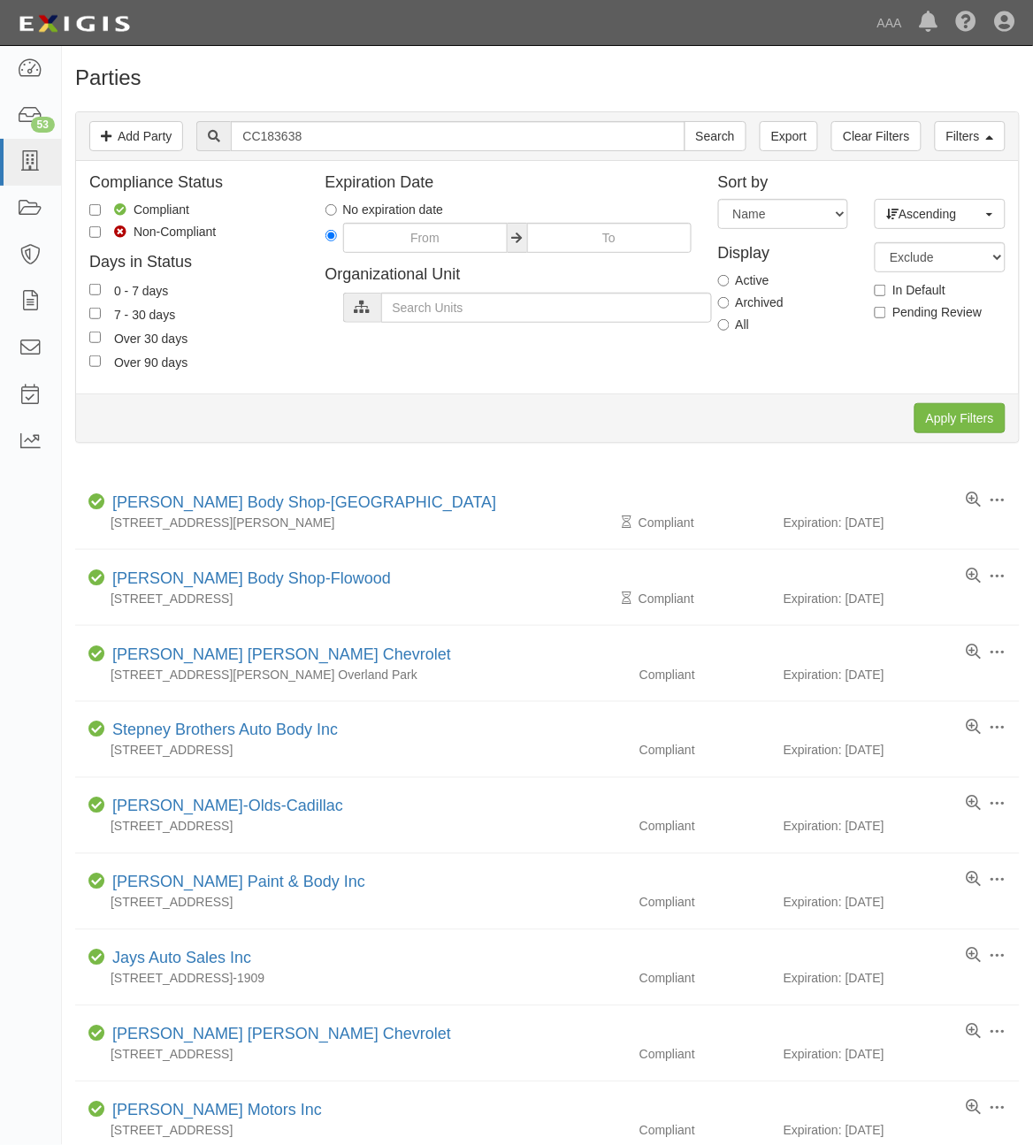
click at [736, 333] on label "All" at bounding box center [734, 325] width 32 height 18
click at [730, 331] on input "All" at bounding box center [723, 324] width 11 height 11
radio input "true"
click at [982, 418] on input "Apply Filters" at bounding box center [960, 418] width 91 height 30
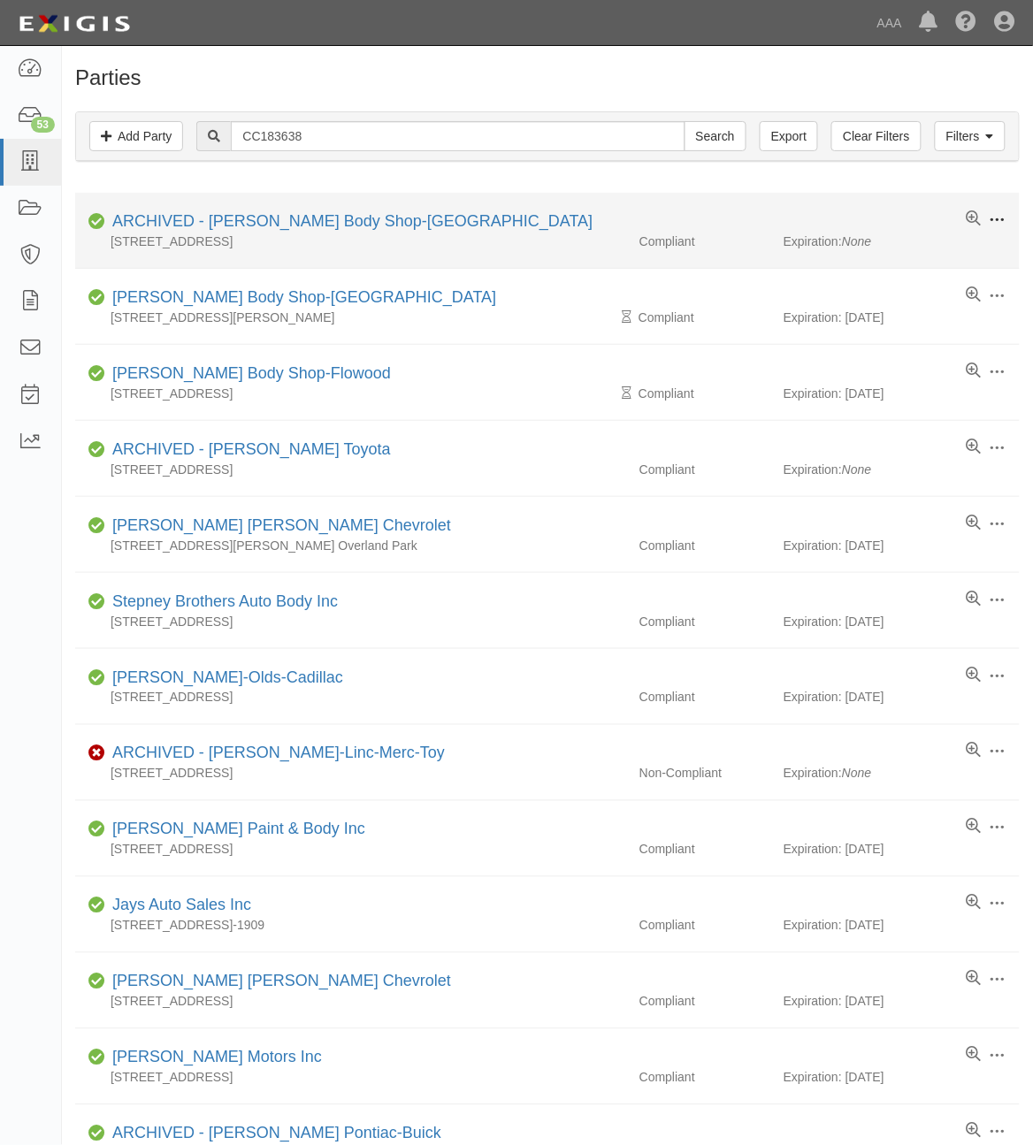
click at [1001, 219] on span at bounding box center [998, 220] width 16 height 16
click at [1002, 218] on span at bounding box center [998, 220] width 16 height 16
click at [916, 349] on button "Unarchive" at bounding box center [916, 350] width 140 height 35
click at [1000, 219] on span at bounding box center [998, 220] width 16 height 16
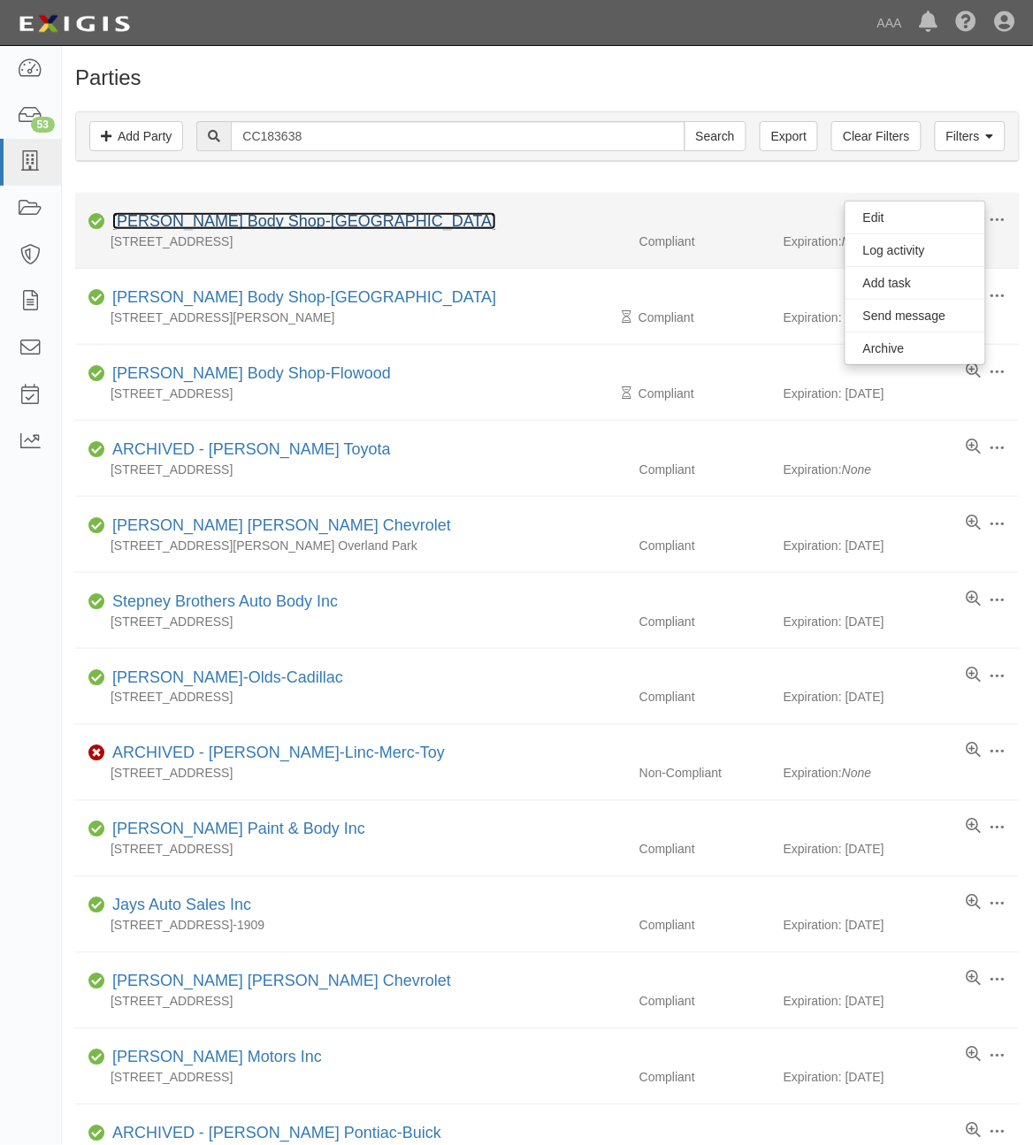
click at [236, 218] on link "[PERSON_NAME] Body Shop-[GEOGRAPHIC_DATA]" at bounding box center [304, 221] width 384 height 18
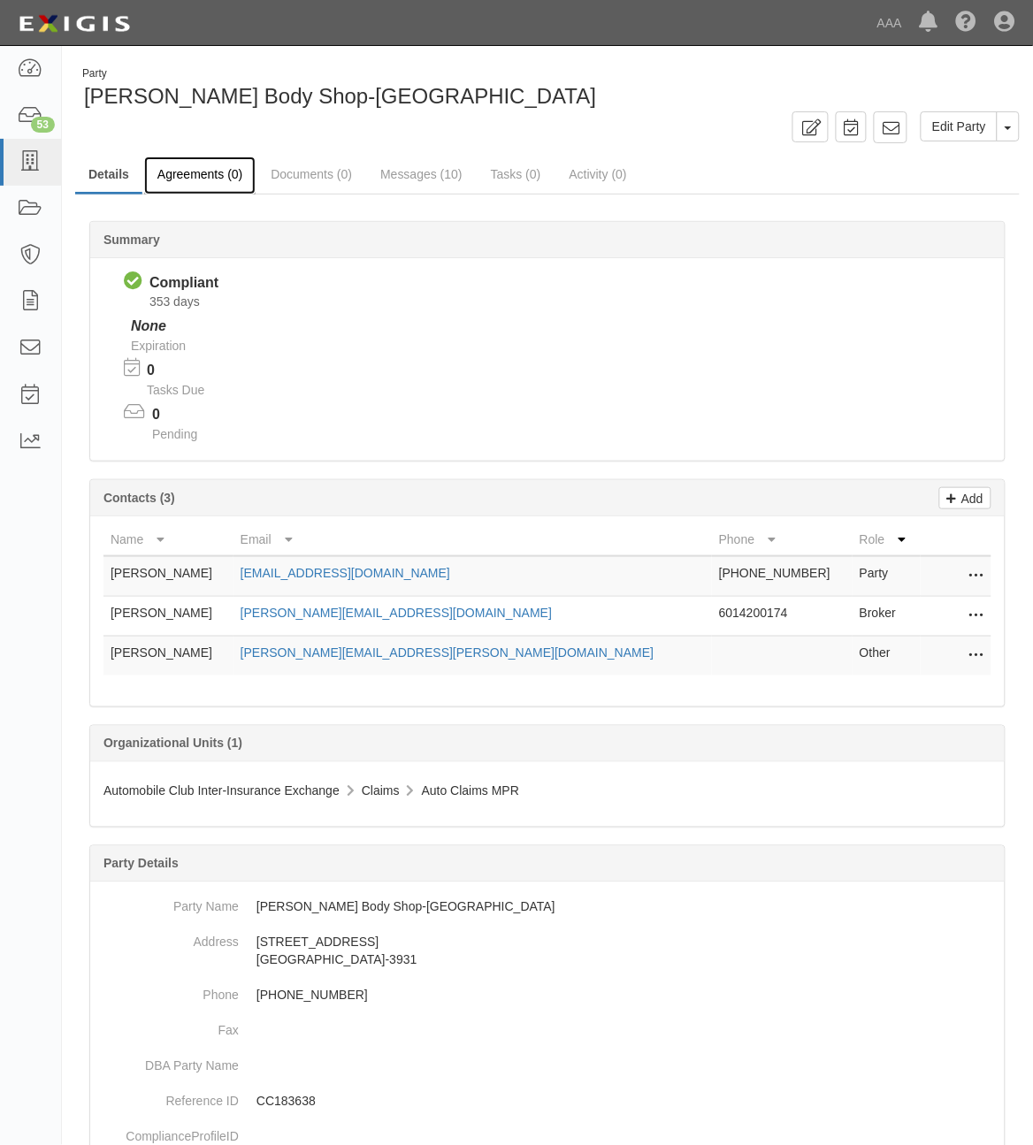
click at [203, 172] on link "Agreements (0)" at bounding box center [199, 176] width 111 height 38
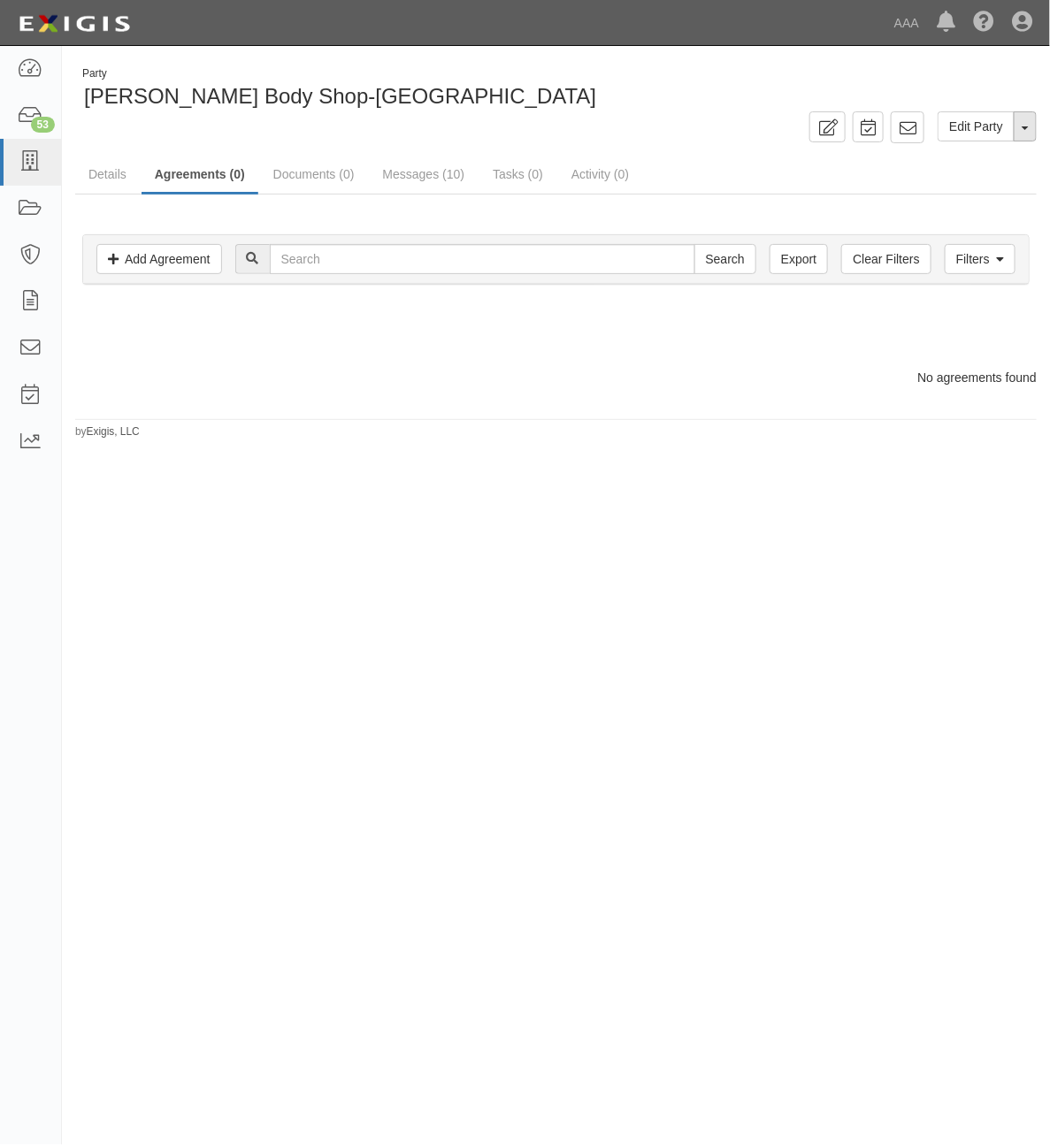
click at [1026, 125] on button "Toggle Party Dropdown" at bounding box center [1025, 126] width 23 height 30
click at [964, 187] on link "Archive Party" at bounding box center [966, 183] width 140 height 23
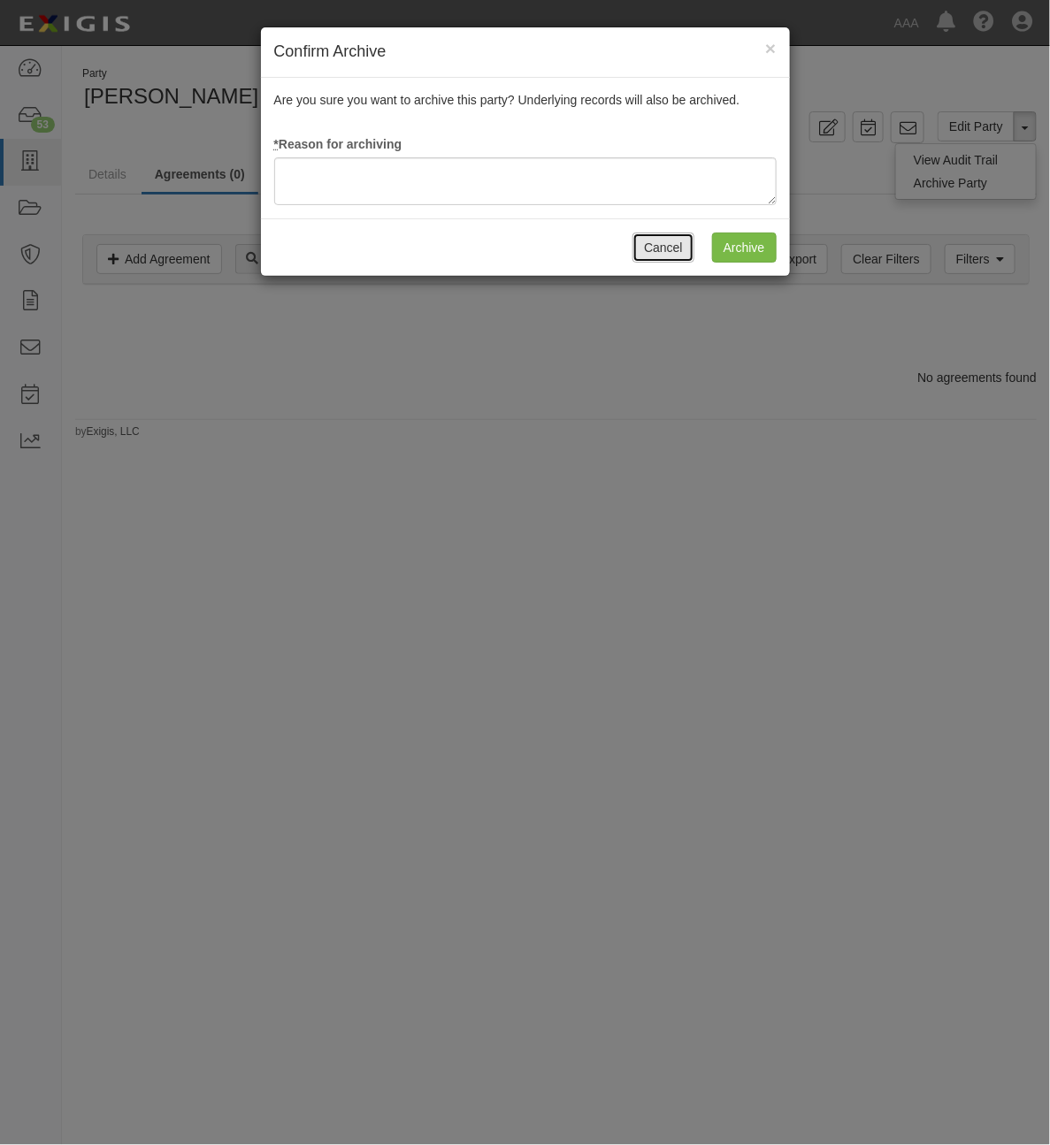
click at [677, 250] on button "Cancel" at bounding box center [663, 248] width 62 height 30
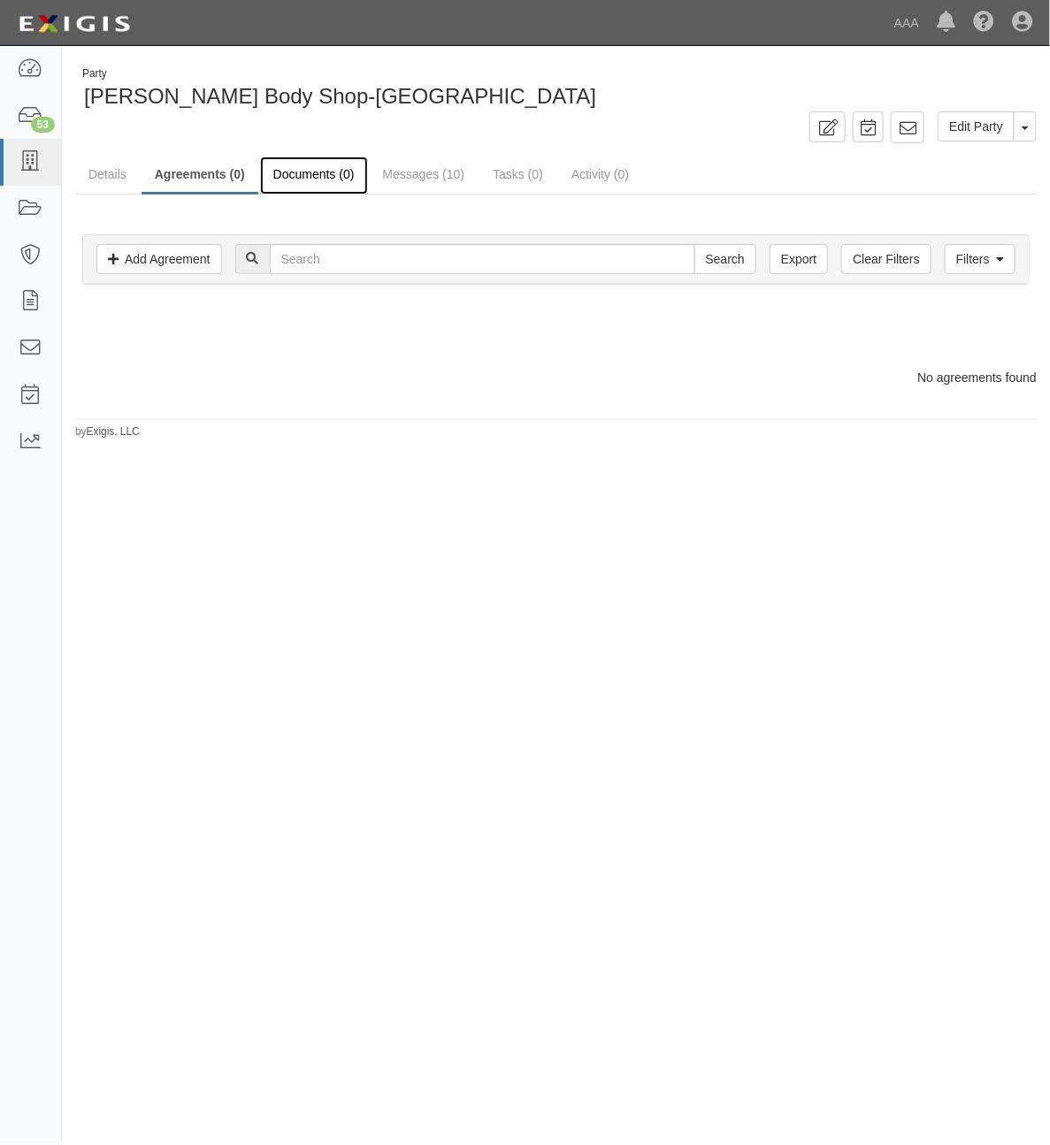
click at [314, 175] on link "Documents (0)" at bounding box center [314, 176] width 108 height 38
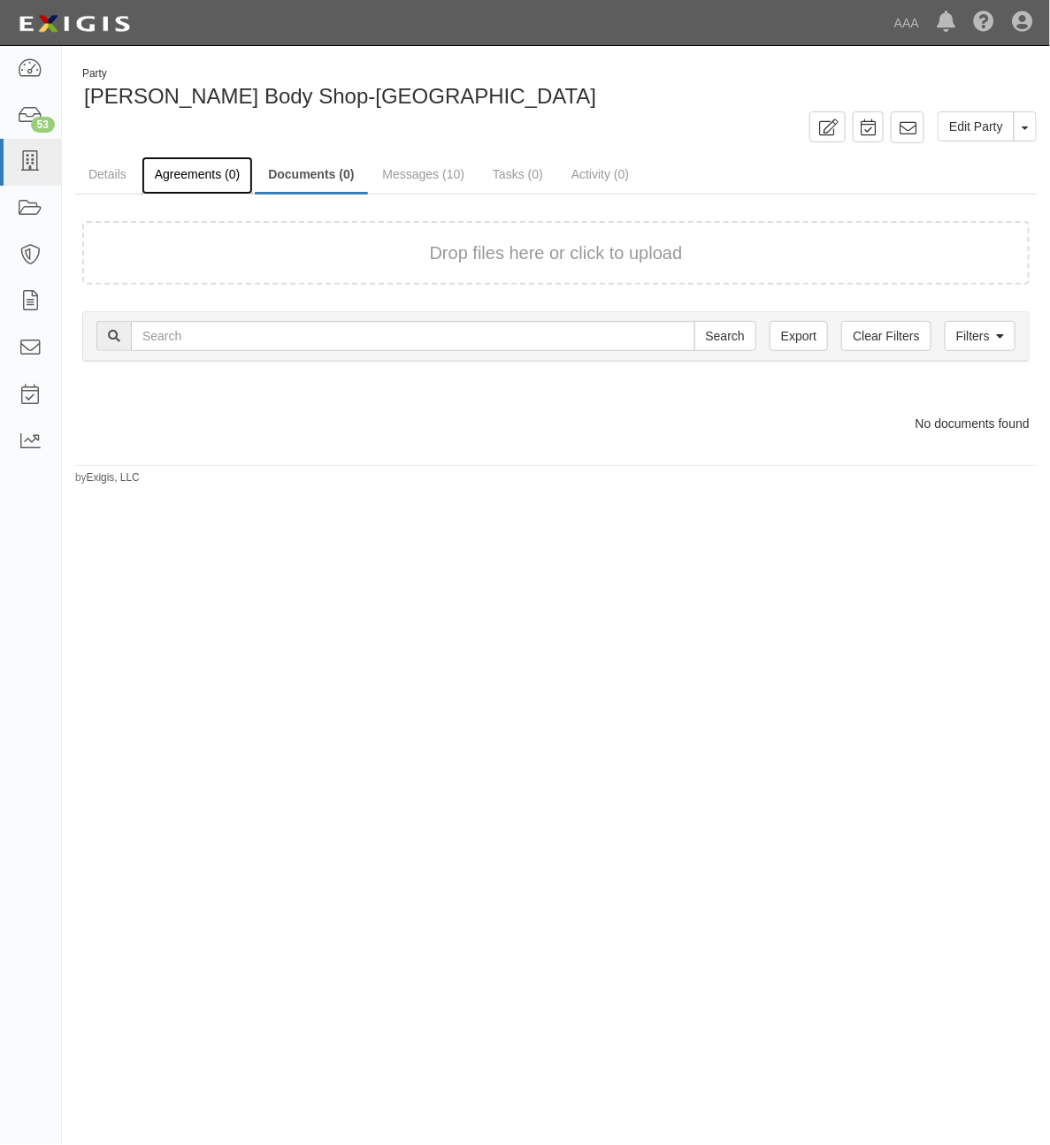
click at [206, 175] on link "Agreements (0)" at bounding box center [197, 176] width 111 height 38
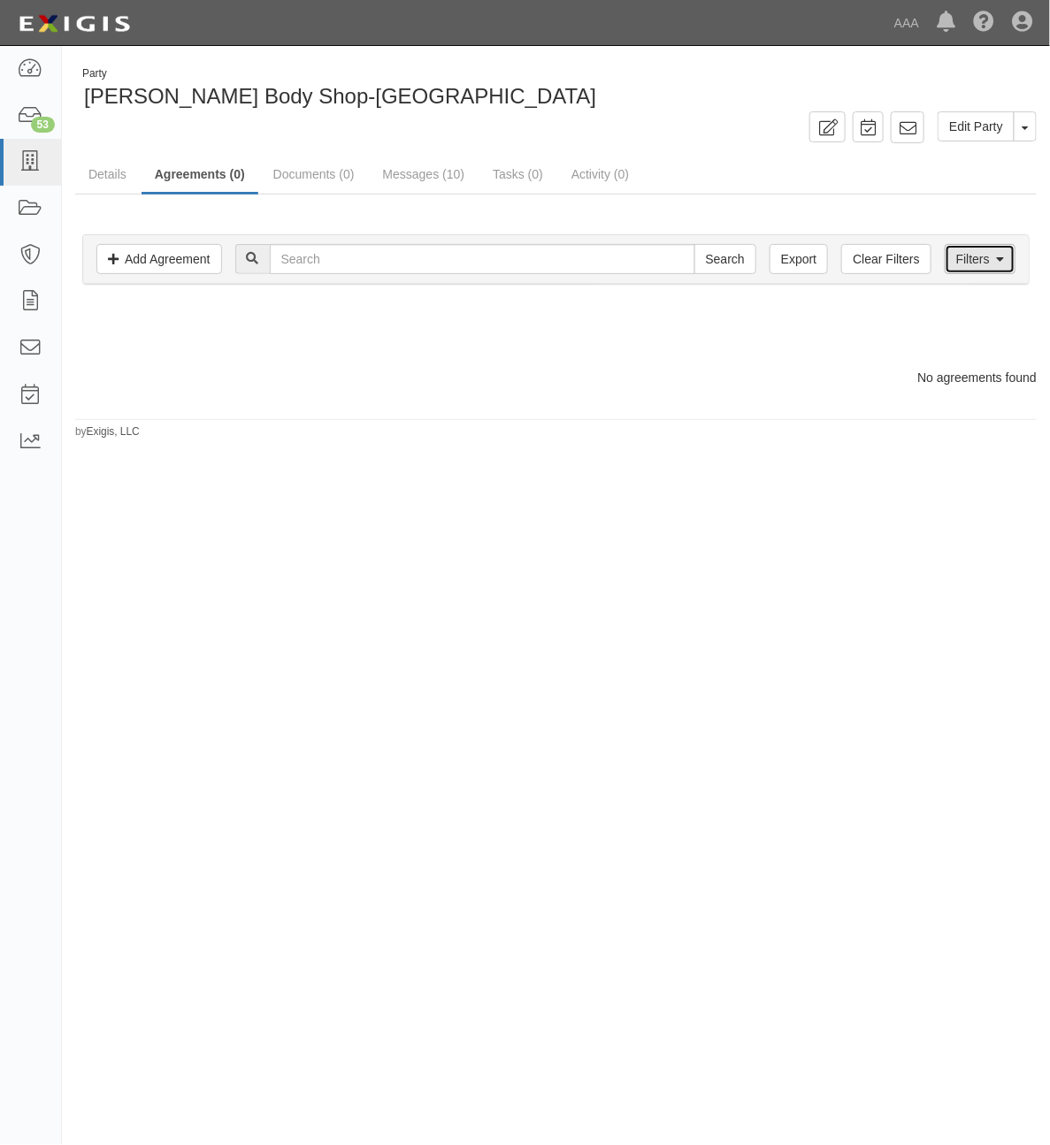
click at [973, 264] on link "Filters" at bounding box center [980, 259] width 71 height 30
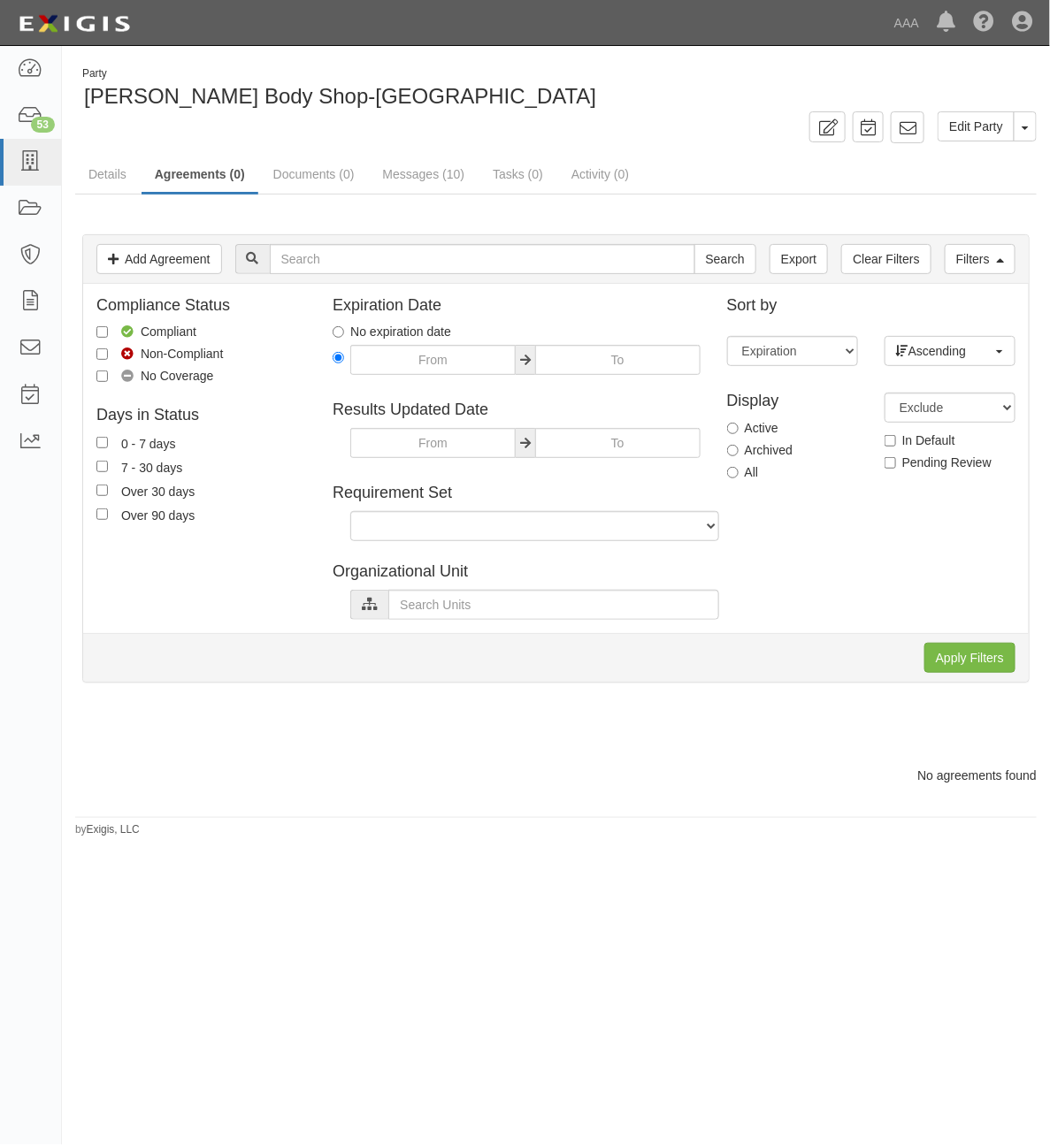
click at [753, 467] on label "All" at bounding box center [743, 472] width 32 height 18
click at [739, 467] on input "All" at bounding box center [732, 472] width 11 height 11
radio input "true"
click at [953, 655] on input "Apply Filters" at bounding box center [969, 658] width 91 height 30
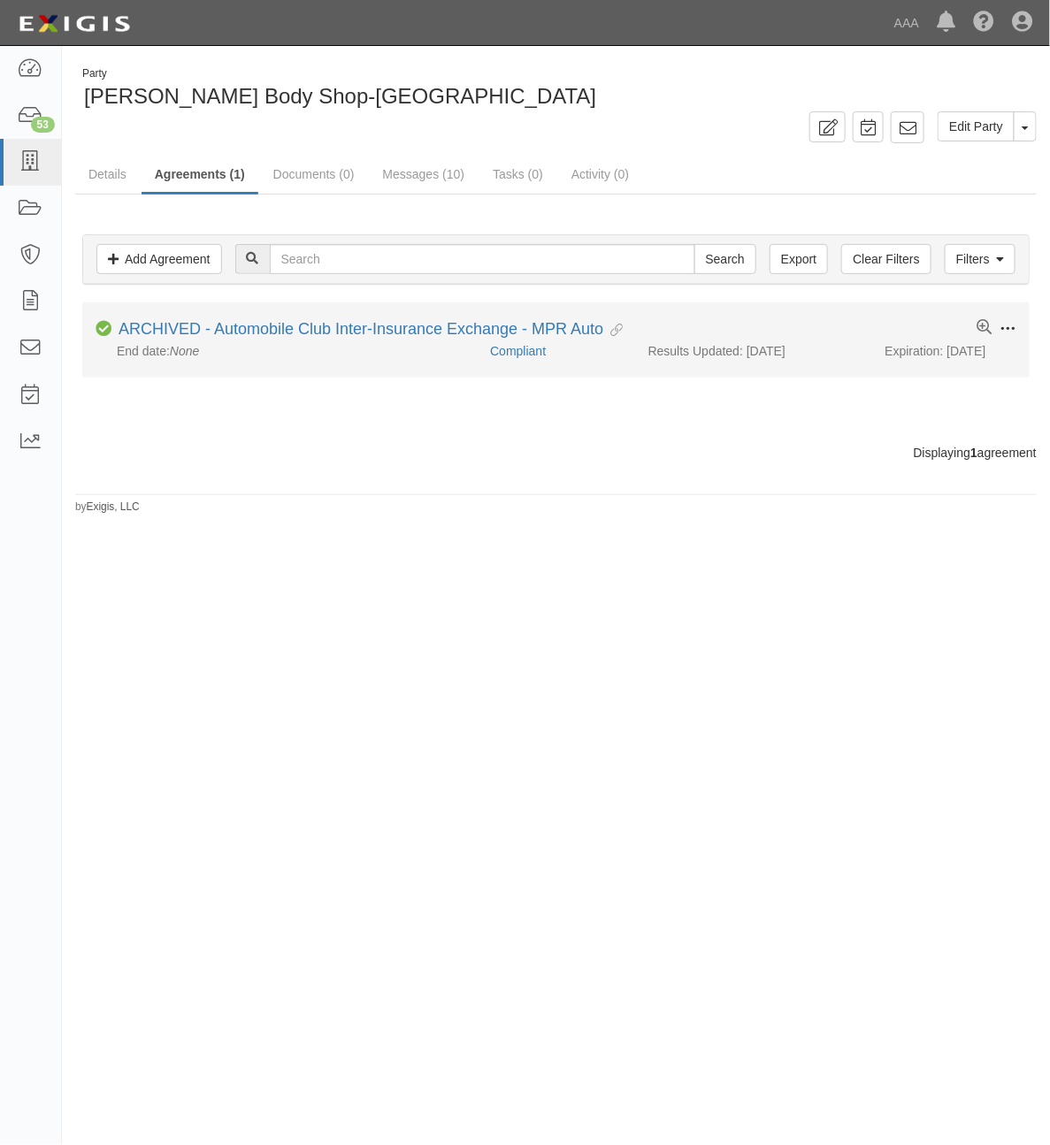
click at [1006, 321] on span at bounding box center [1007, 329] width 16 height 16
click at [909, 457] on button "Unarchive" at bounding box center [925, 455] width 140 height 33
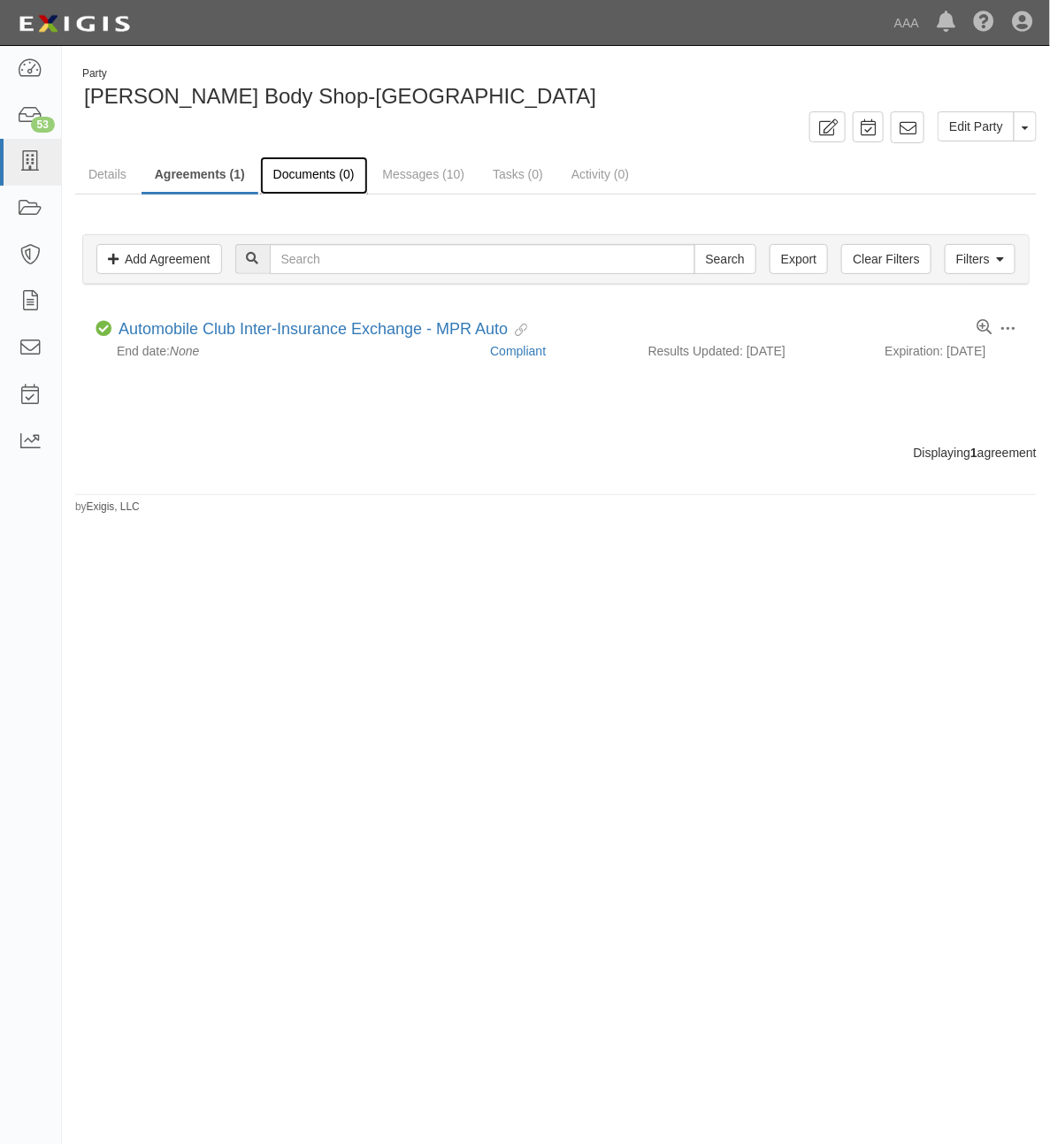
click at [298, 174] on link "Documents (0)" at bounding box center [314, 176] width 108 height 38
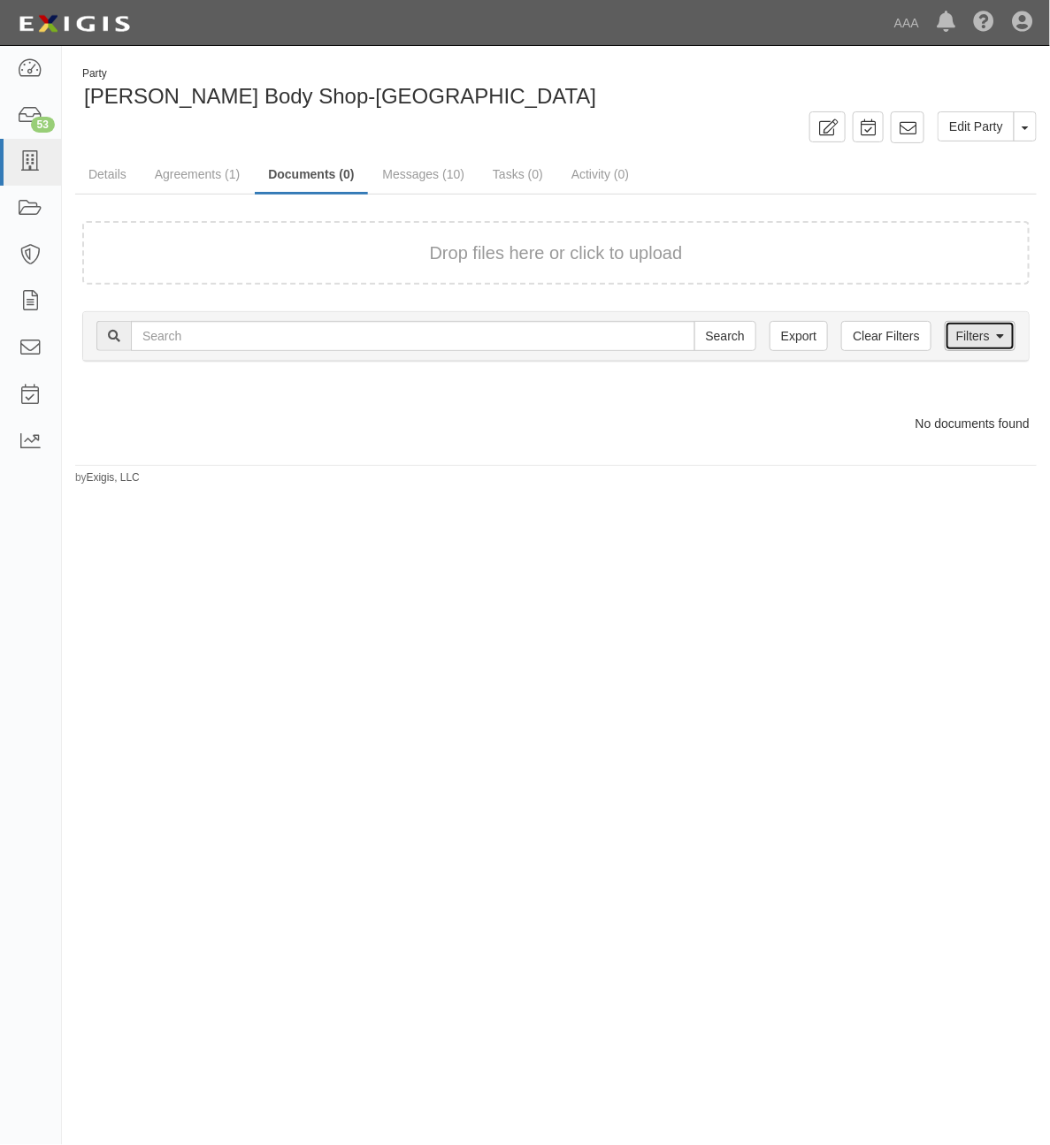
click at [970, 342] on link "Filters" at bounding box center [980, 336] width 71 height 30
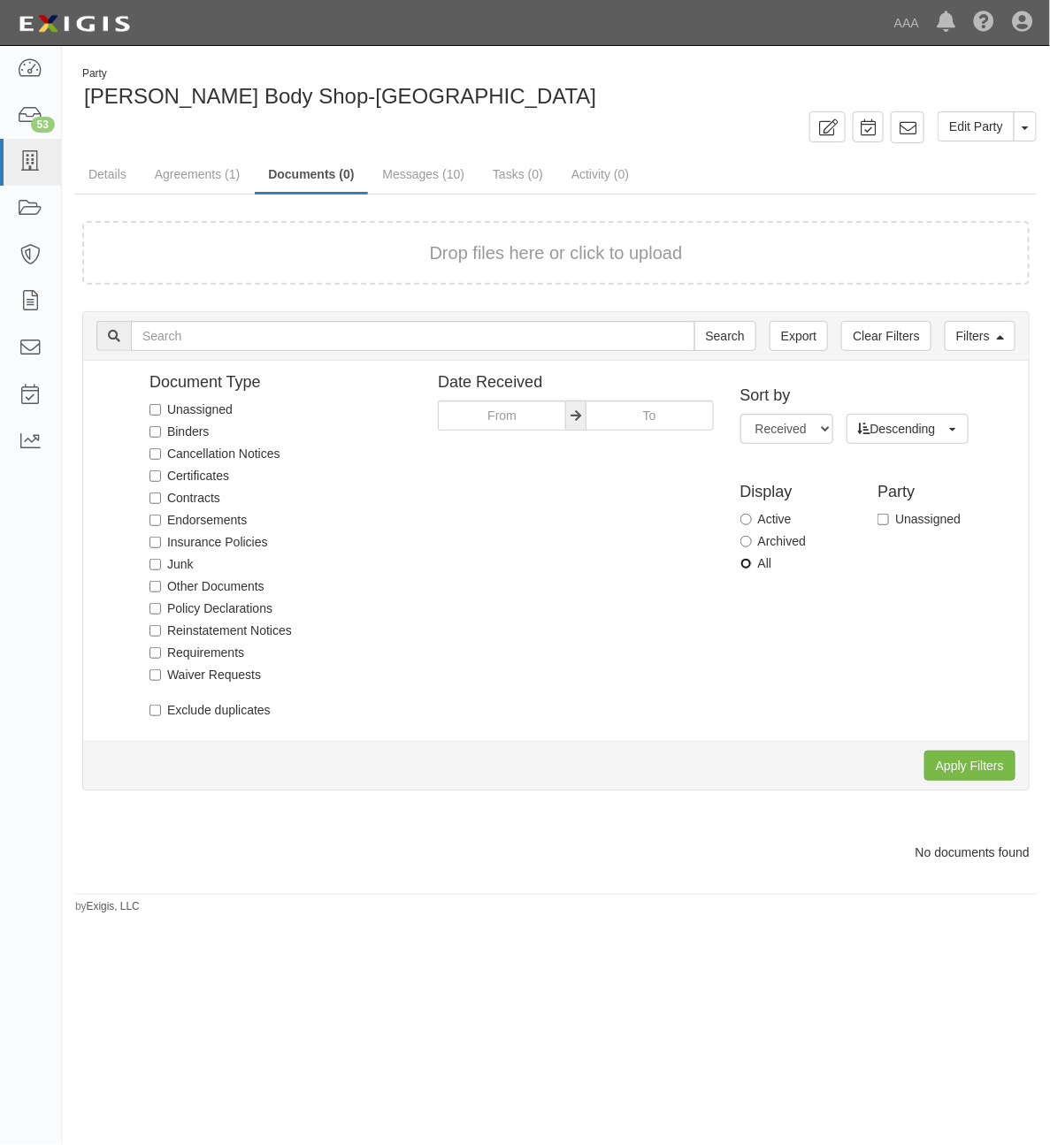
click at [750, 567] on input "All" at bounding box center [745, 563] width 11 height 11
radio input "true"
click at [964, 762] on input "Apply Filters" at bounding box center [969, 766] width 91 height 30
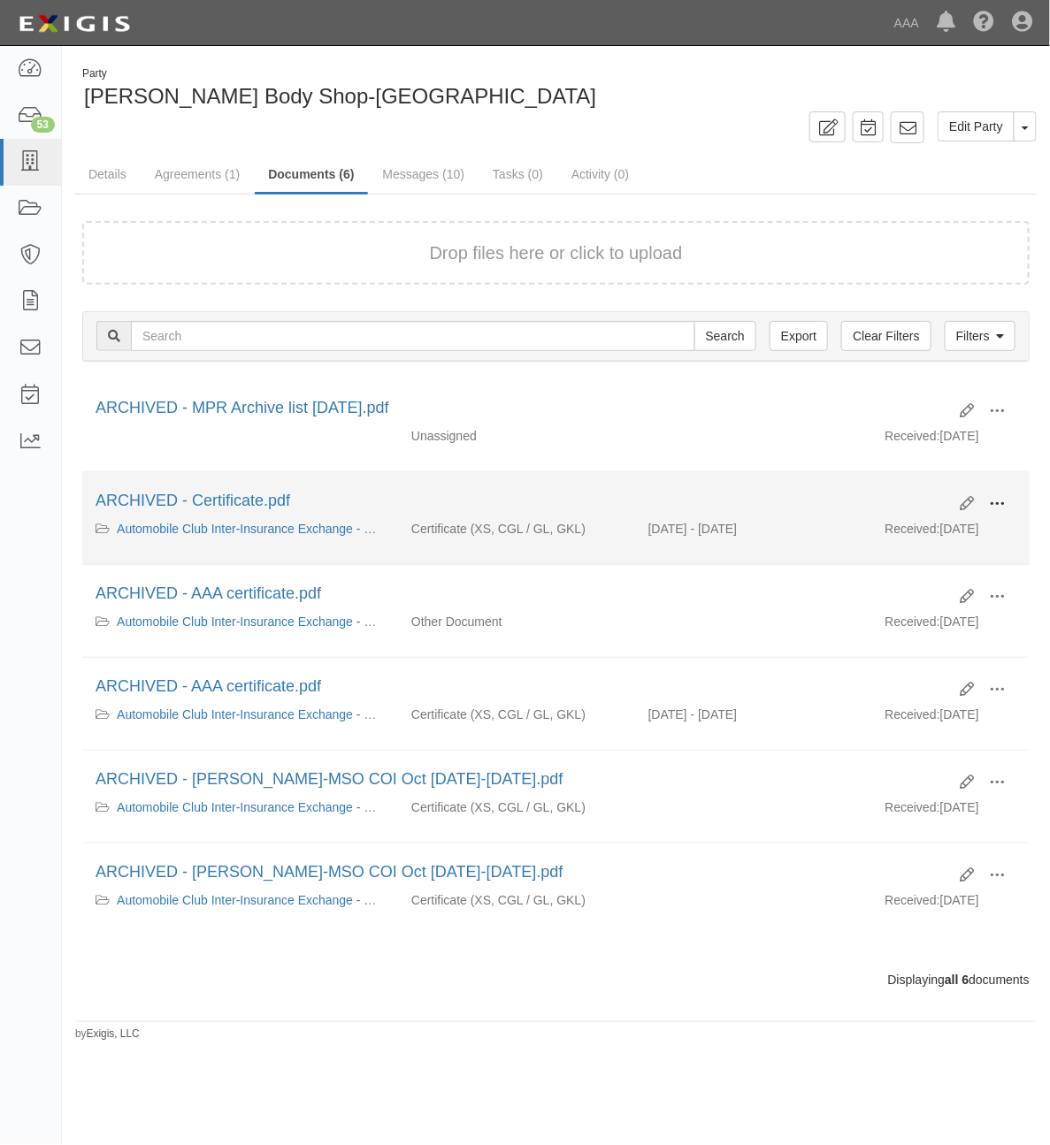
click at [1010, 506] on button at bounding box center [996, 505] width 39 height 30
click at [920, 589] on link "Unarchive" at bounding box center [911, 586] width 140 height 32
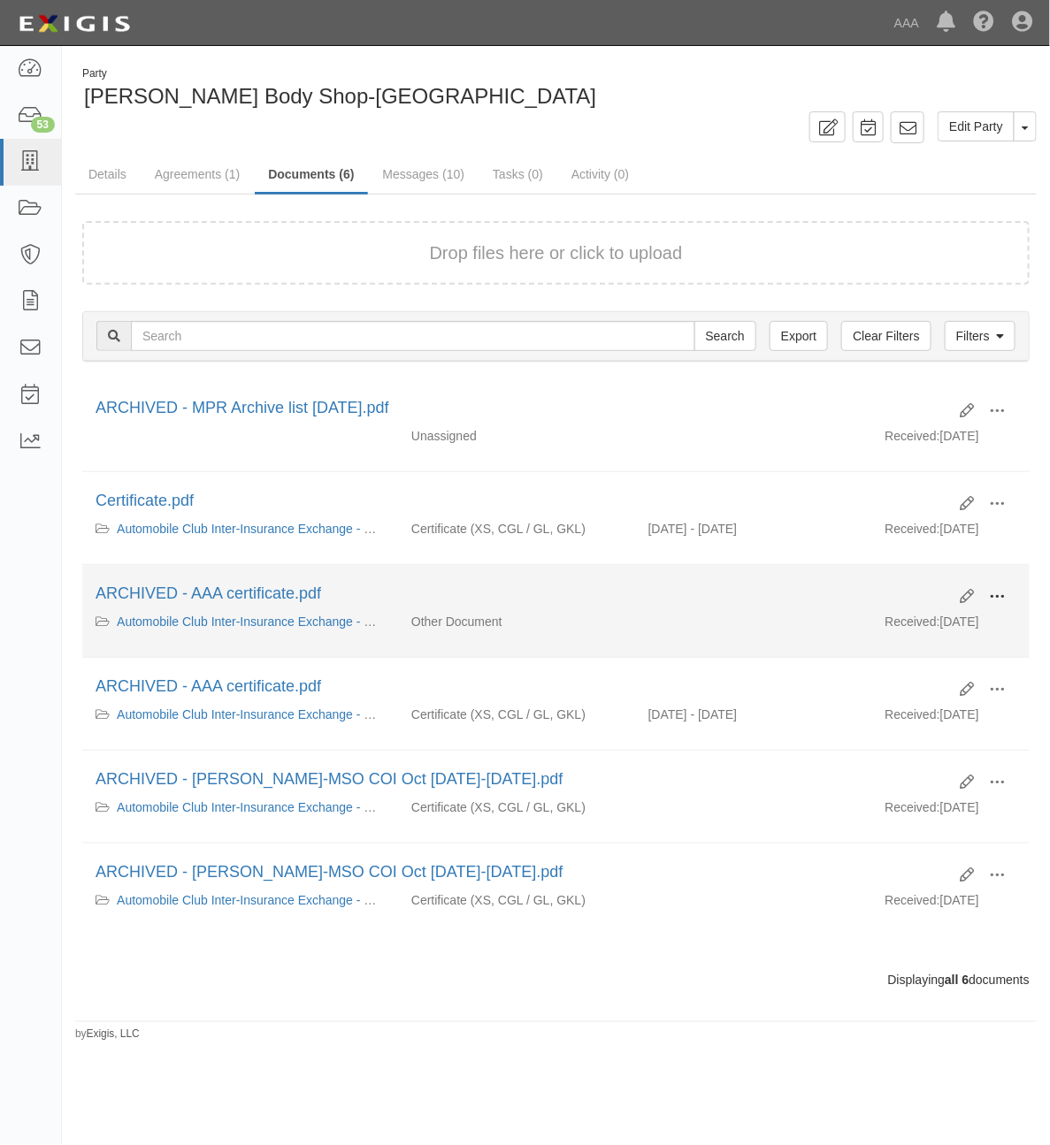
click at [984, 595] on button at bounding box center [996, 598] width 39 height 30
click at [893, 677] on link "Unarchive" at bounding box center [911, 679] width 140 height 32
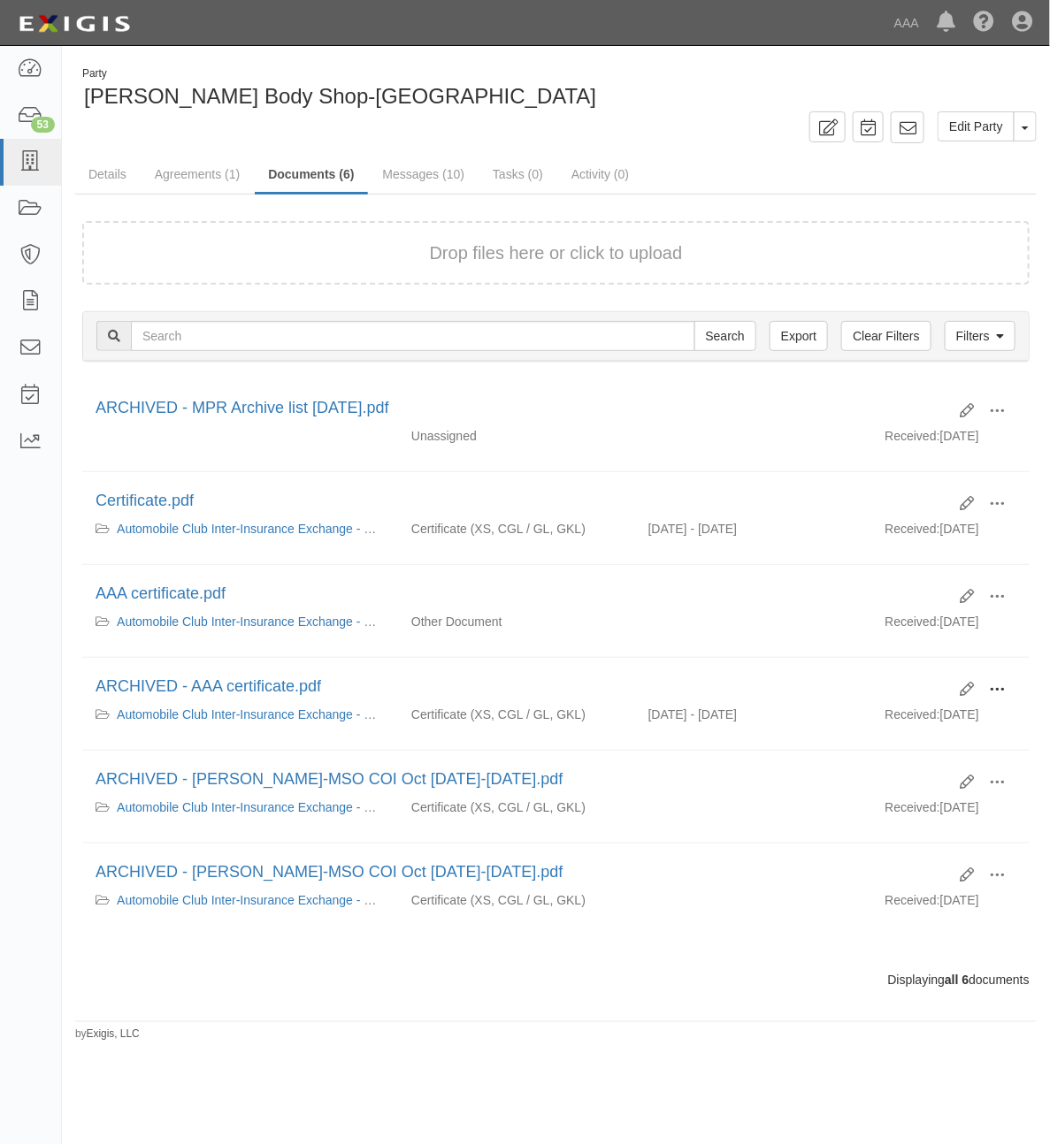
click at [993, 692] on span at bounding box center [997, 690] width 16 height 16
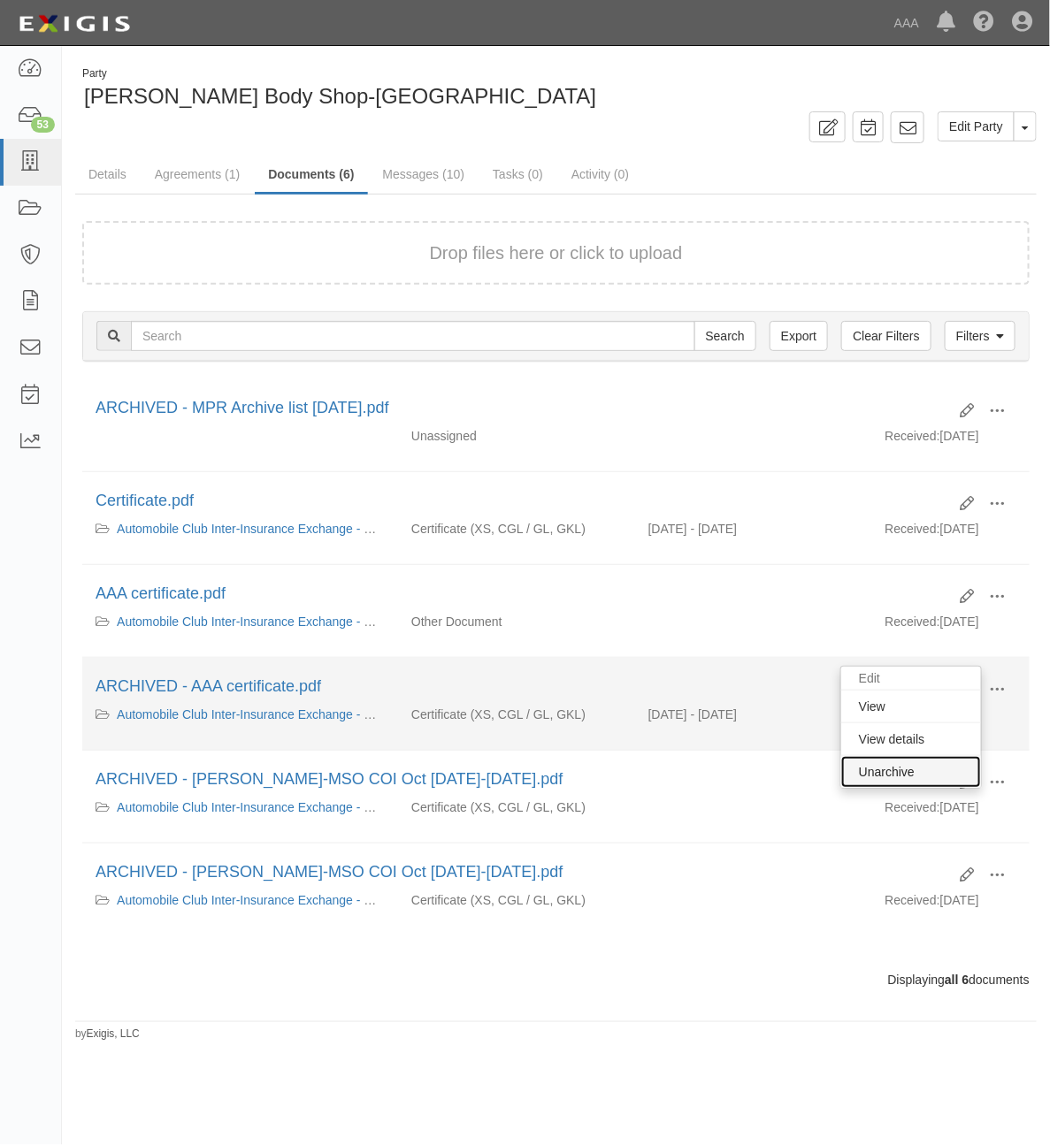
click at [921, 770] on link "Unarchive" at bounding box center [911, 772] width 140 height 32
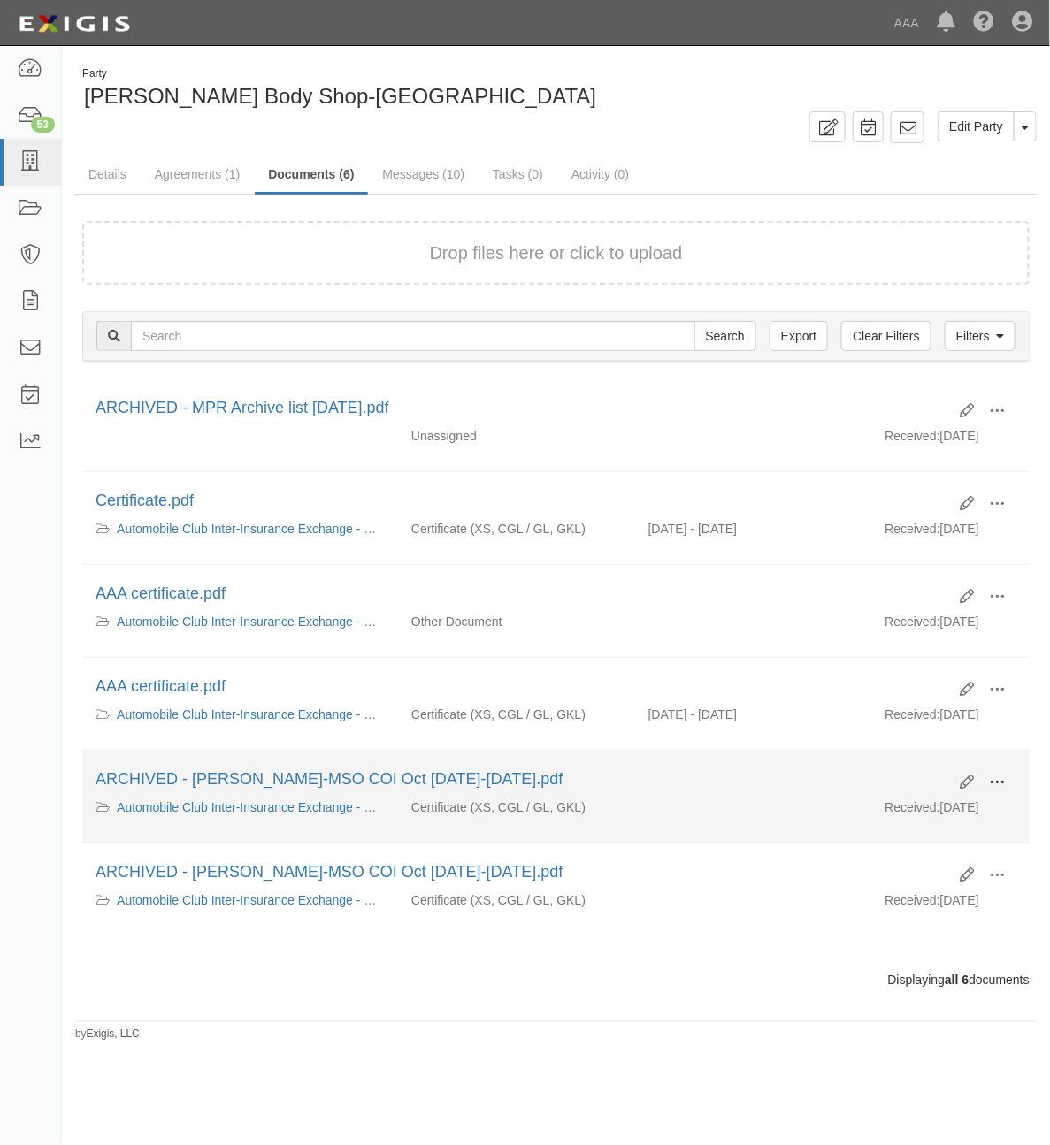
click at [1004, 785] on span at bounding box center [997, 783] width 16 height 16
click at [930, 864] on link "Unarchive" at bounding box center [911, 865] width 140 height 32
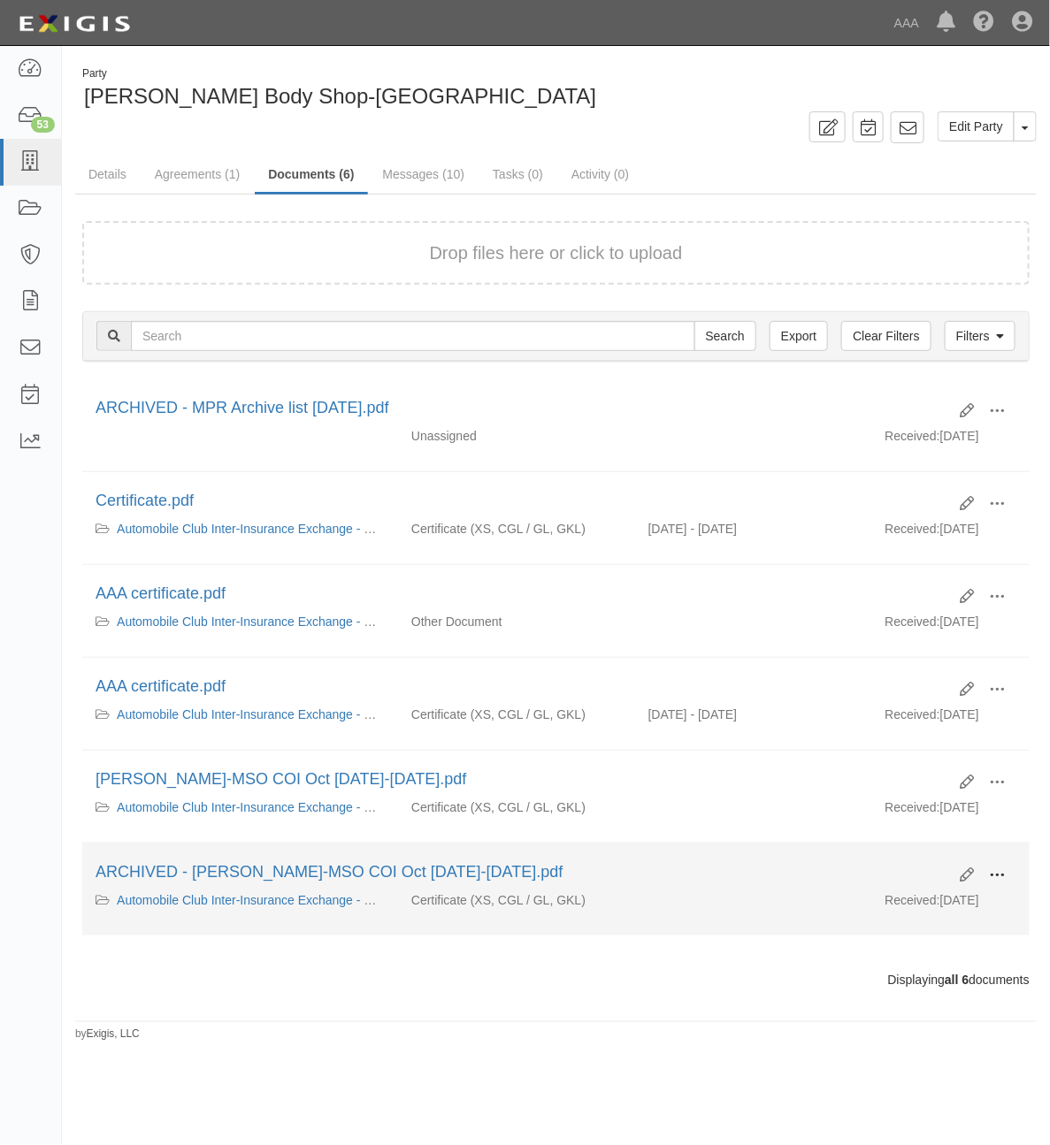
click at [999, 890] on button at bounding box center [996, 876] width 39 height 30
click at [899, 957] on link "Unarchive" at bounding box center [911, 958] width 140 height 32
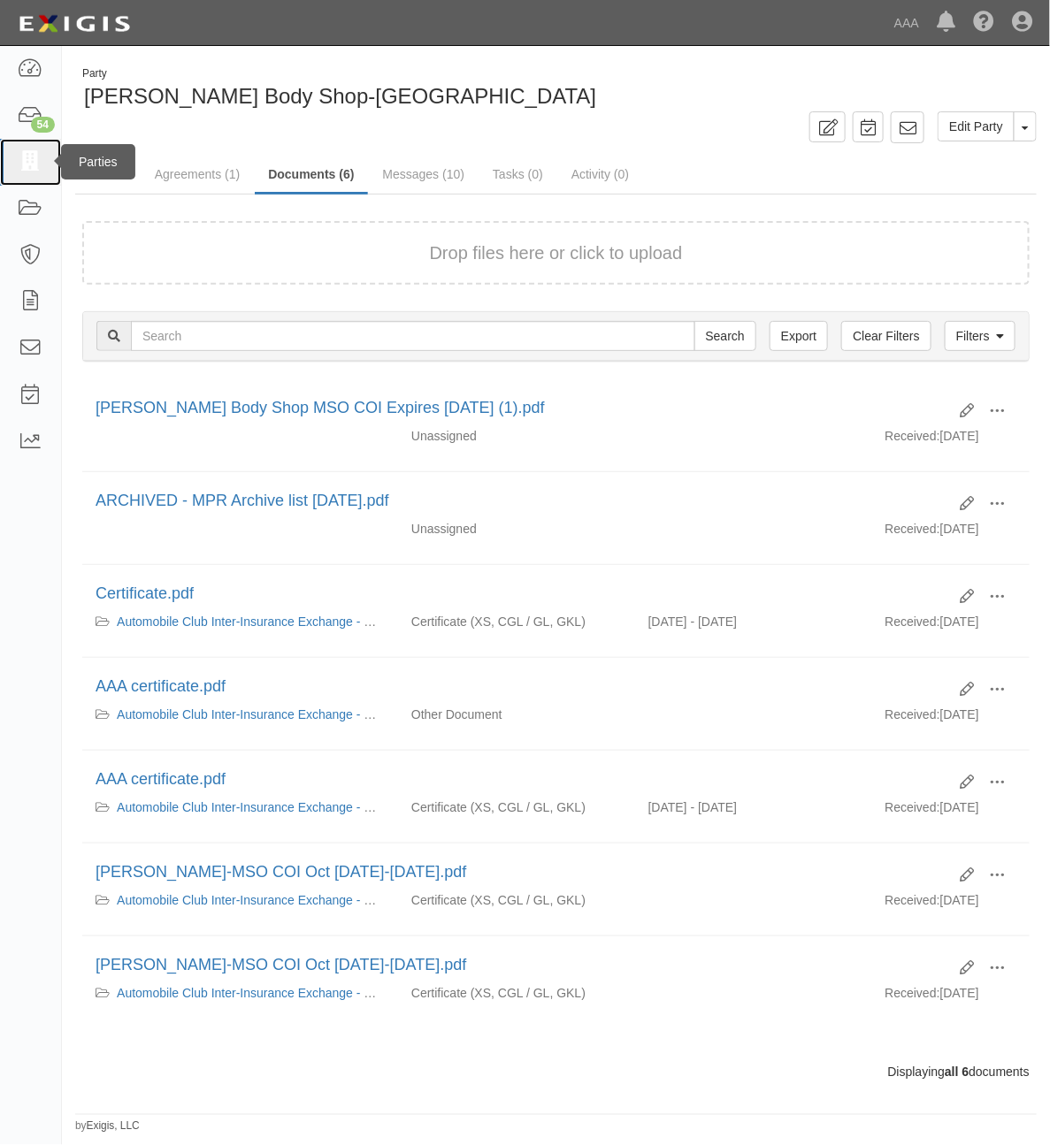
click at [34, 156] on icon at bounding box center [30, 162] width 25 height 20
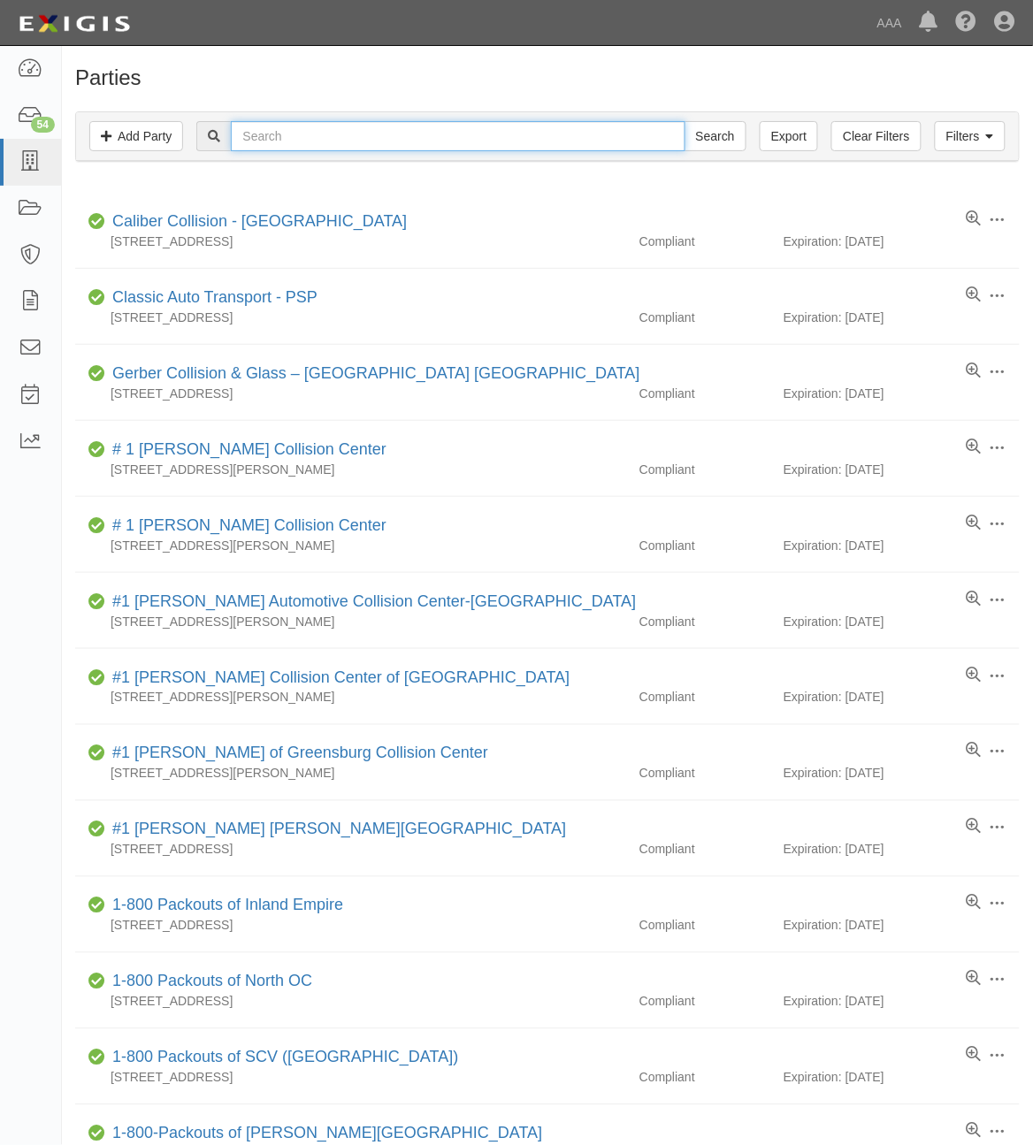
click at [272, 138] on input "text" at bounding box center [458, 136] width 454 height 30
type input "CC2777871"
click at [685, 121] on input "Search" at bounding box center [716, 136] width 62 height 30
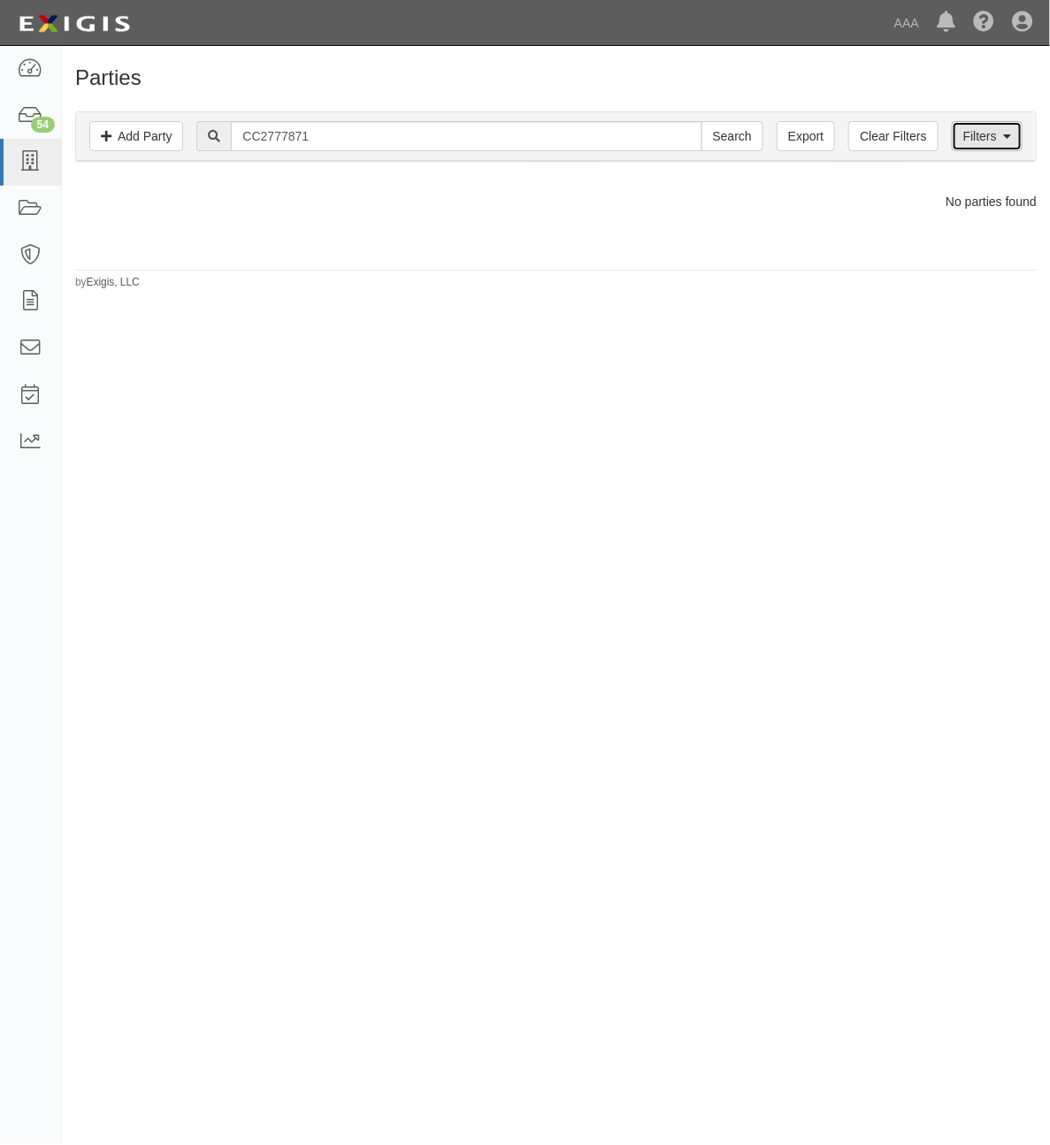
click at [1000, 142] on link "Filters" at bounding box center [987, 136] width 71 height 30
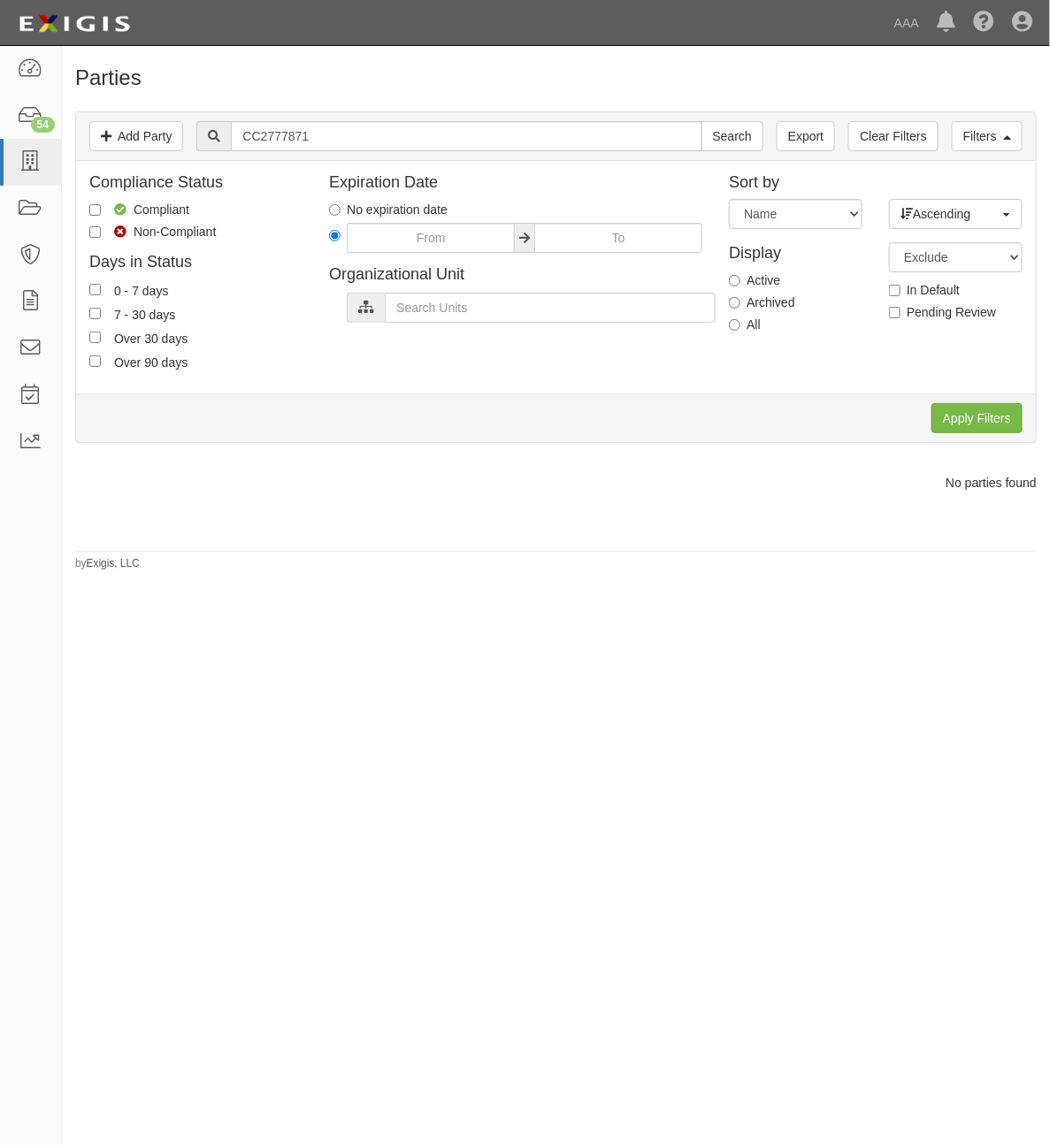
click at [743, 325] on label "All" at bounding box center [745, 325] width 32 height 18
click at [740, 325] on input "All" at bounding box center [734, 324] width 11 height 11
radio input "true"
click at [955, 405] on input "Apply Filters" at bounding box center [976, 418] width 91 height 30
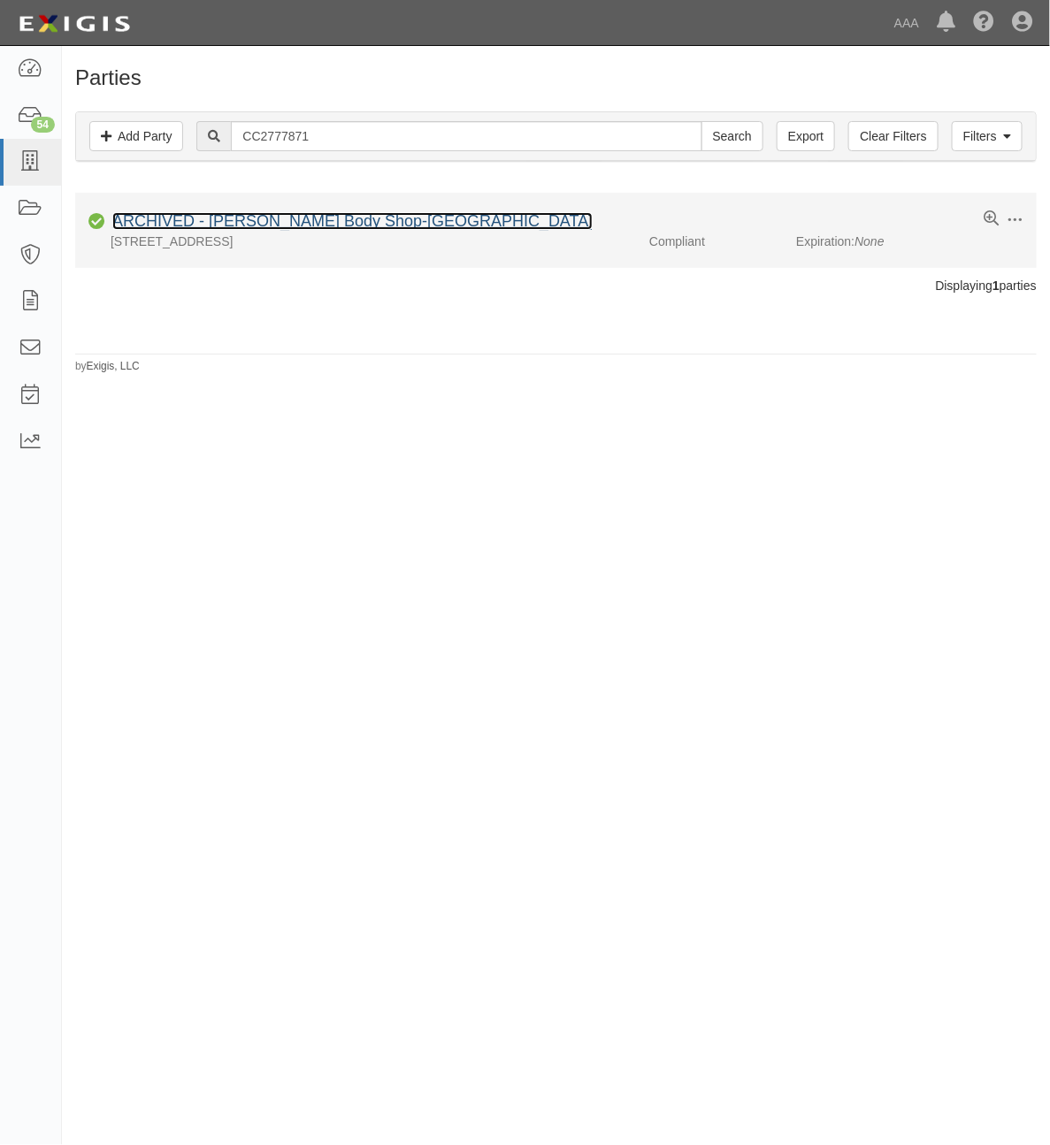
click at [314, 219] on link "ARCHIVED - [PERSON_NAME] Body Shop-[GEOGRAPHIC_DATA]" at bounding box center [352, 221] width 480 height 18
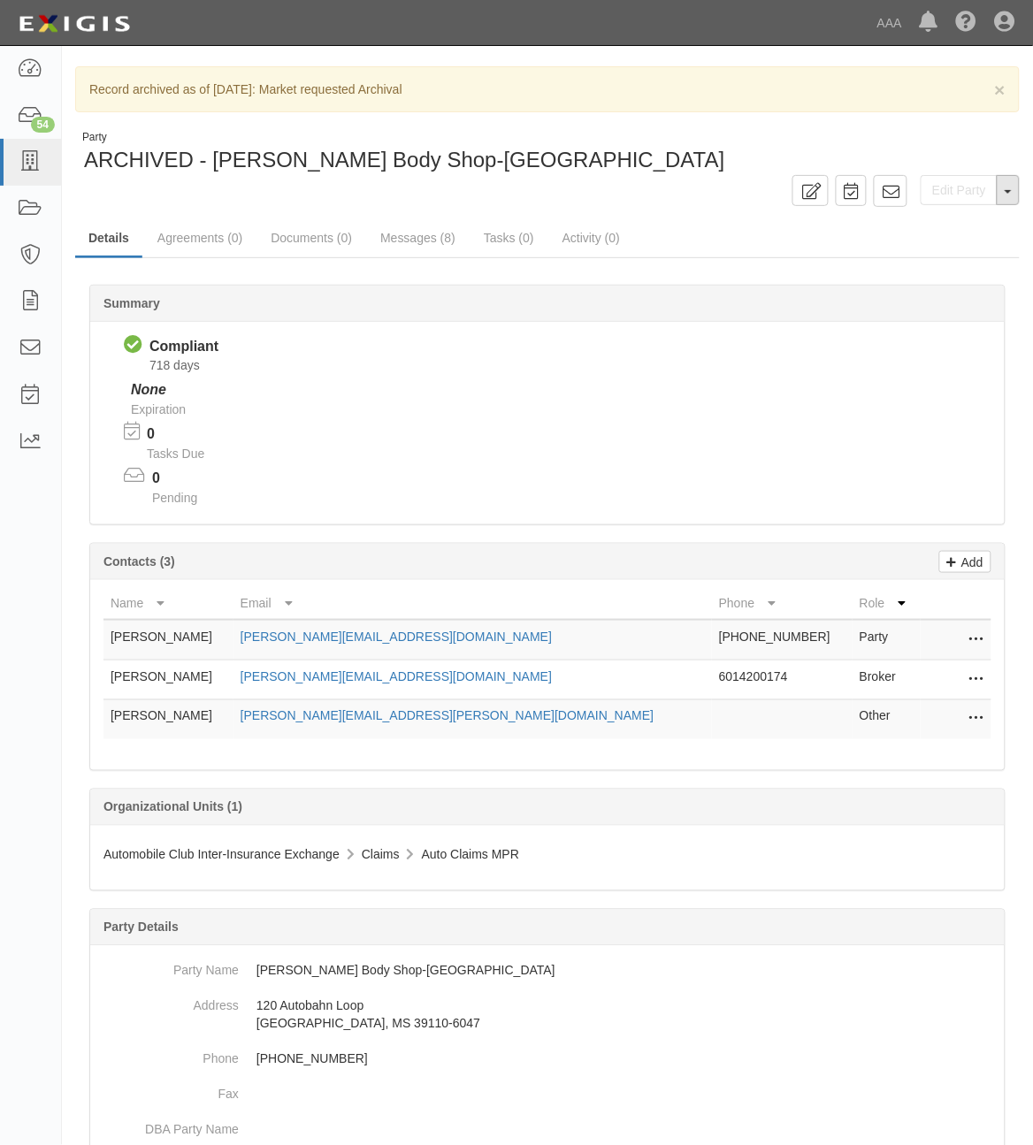
click at [1011, 196] on button "Toggle Party Dropdown" at bounding box center [1008, 190] width 23 height 30
click at [953, 249] on button "Unarchive Party" at bounding box center [949, 248] width 140 height 27
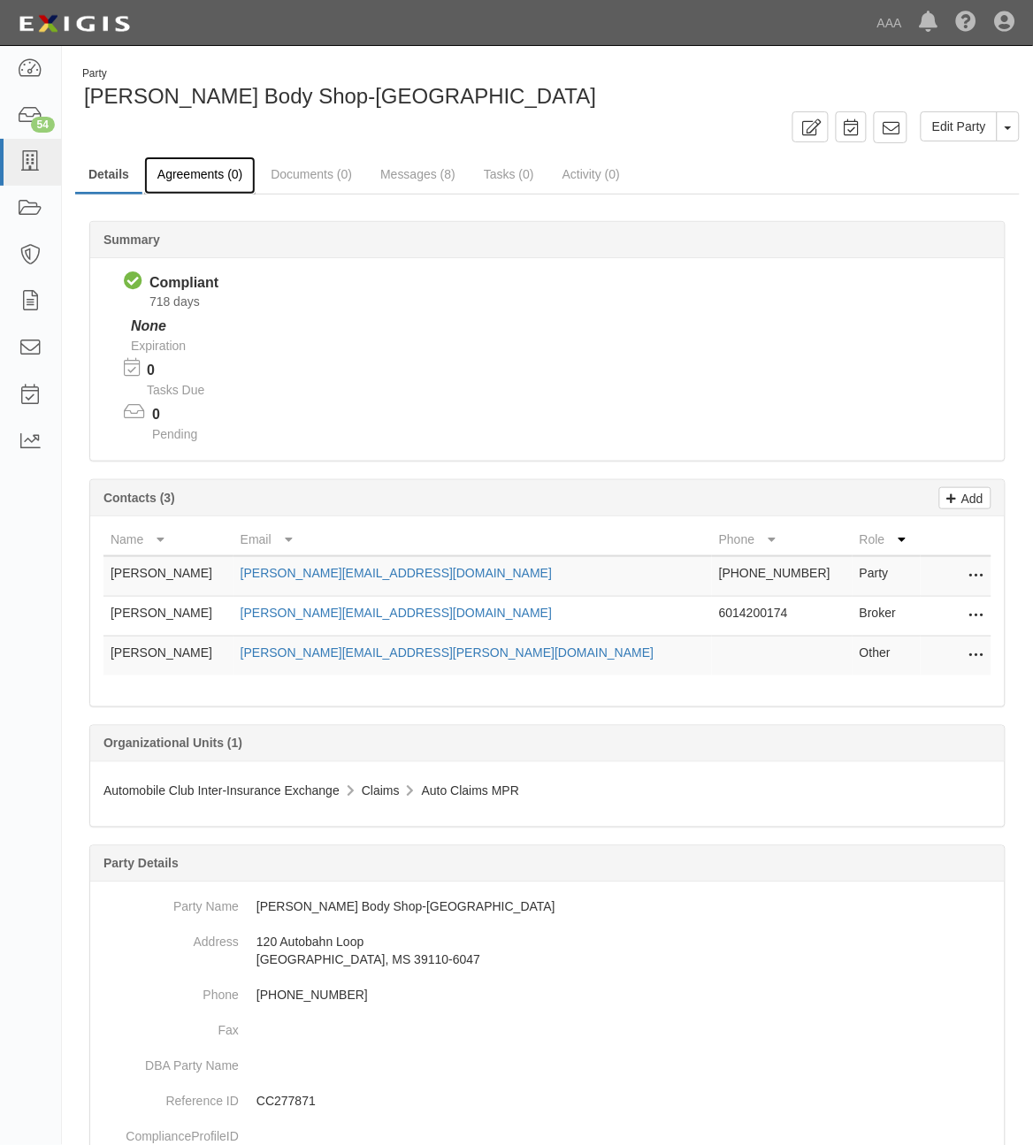
click at [200, 172] on link "Agreements (0)" at bounding box center [199, 176] width 111 height 38
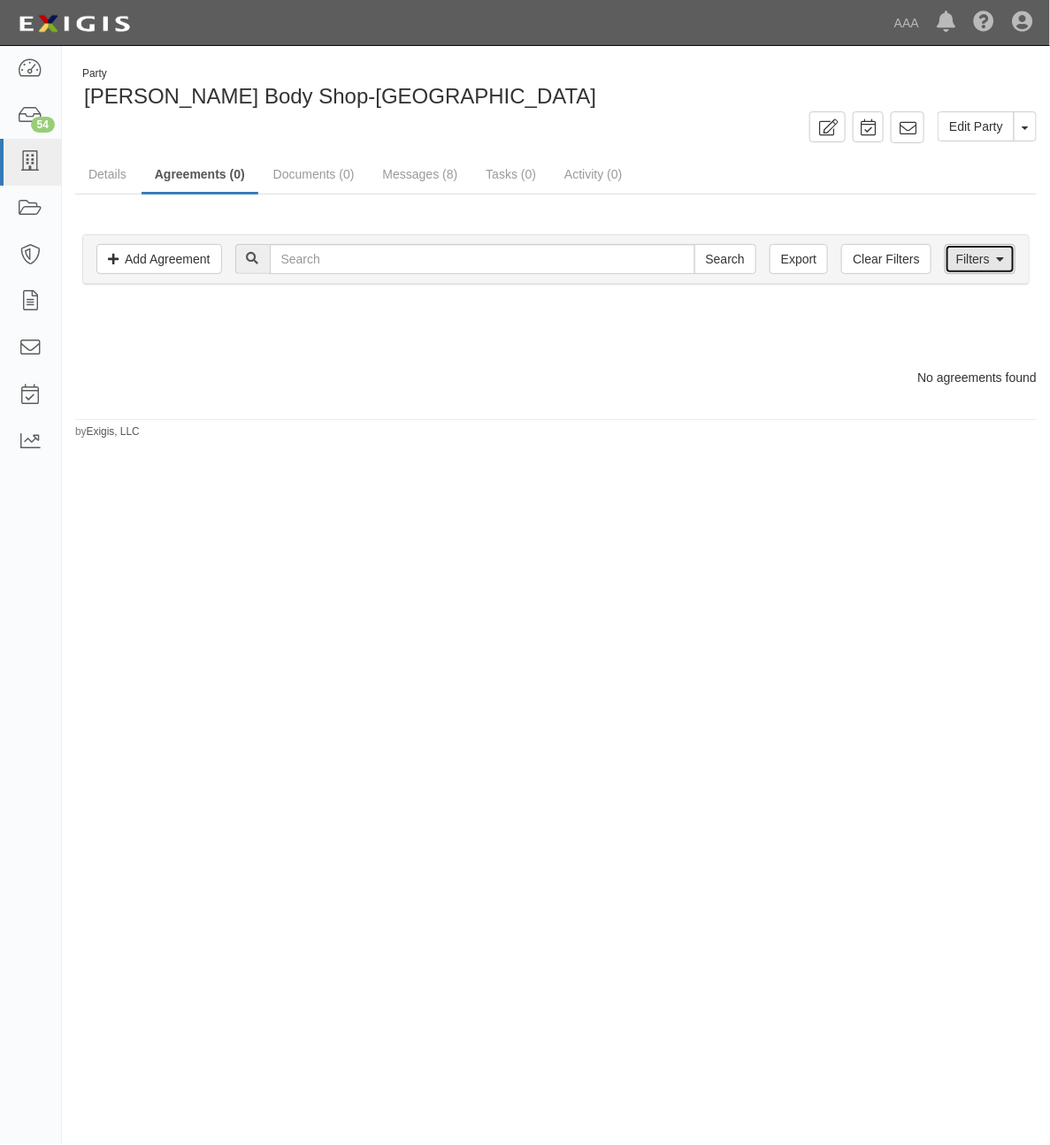
click at [984, 257] on link "Filters" at bounding box center [980, 259] width 71 height 30
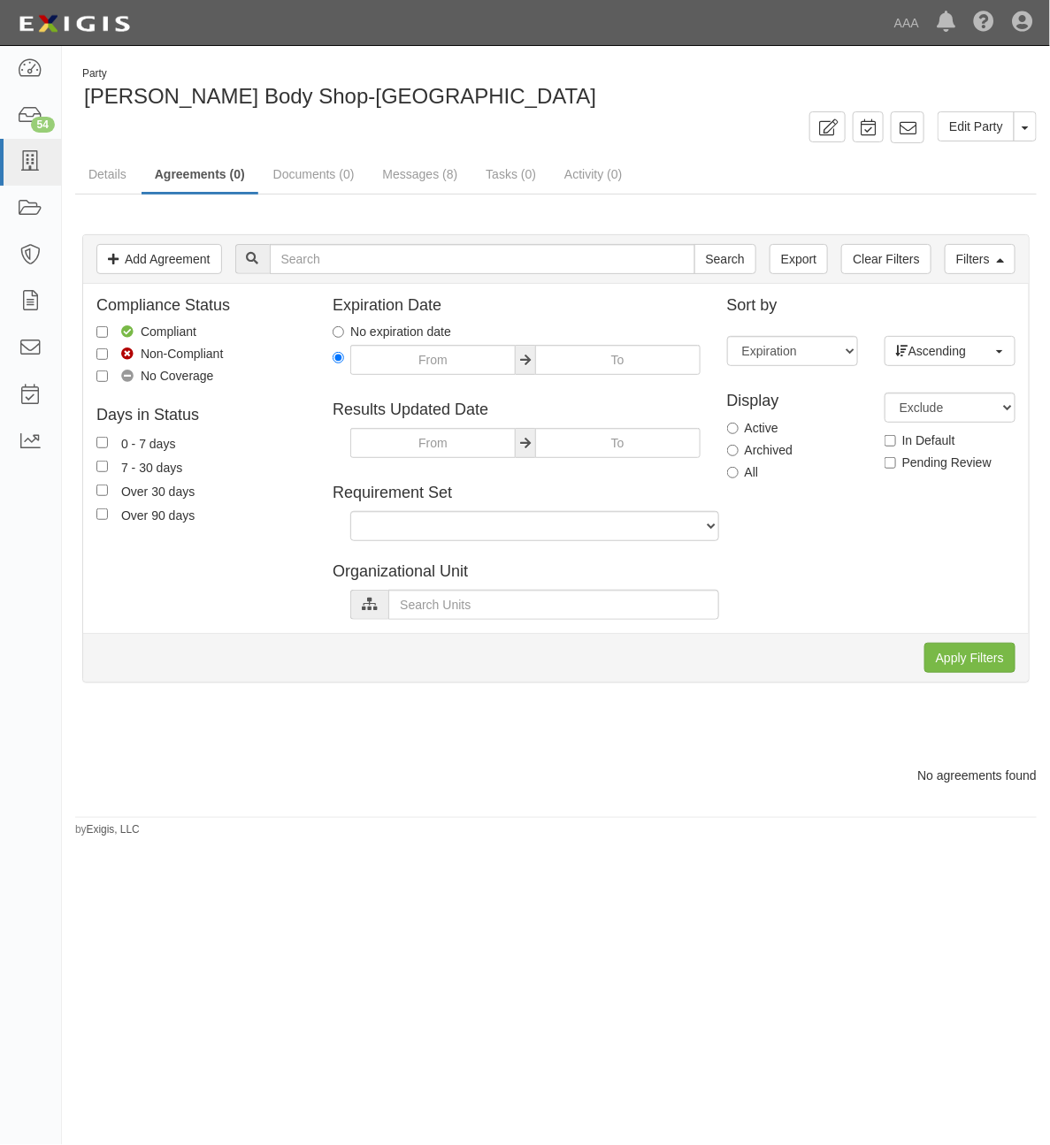
click at [744, 475] on label "All" at bounding box center [743, 472] width 32 height 18
click at [739, 475] on input "All" at bounding box center [732, 472] width 11 height 11
radio input "true"
click at [964, 657] on input "Apply Filters" at bounding box center [969, 658] width 91 height 30
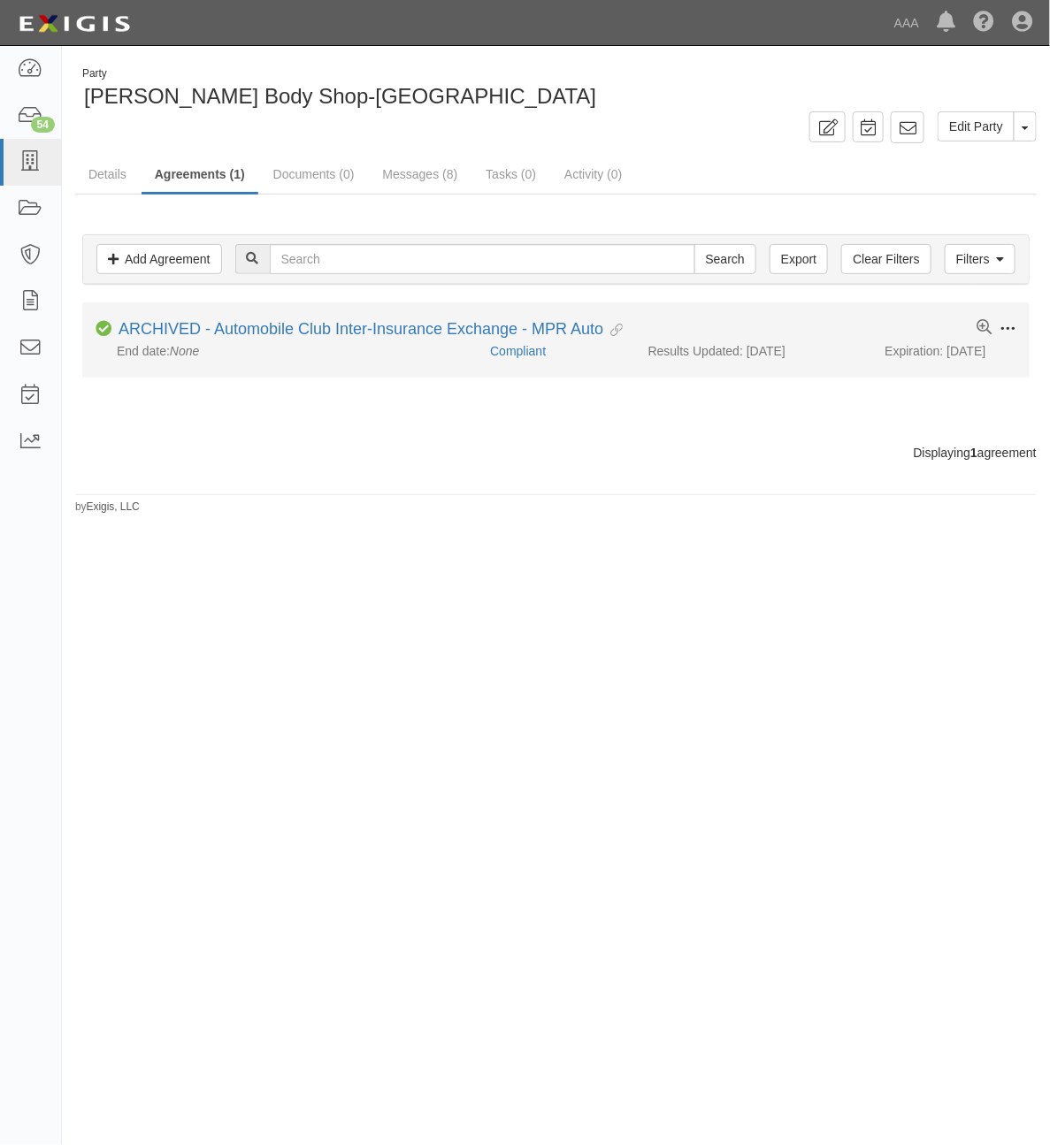
click at [1011, 328] on span at bounding box center [1007, 329] width 16 height 16
click at [903, 457] on button "Unarchive" at bounding box center [925, 455] width 140 height 33
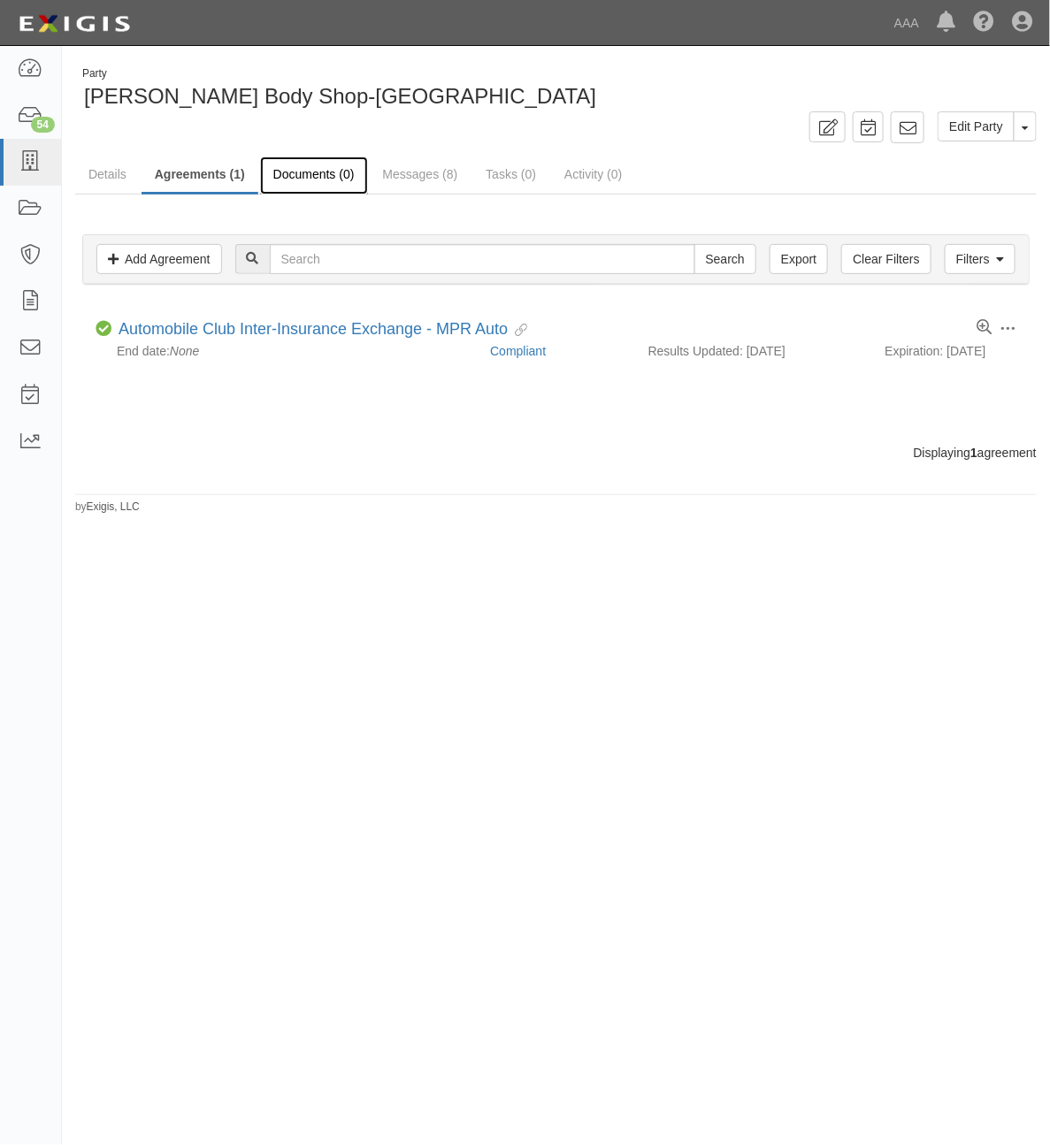
click at [315, 188] on link "Documents (0)" at bounding box center [314, 176] width 108 height 38
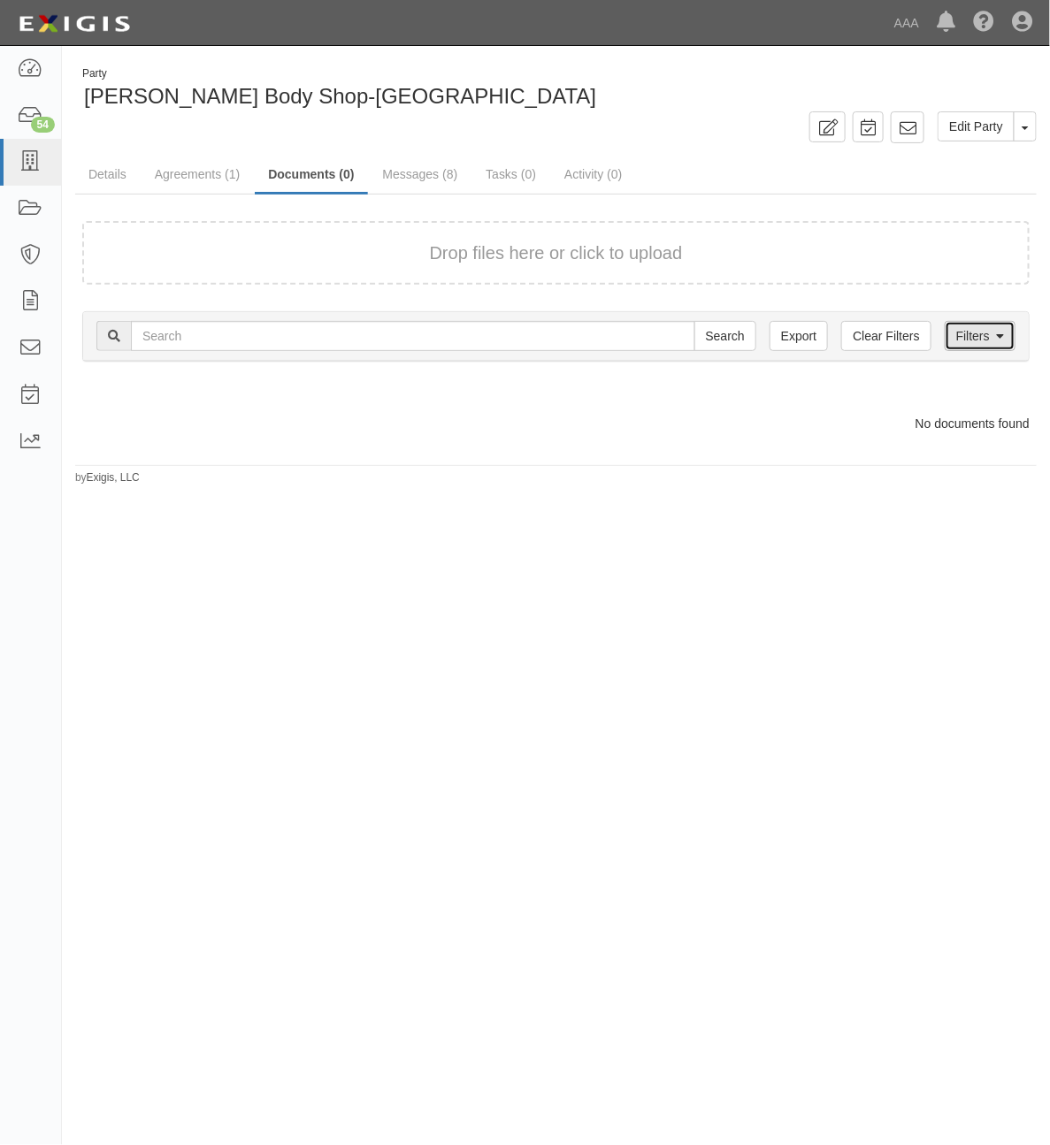
click at [982, 339] on link "Filters" at bounding box center [980, 336] width 71 height 30
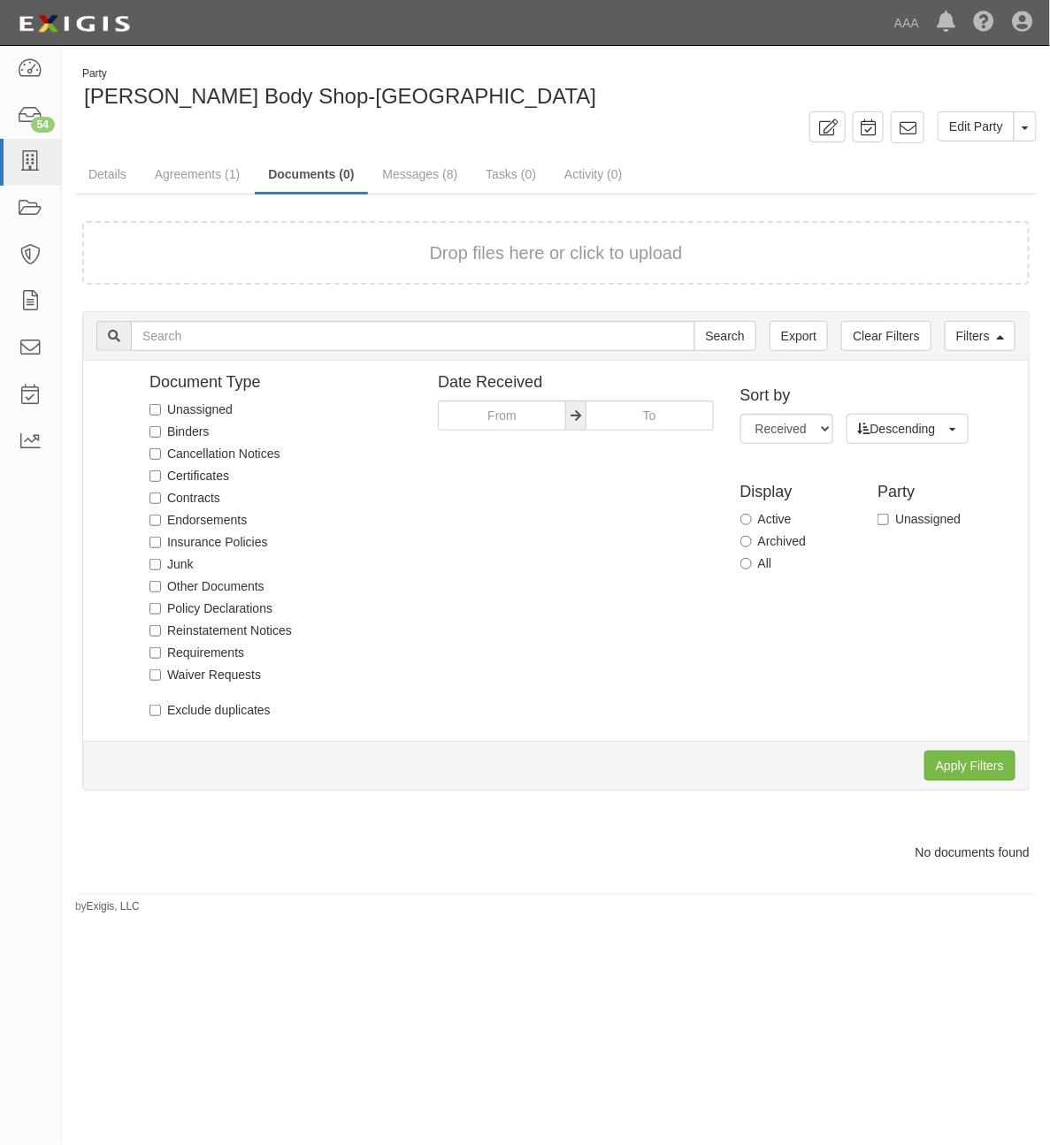
click at [756, 563] on label "All" at bounding box center [756, 564] width 32 height 18
click at [752, 563] on input "All" at bounding box center [745, 563] width 11 height 11
radio input "true"
click at [947, 762] on input "Apply Filters" at bounding box center [969, 766] width 91 height 30
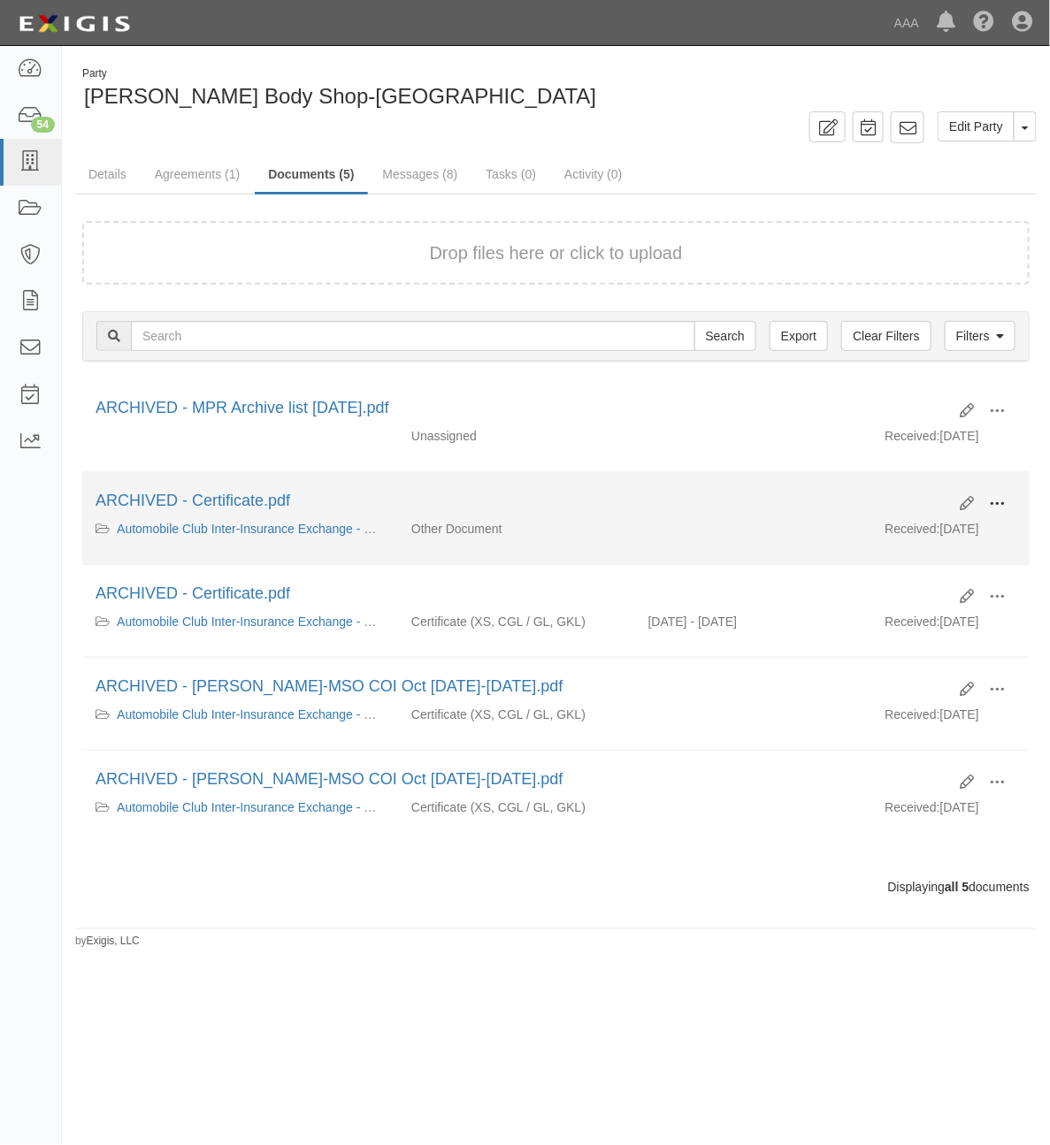
click at [996, 504] on span at bounding box center [997, 504] width 16 height 16
click at [914, 593] on link "Unarchive" at bounding box center [911, 586] width 140 height 32
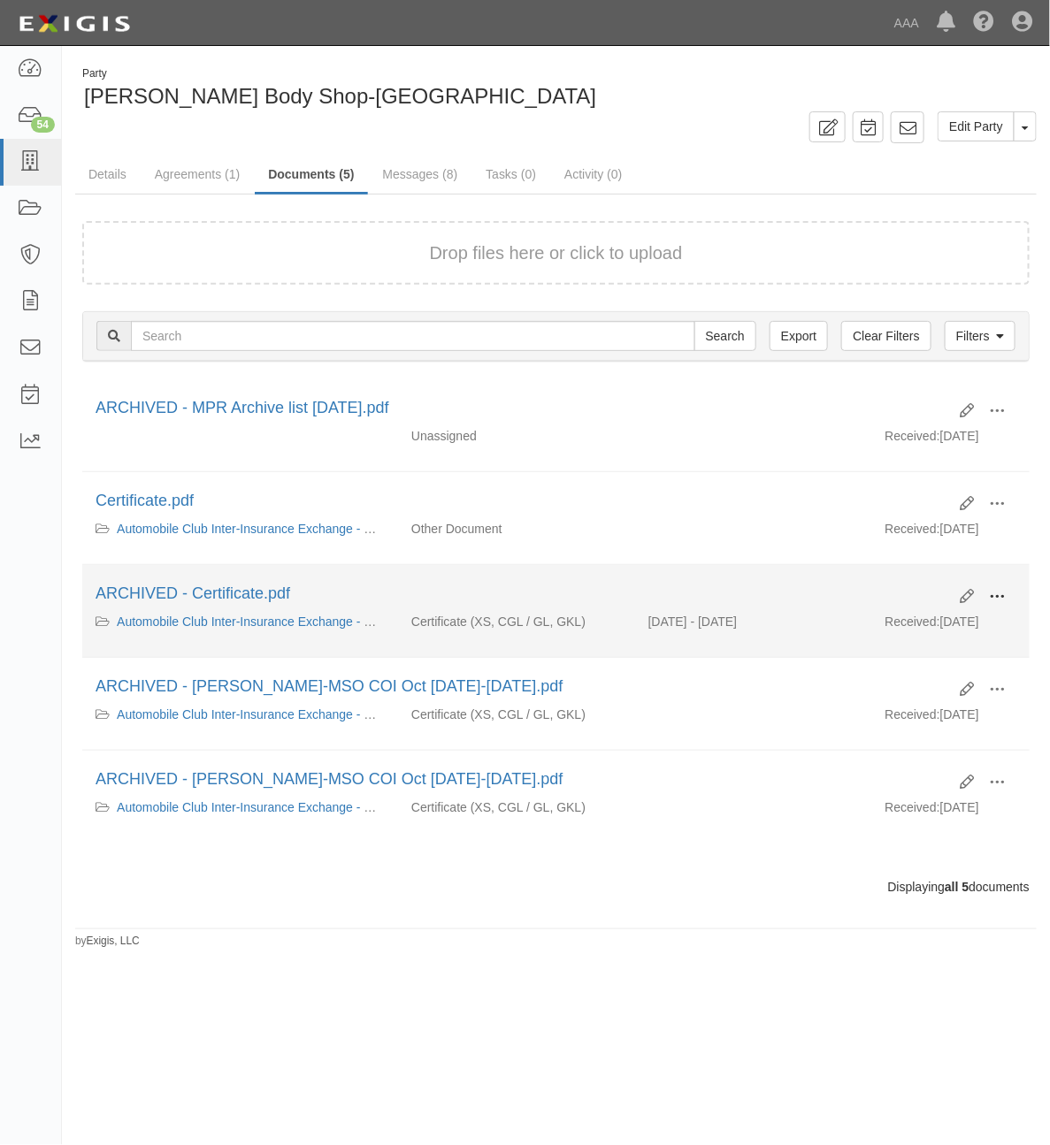
click at [1000, 591] on span at bounding box center [997, 597] width 16 height 16
click at [917, 684] on link "Unarchive" at bounding box center [911, 679] width 140 height 32
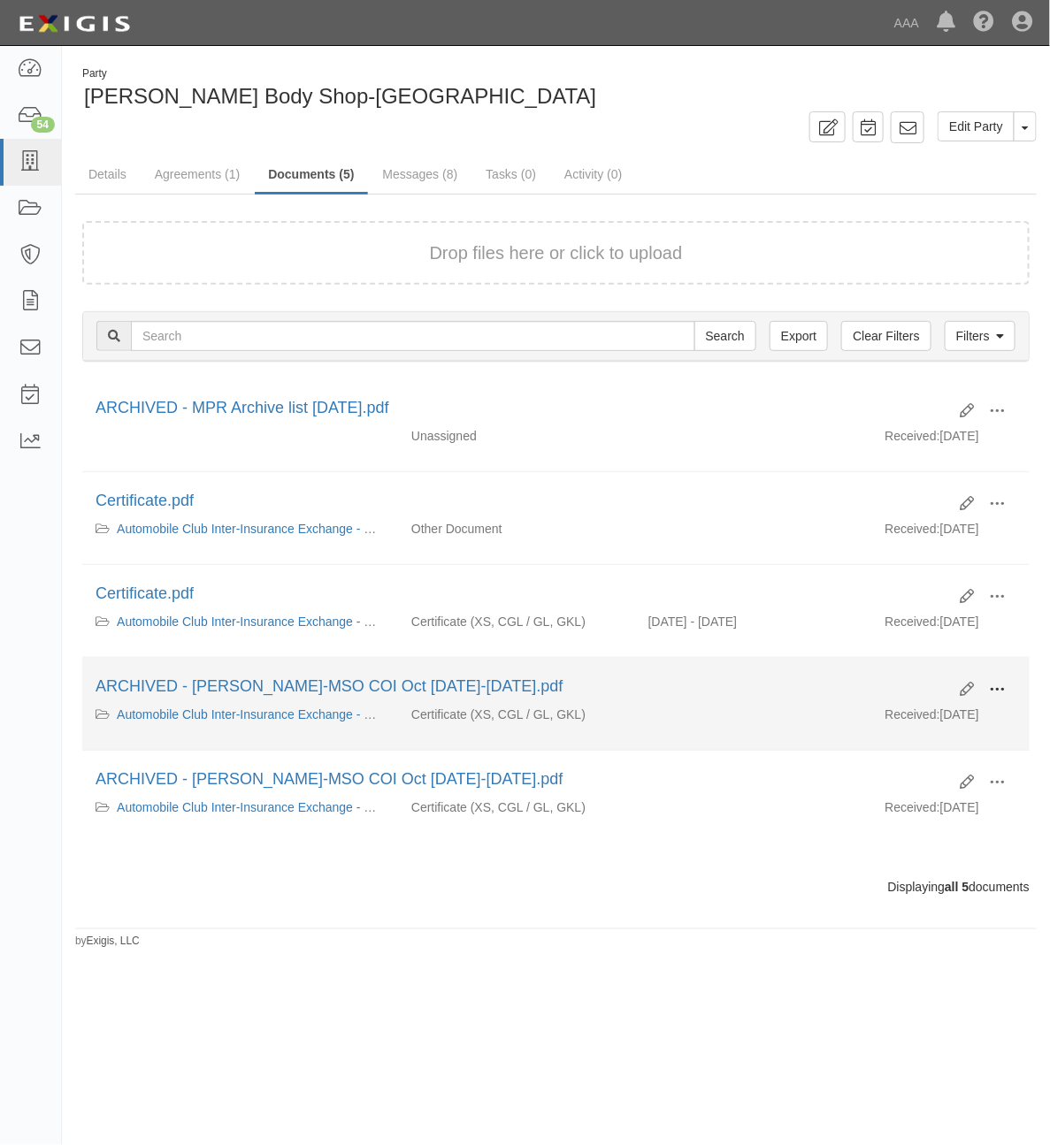
click at [1002, 695] on span at bounding box center [997, 690] width 16 height 16
click at [920, 772] on link "Unarchive" at bounding box center [911, 772] width 140 height 32
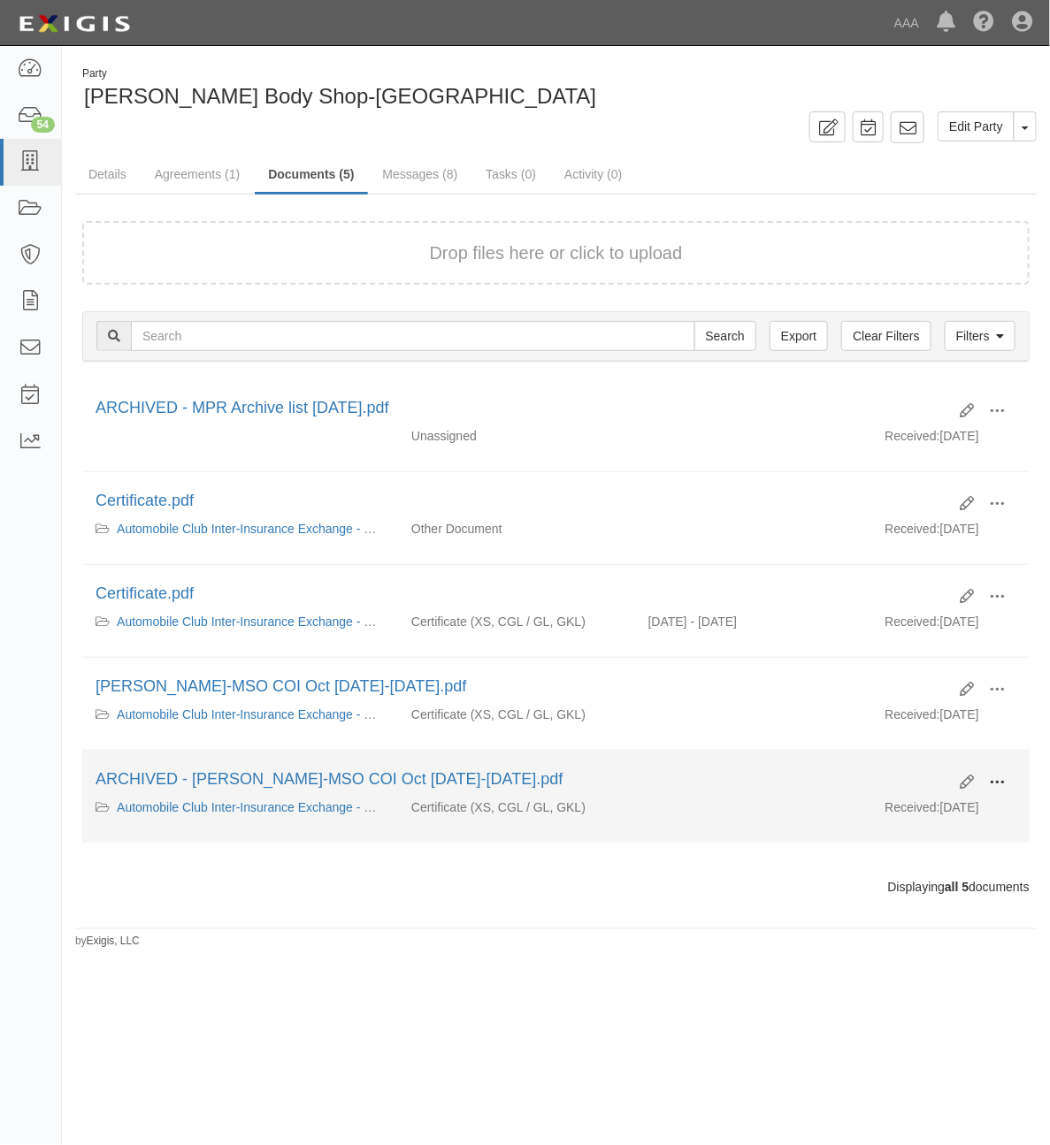
click at [995, 781] on span at bounding box center [997, 783] width 16 height 16
click at [887, 862] on link "Unarchive" at bounding box center [911, 865] width 140 height 32
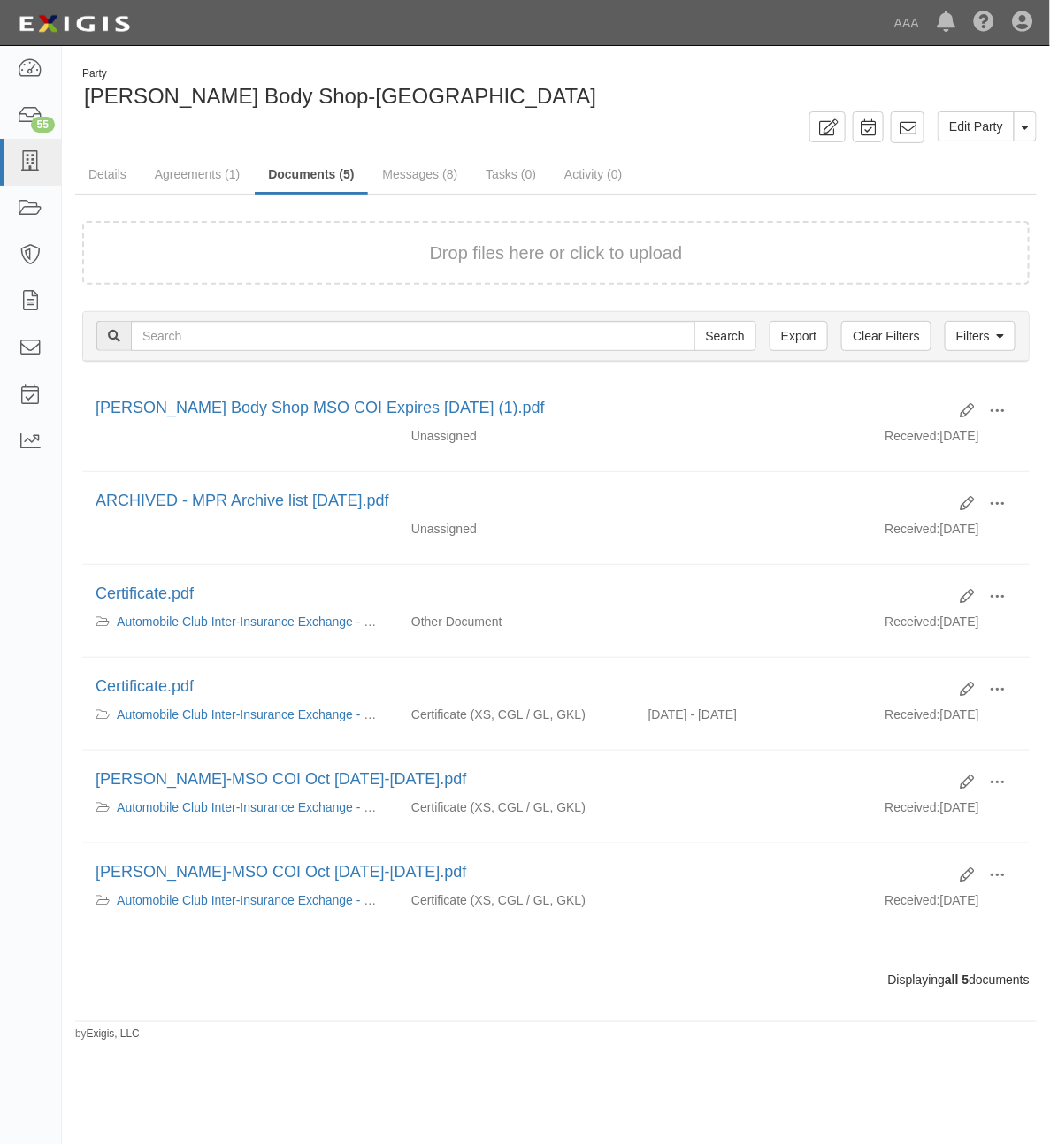
click at [506, 255] on button "Drop files here or click to upload" at bounding box center [556, 254] width 253 height 26
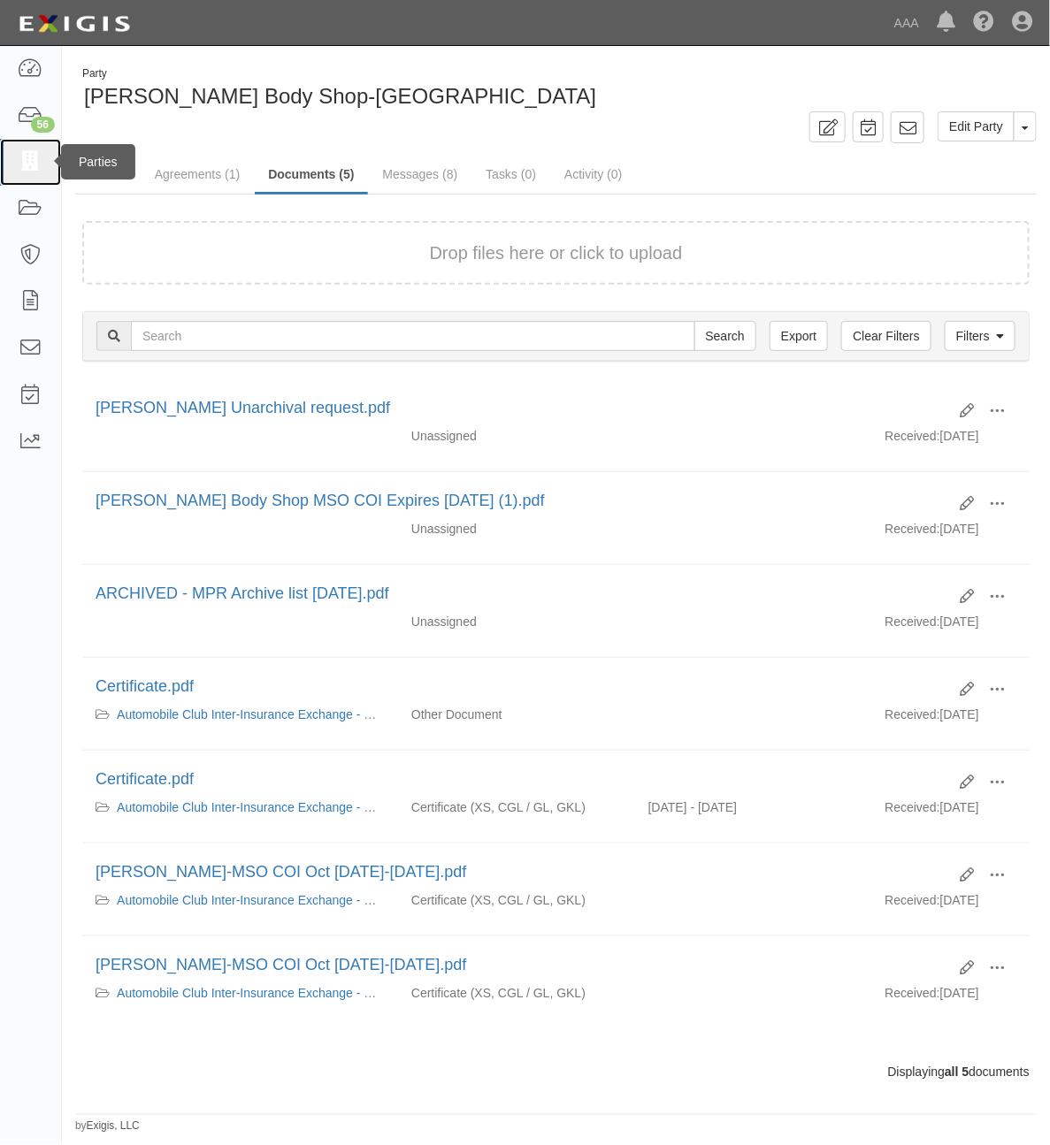
click at [40, 152] on icon at bounding box center [30, 162] width 25 height 20
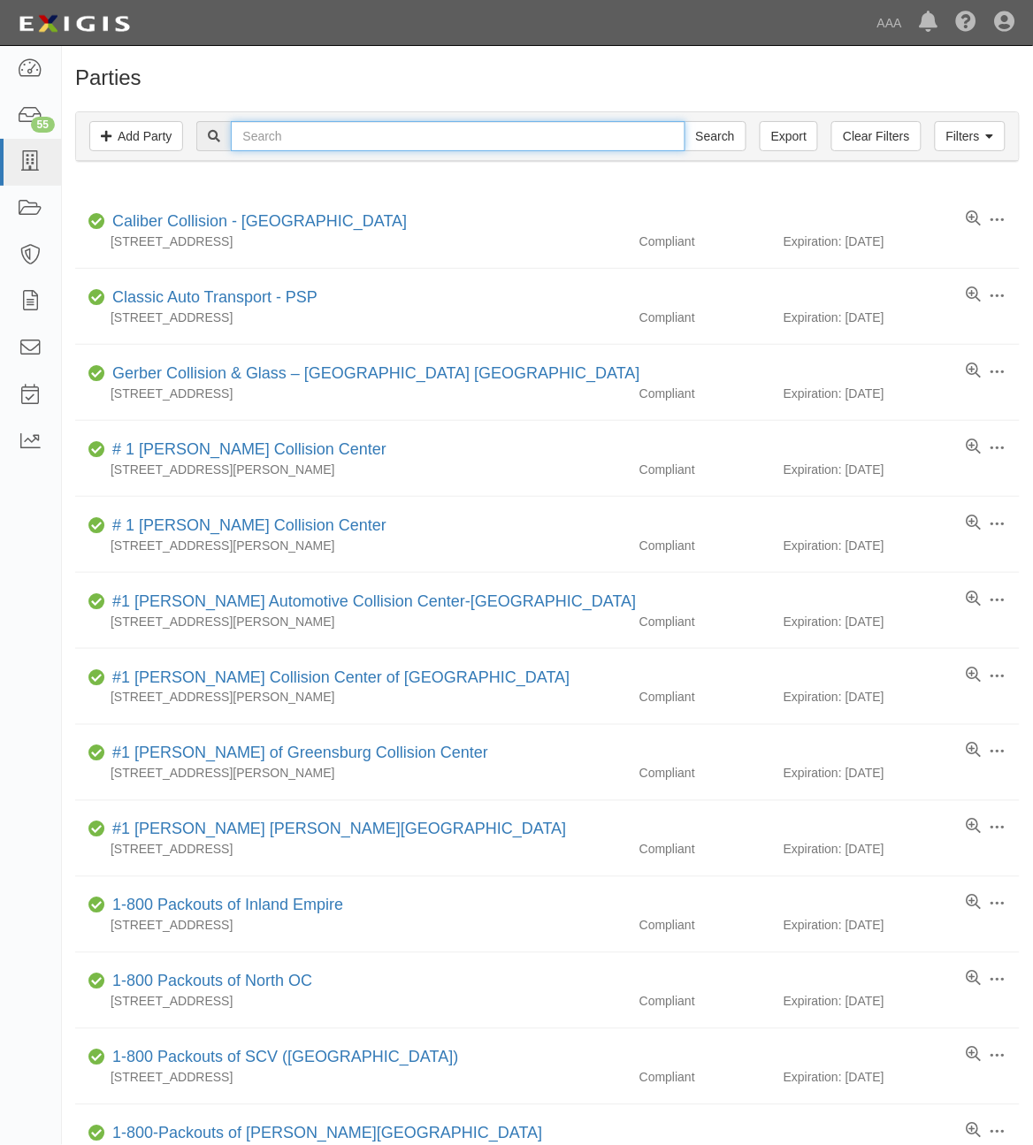
click at [332, 137] on input "text" at bounding box center [458, 136] width 454 height 30
type input "[PERSON_NAME]"
click at [685, 121] on input "Search" at bounding box center [716, 136] width 62 height 30
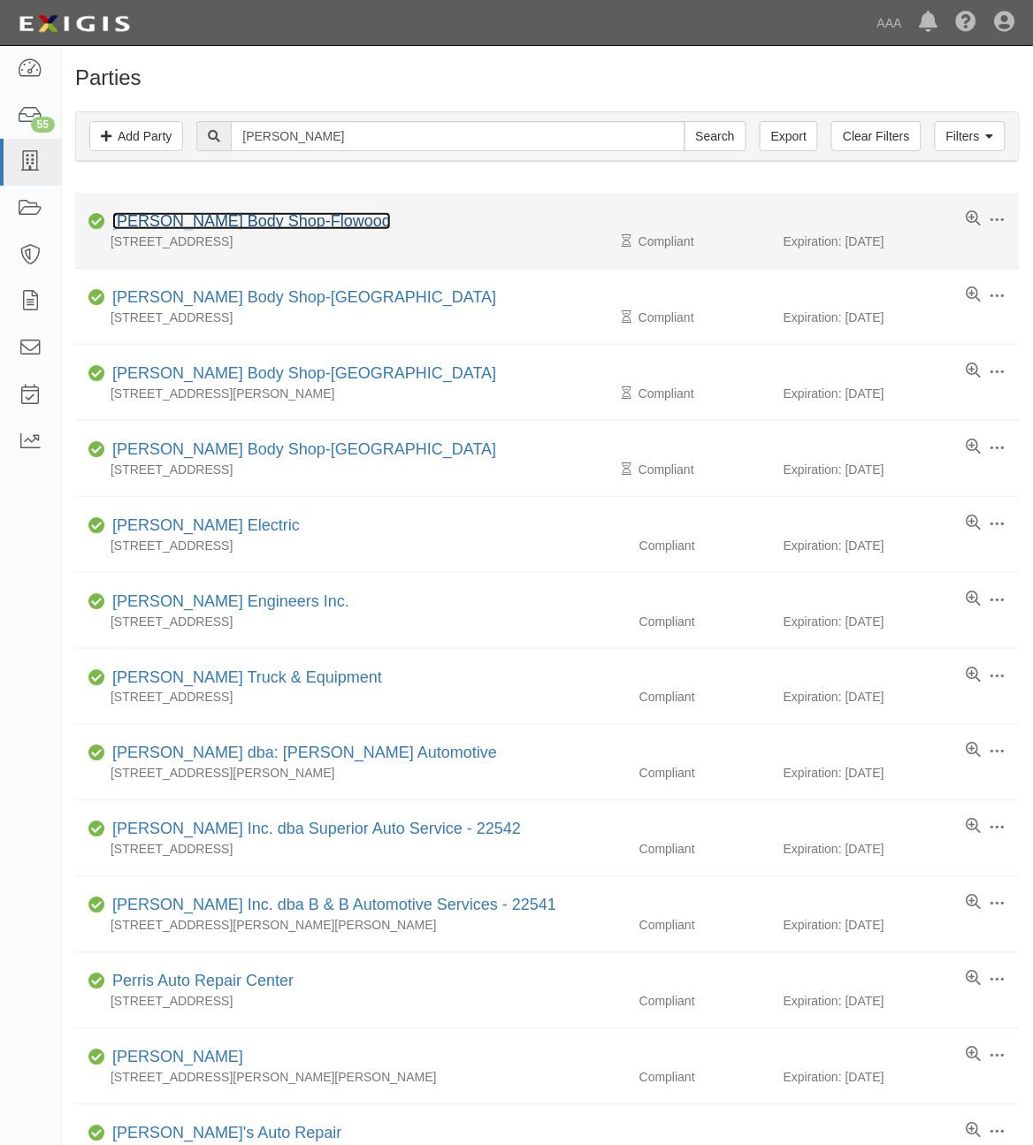
click at [244, 228] on link "Barnett's Body Shop-Flowood" at bounding box center [251, 221] width 279 height 18
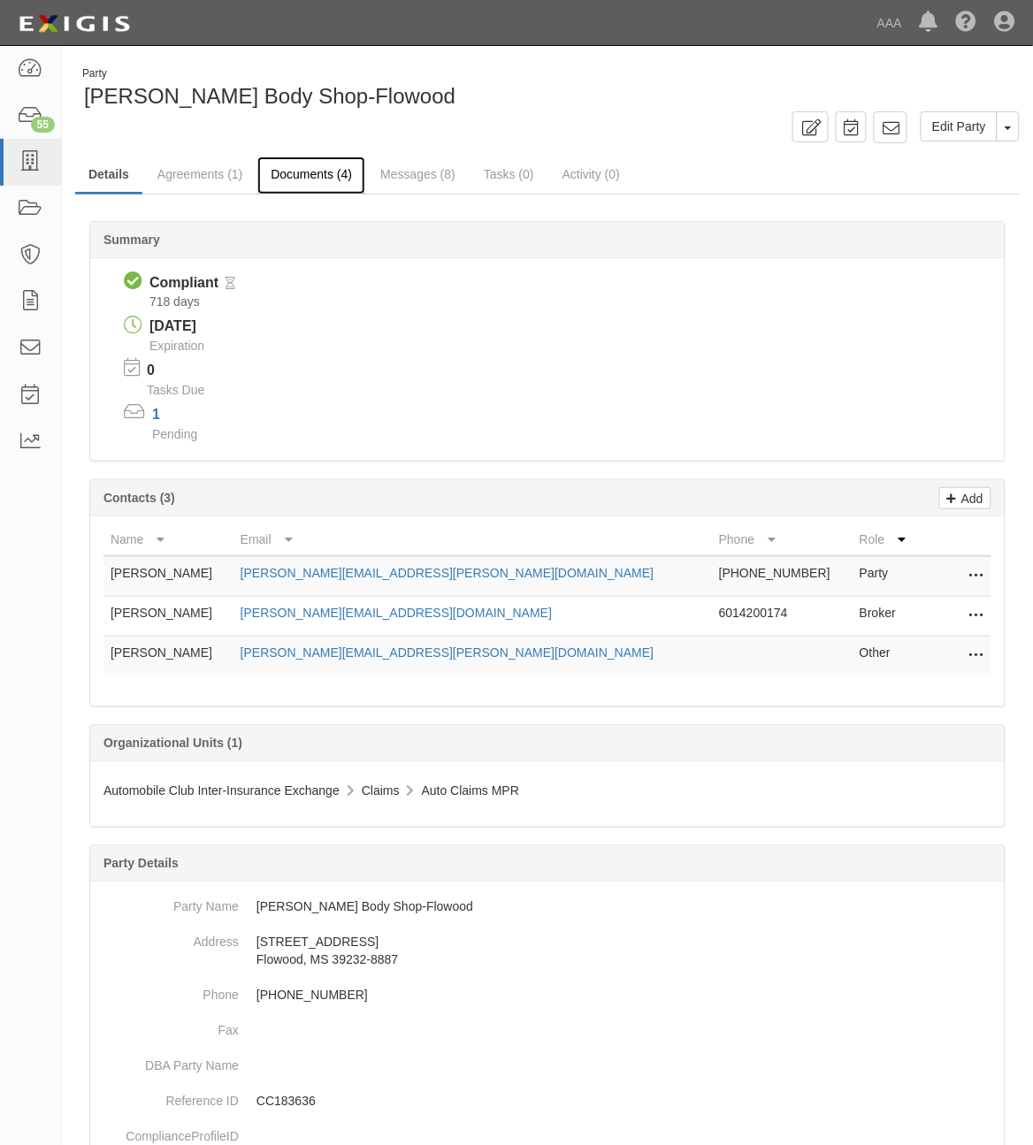
click at [293, 164] on link "Documents (4)" at bounding box center [311, 176] width 108 height 38
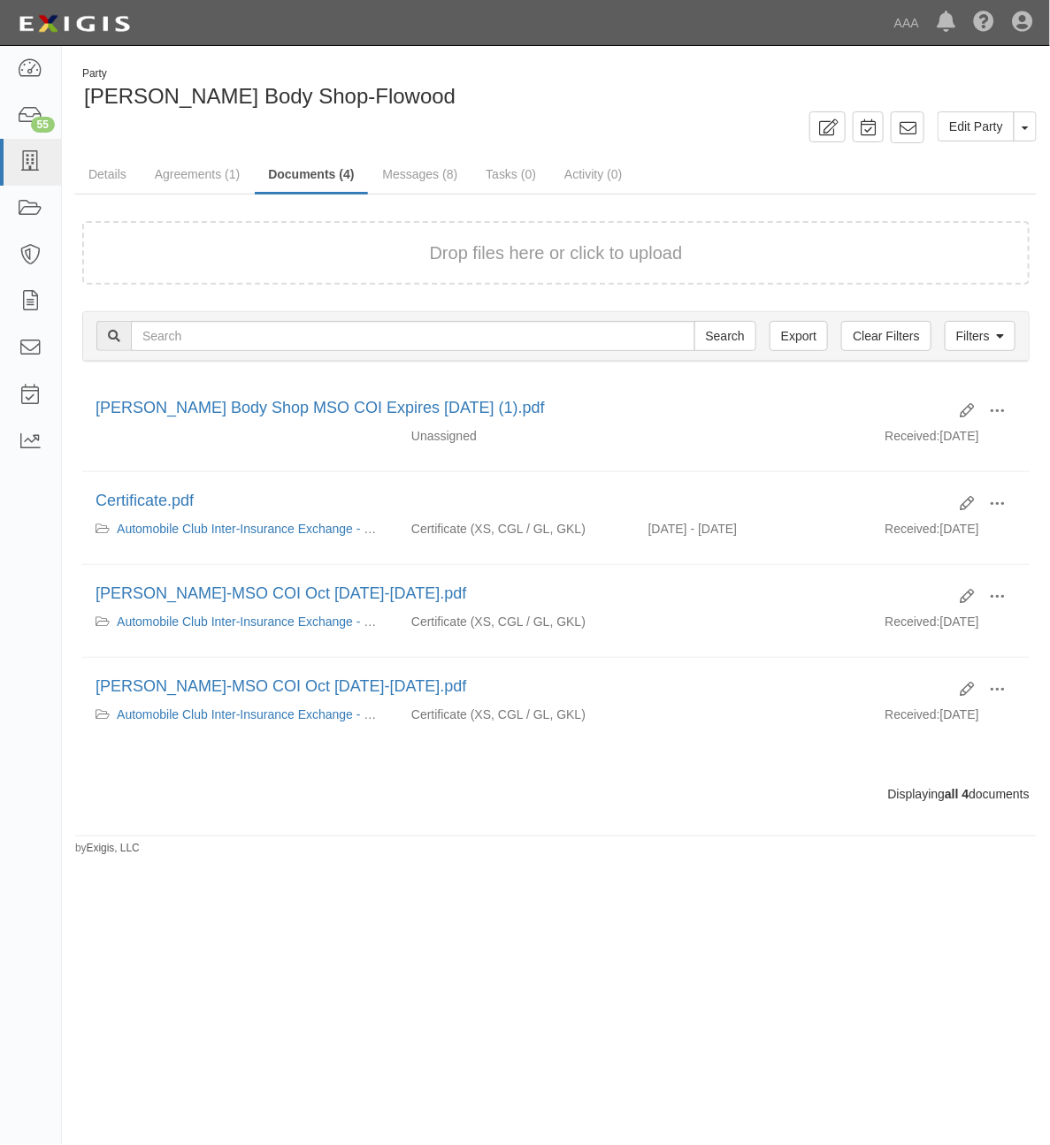
click at [315, 255] on div "Drop files here or click to upload" at bounding box center [556, 254] width 908 height 26
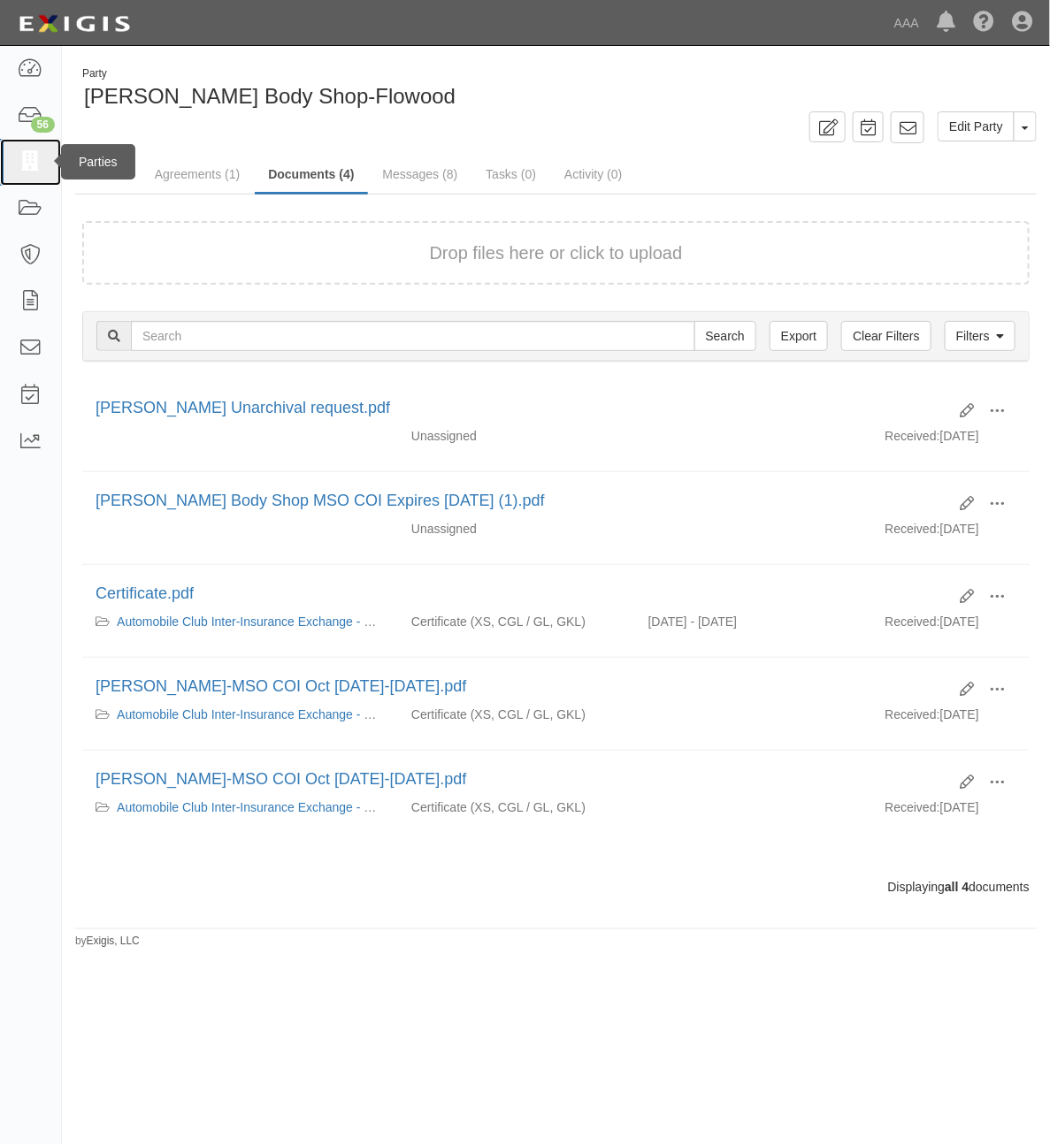
click at [34, 161] on icon at bounding box center [30, 162] width 25 height 20
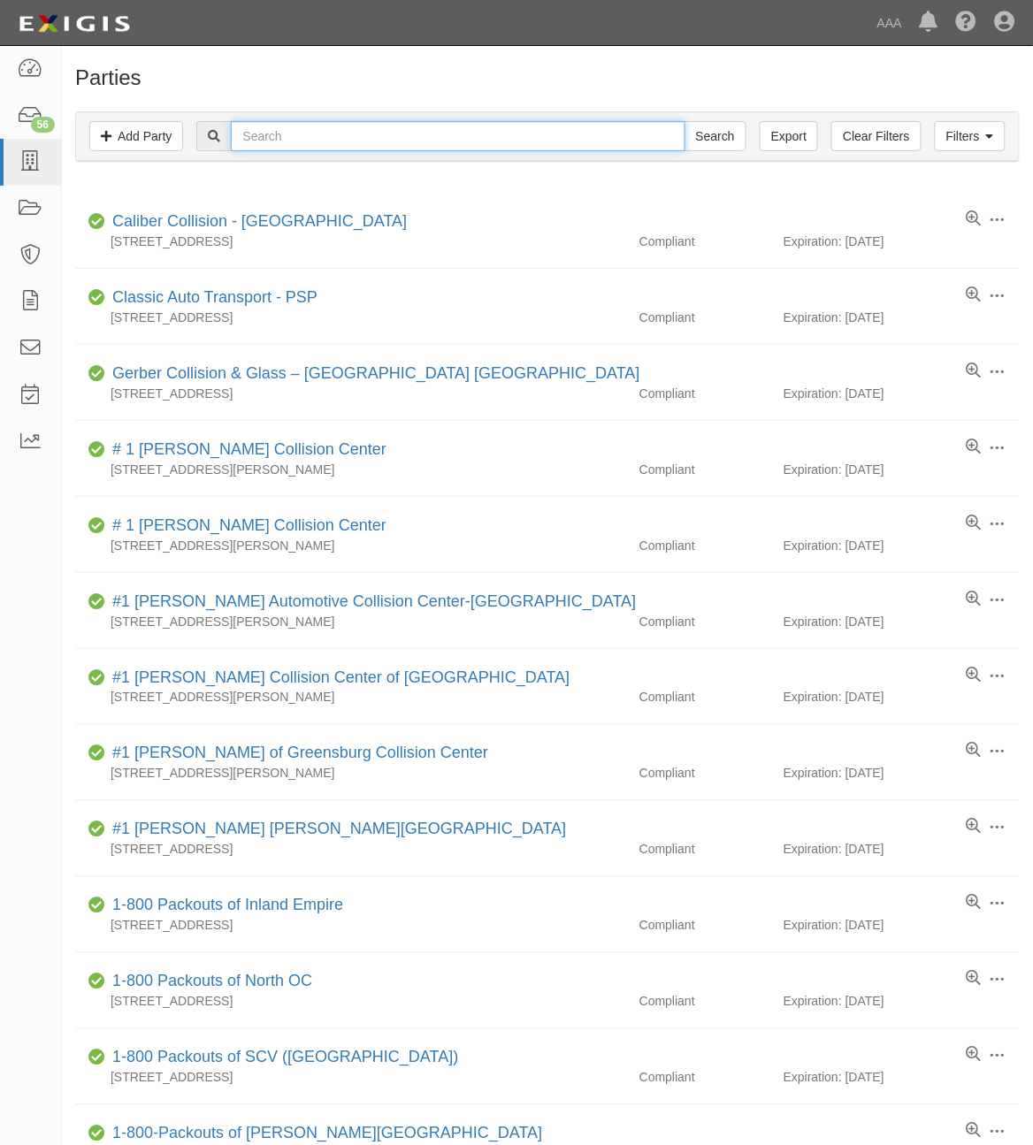
click at [354, 138] on input "text" at bounding box center [458, 136] width 454 height 30
type input "[PERSON_NAME]"
click at [685, 121] on input "Search" at bounding box center [716, 136] width 62 height 30
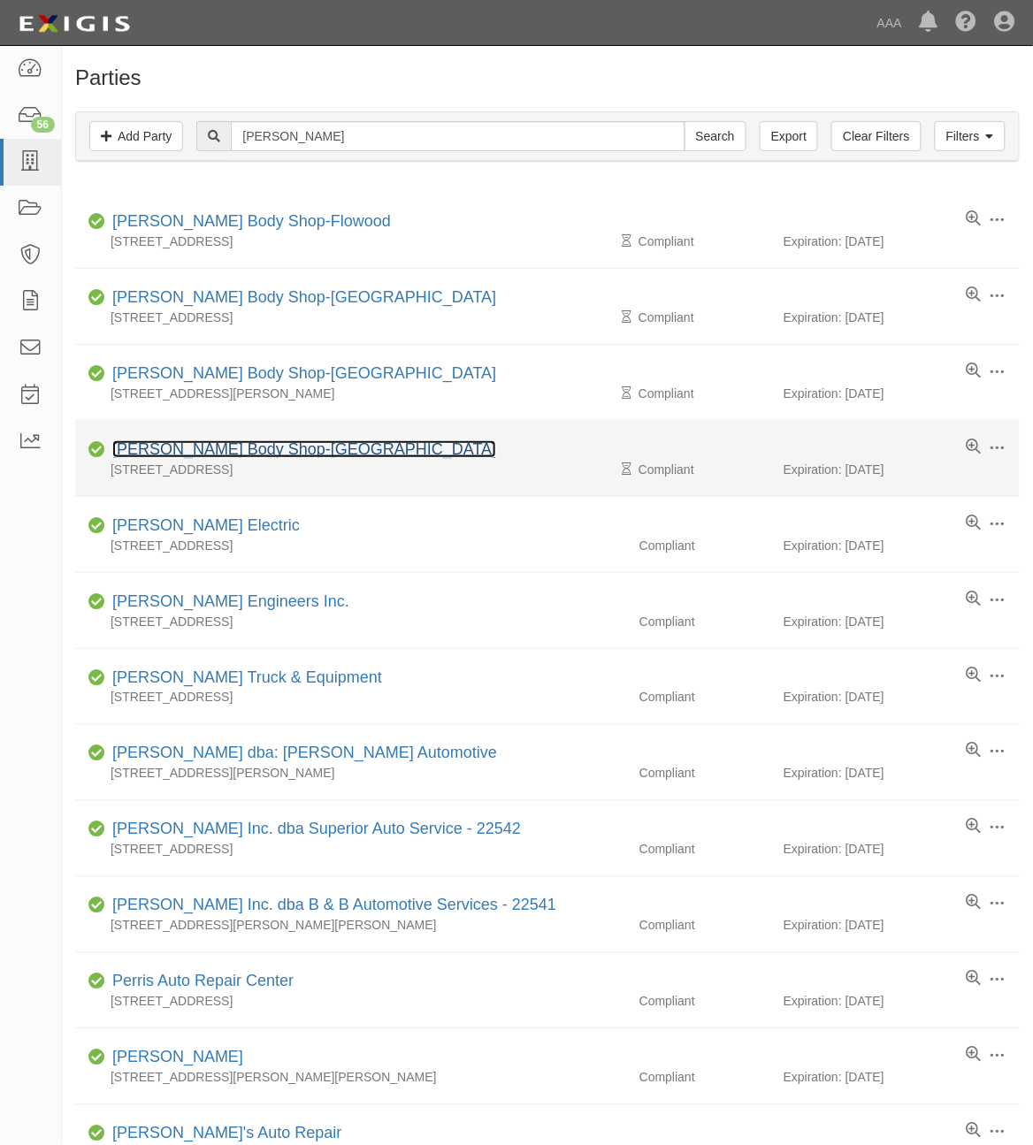
click at [248, 451] on link "[PERSON_NAME] Body Shop-[GEOGRAPHIC_DATA]" at bounding box center [304, 449] width 384 height 18
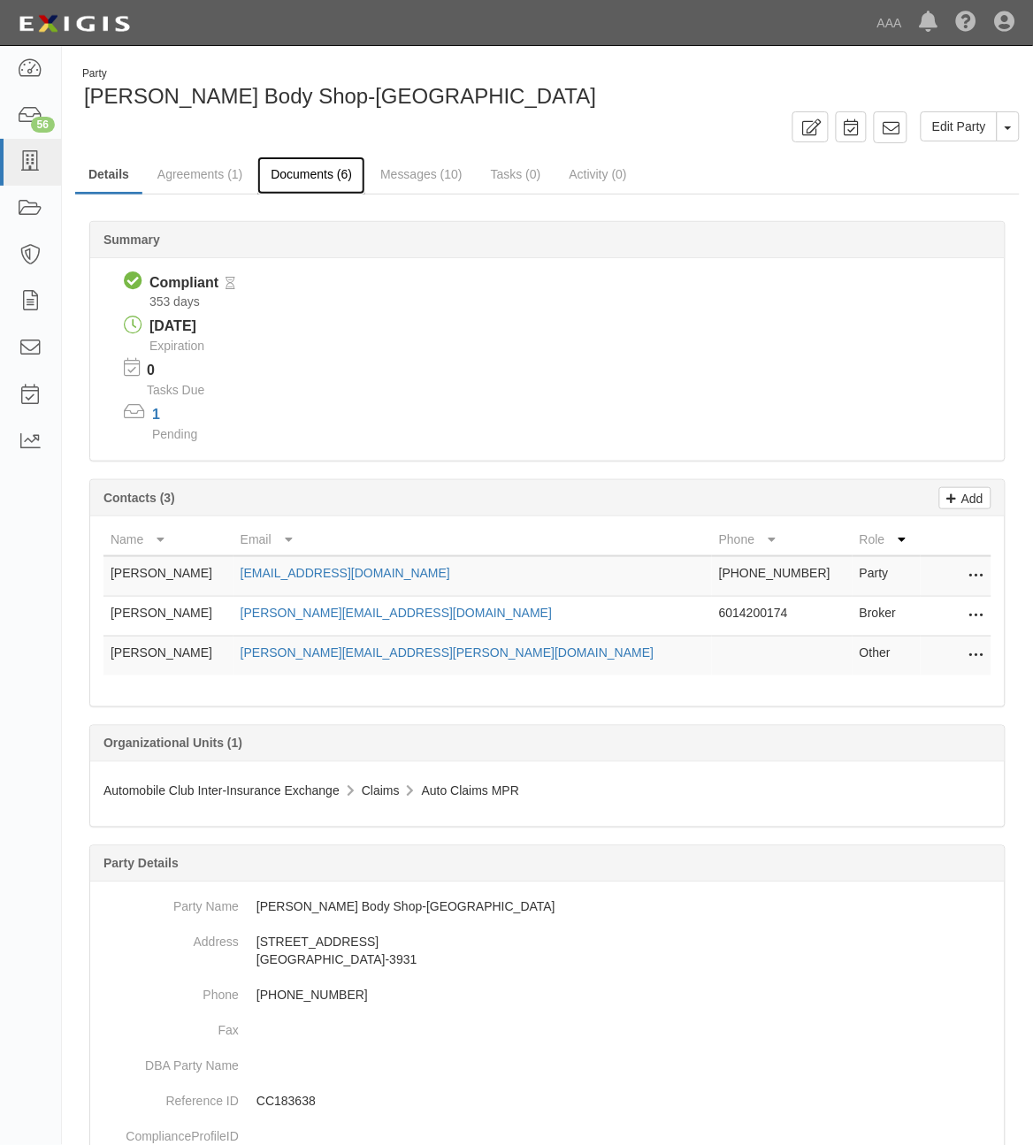
click at [319, 180] on link "Documents (6)" at bounding box center [311, 176] width 108 height 38
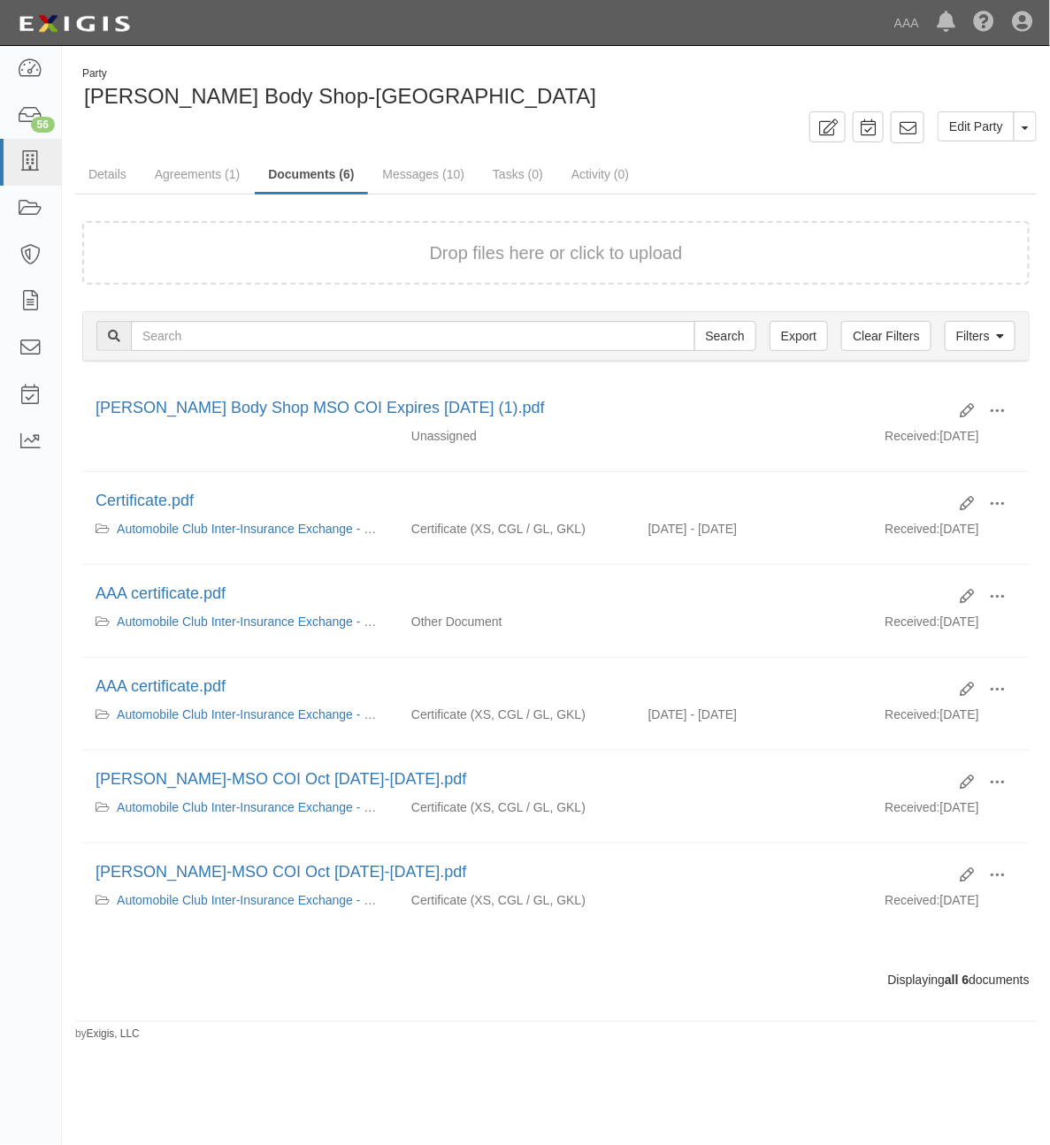
click at [368, 253] on div "Drop files here or click to upload" at bounding box center [556, 254] width 908 height 26
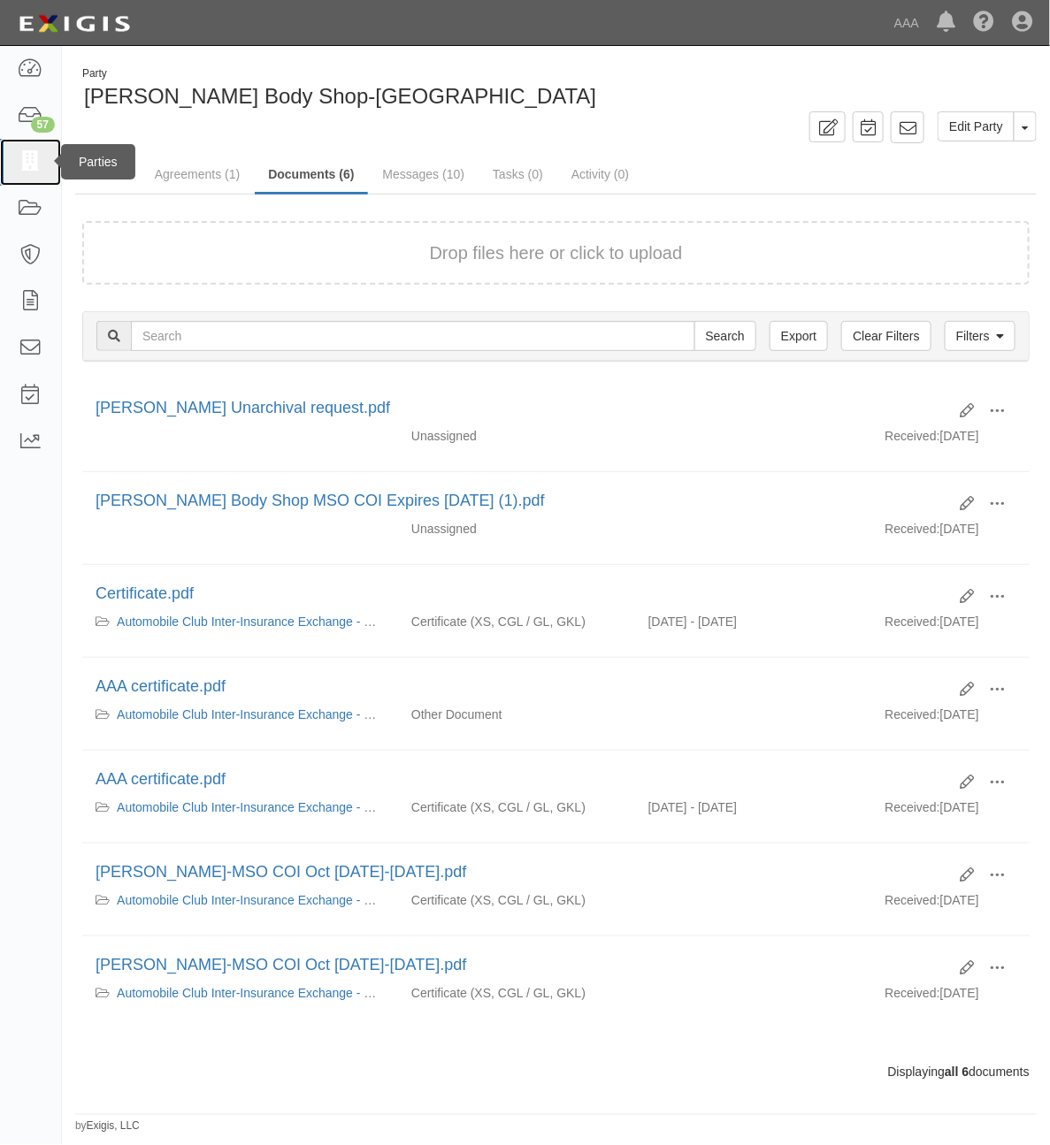
click at [32, 150] on link at bounding box center [30, 162] width 61 height 47
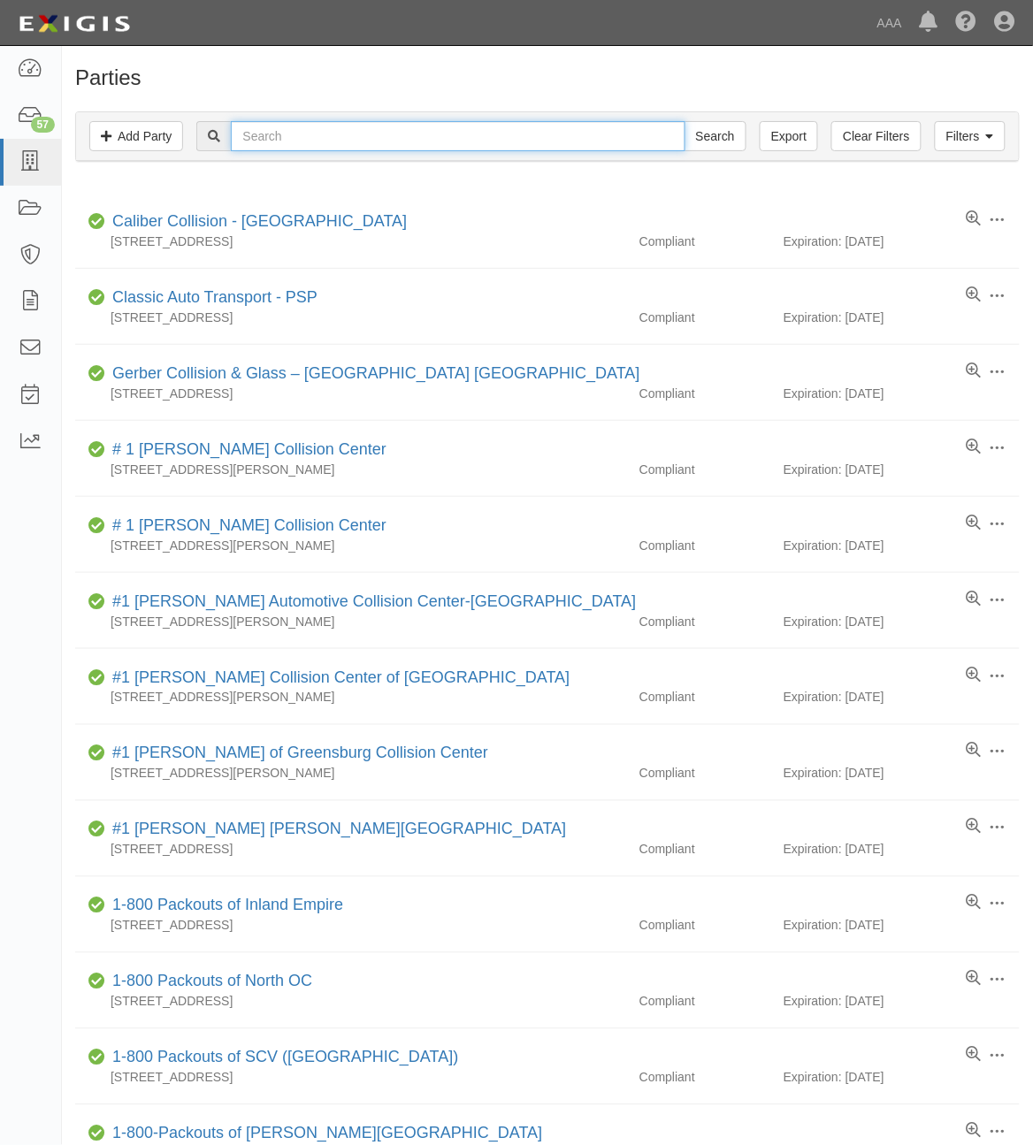
click at [339, 125] on input "text" at bounding box center [458, 136] width 454 height 30
type input "[PERSON_NAME]"
click at [685, 121] on input "Search" at bounding box center [716, 136] width 62 height 30
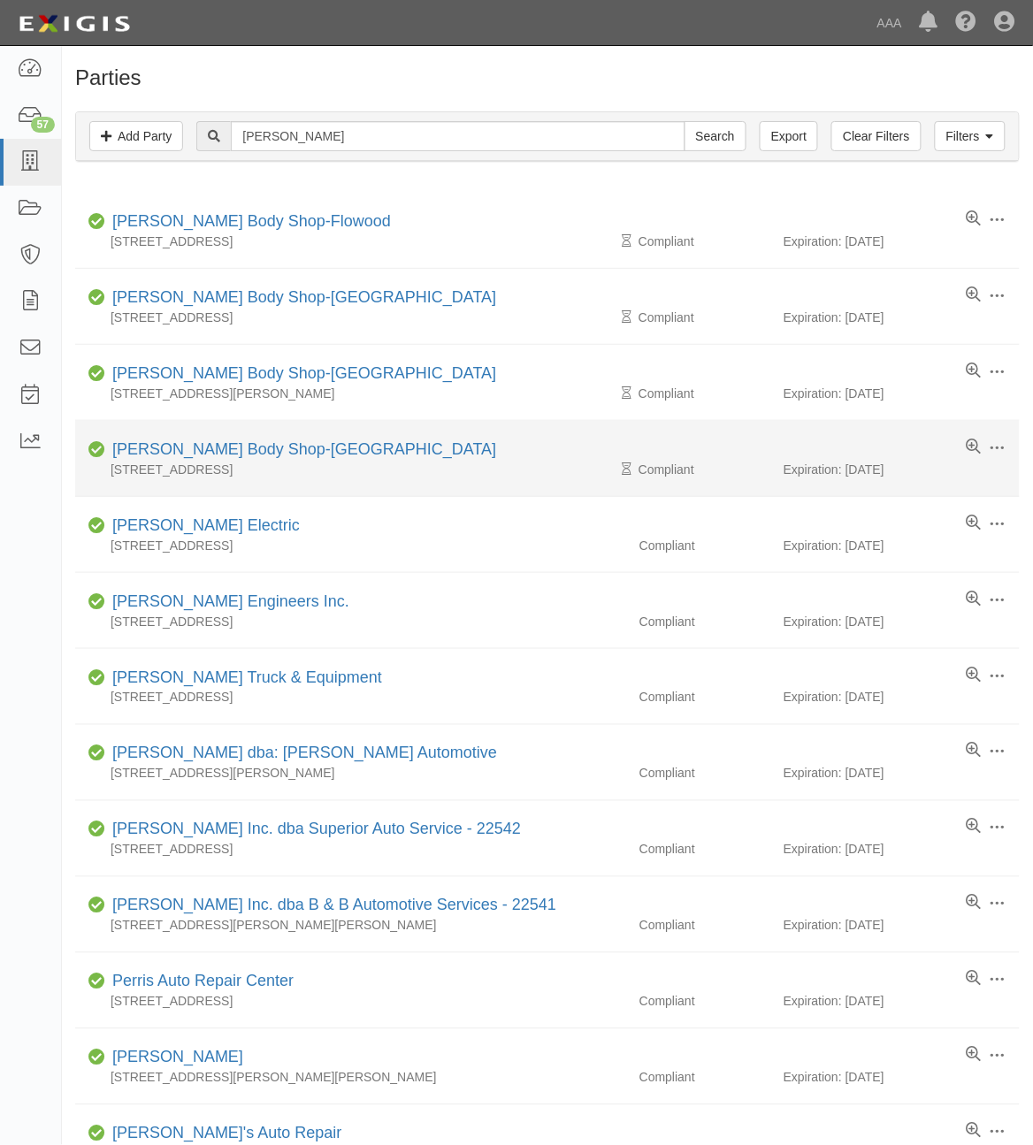
click at [213, 434] on li "Edit Log activity Add task Send message Archive Compliant [PERSON_NAME] Body Sh…" at bounding box center [547, 459] width 945 height 76
click at [209, 452] on link "[PERSON_NAME] Body Shop-[GEOGRAPHIC_DATA]" at bounding box center [304, 449] width 384 height 18
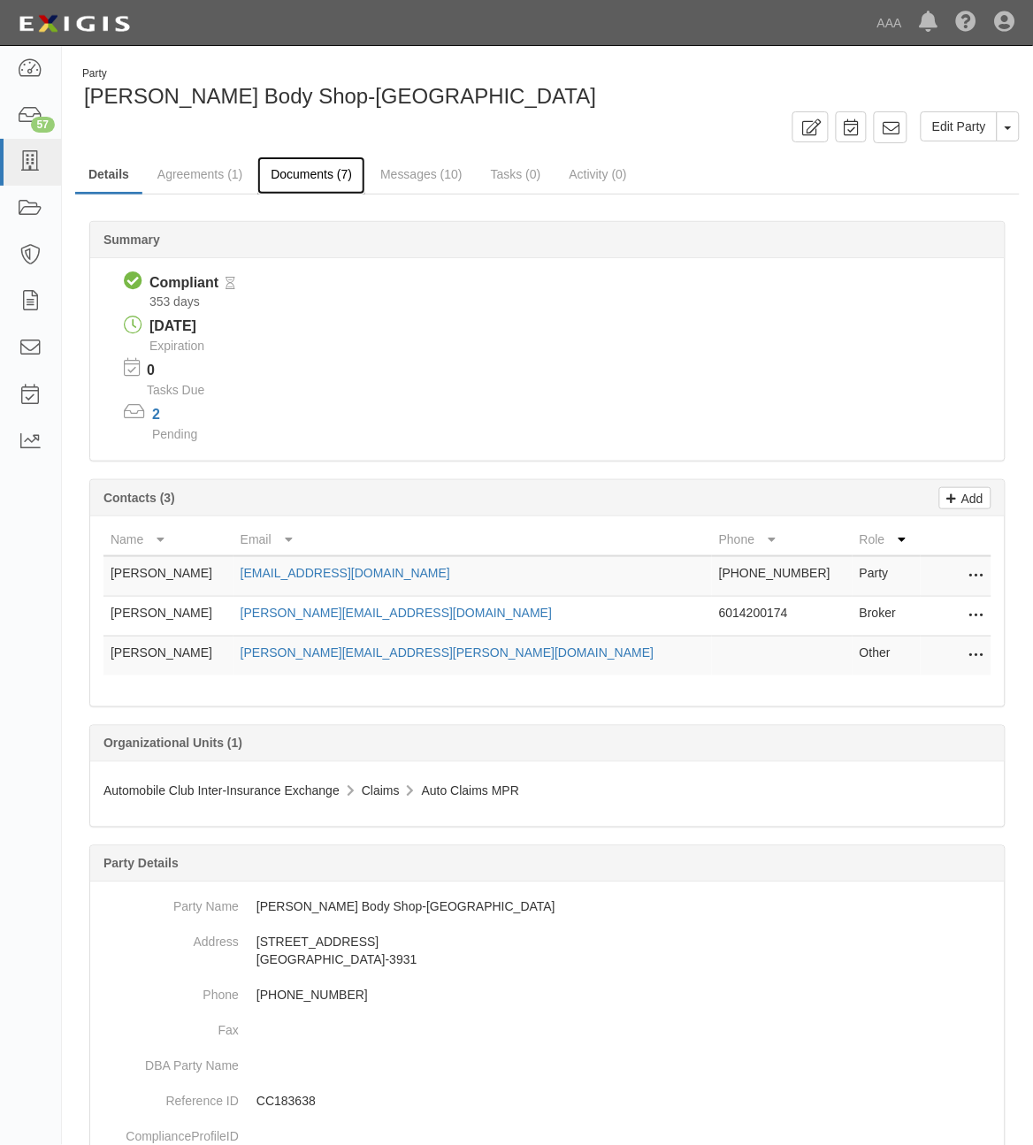
click at [314, 187] on link "Documents (7)" at bounding box center [311, 176] width 108 height 38
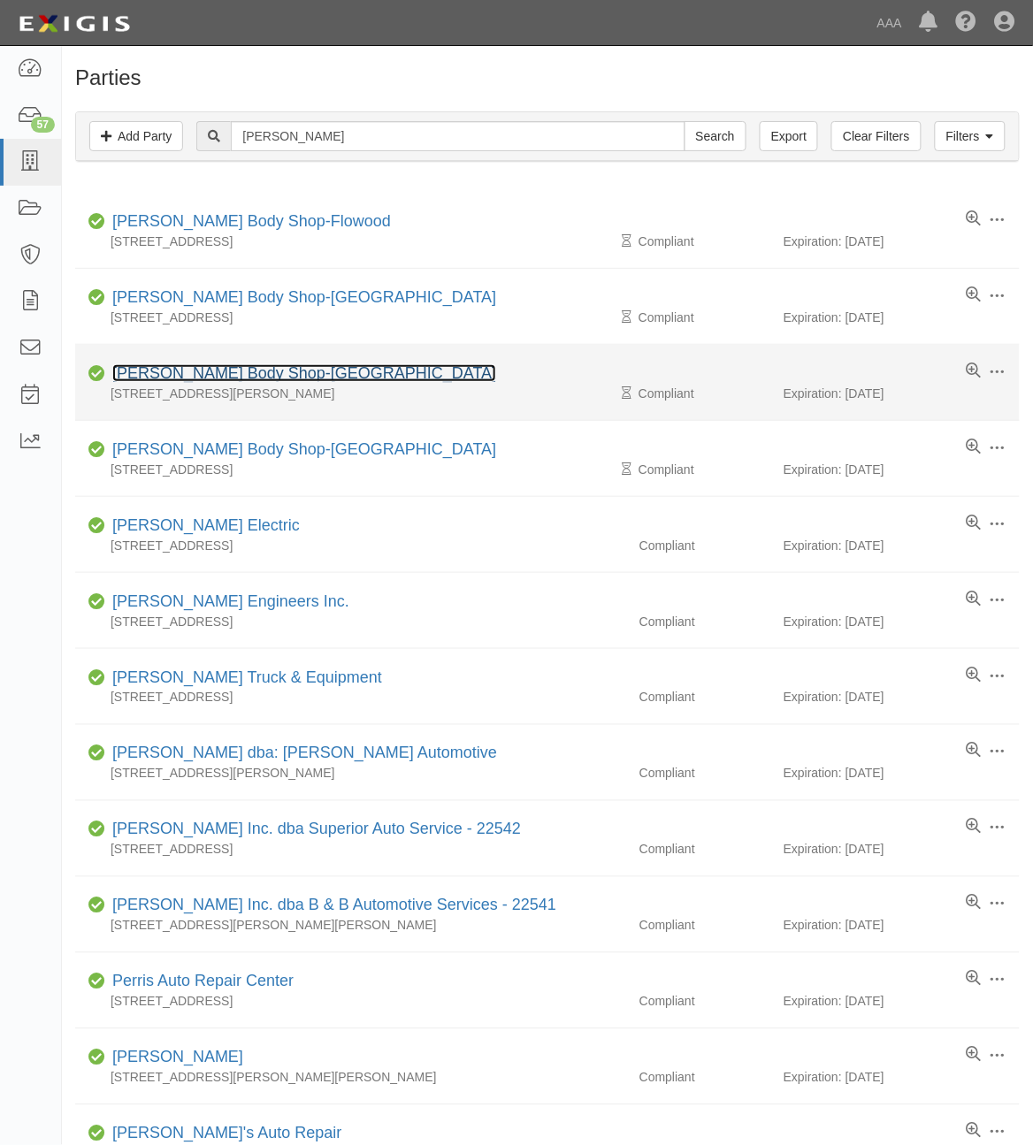
click at [279, 382] on link "Barnett's Body Shop-Florence" at bounding box center [304, 373] width 384 height 18
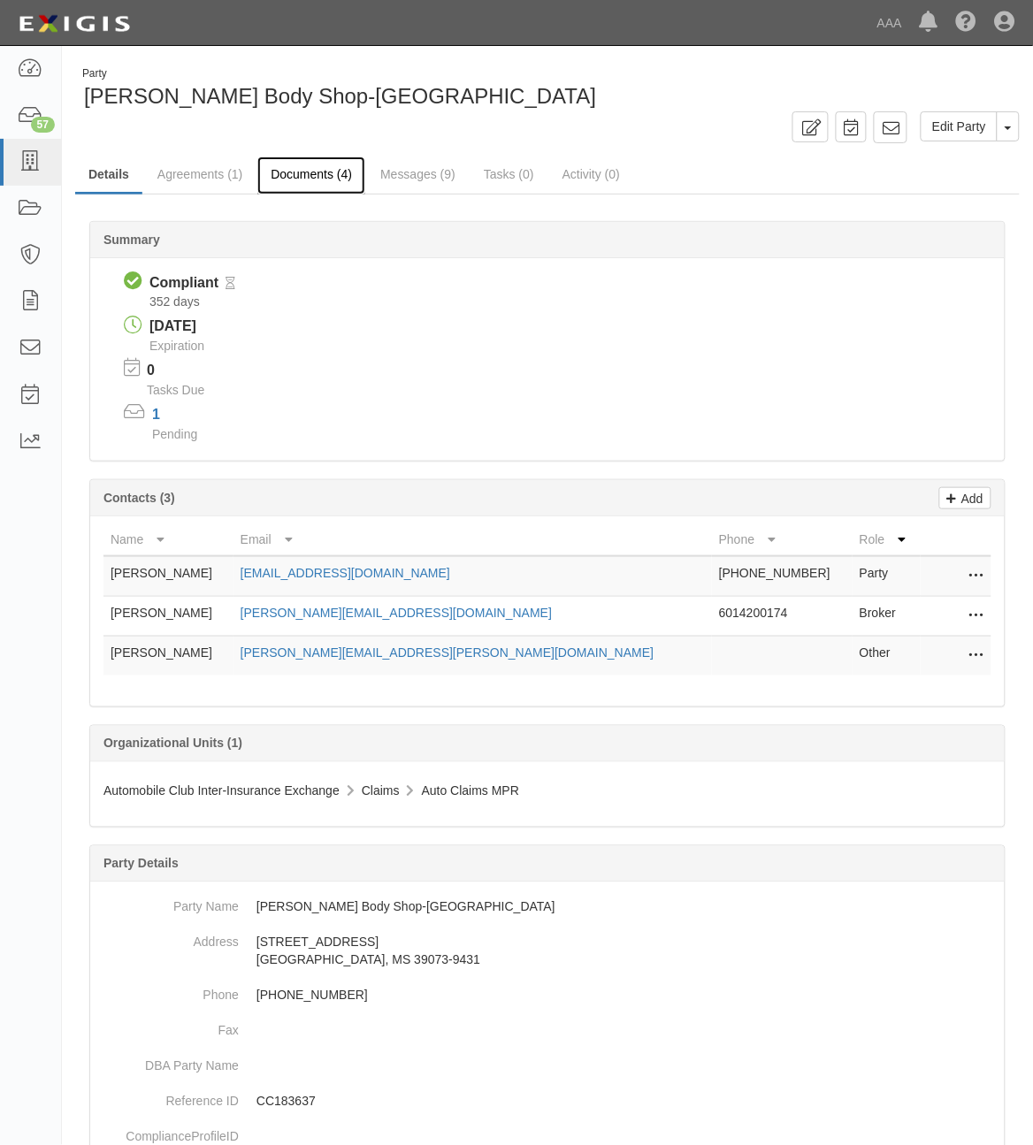
click at [274, 180] on link "Documents (4)" at bounding box center [311, 176] width 108 height 38
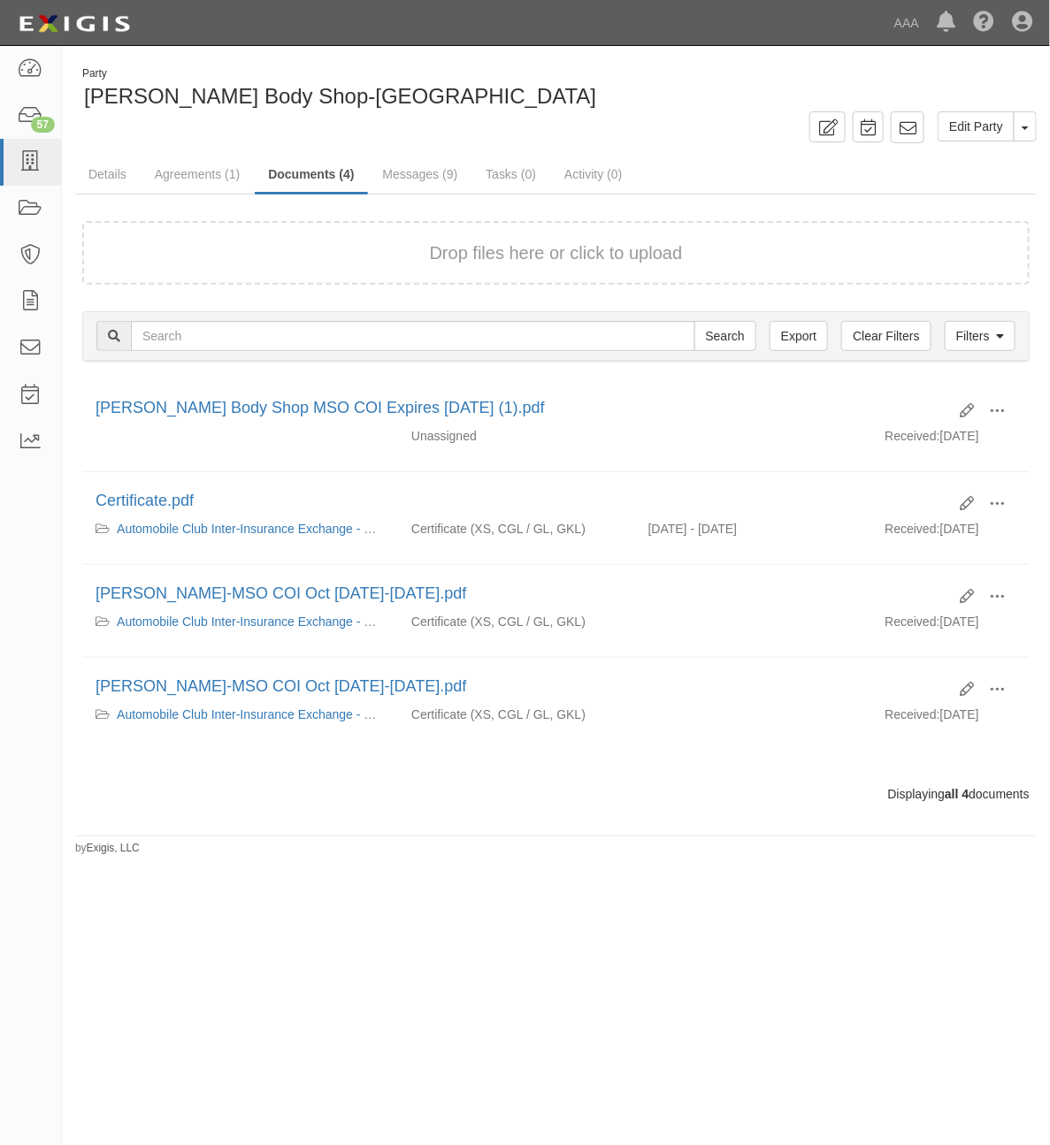
click at [346, 274] on form "Drop files here or click to upload" at bounding box center [555, 253] width 947 height 65
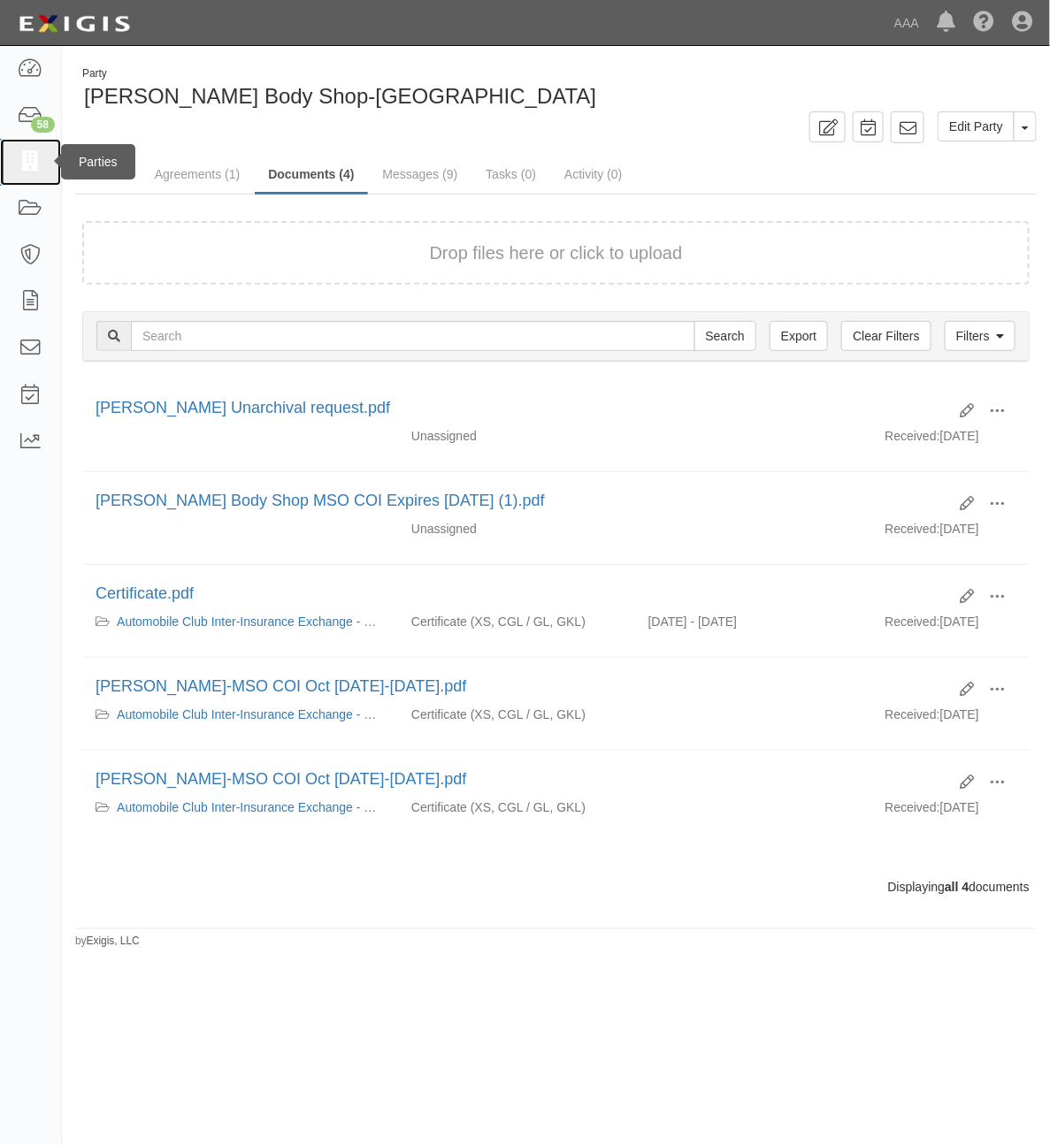
click at [37, 156] on icon at bounding box center [30, 162] width 25 height 20
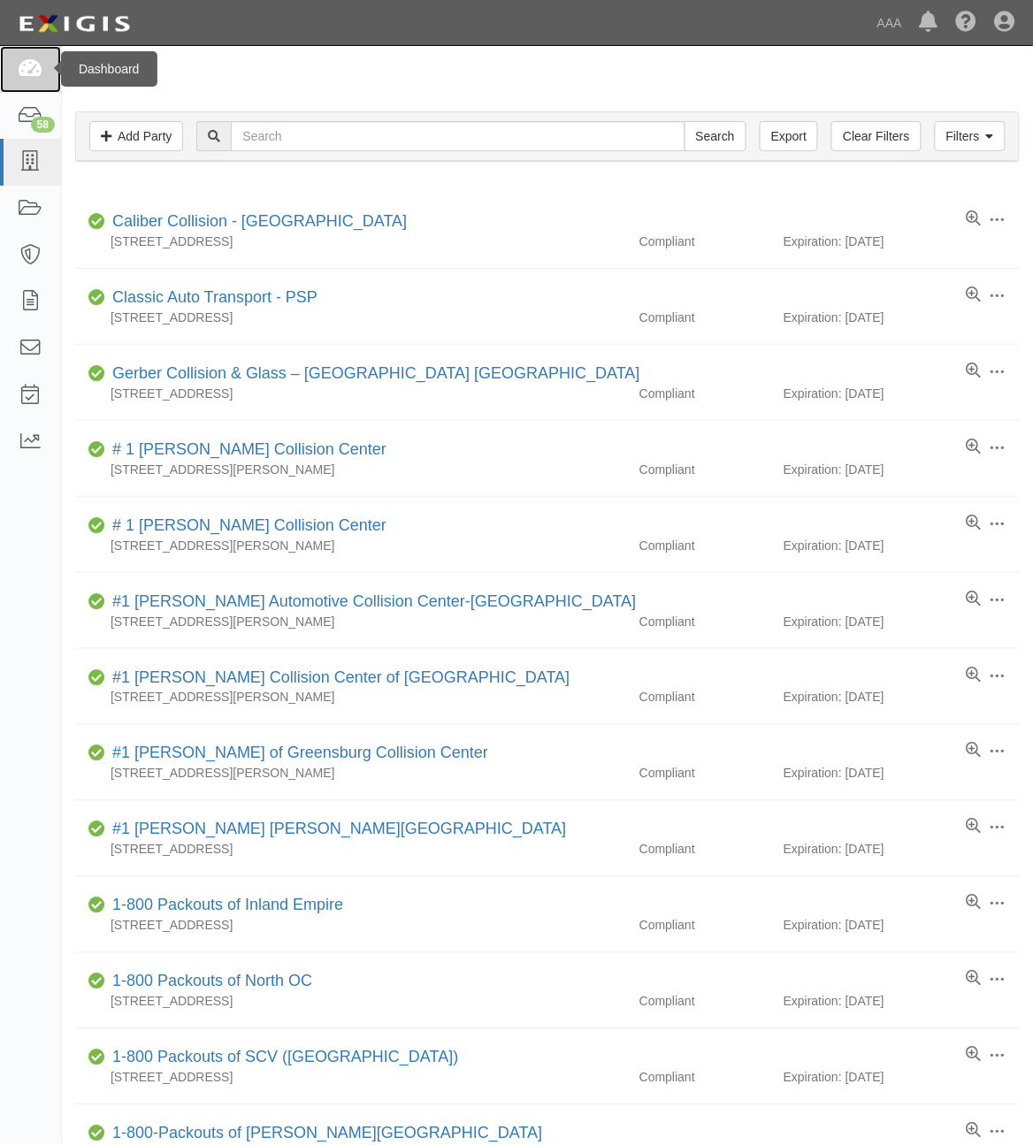
click at [33, 77] on icon at bounding box center [30, 69] width 25 height 20
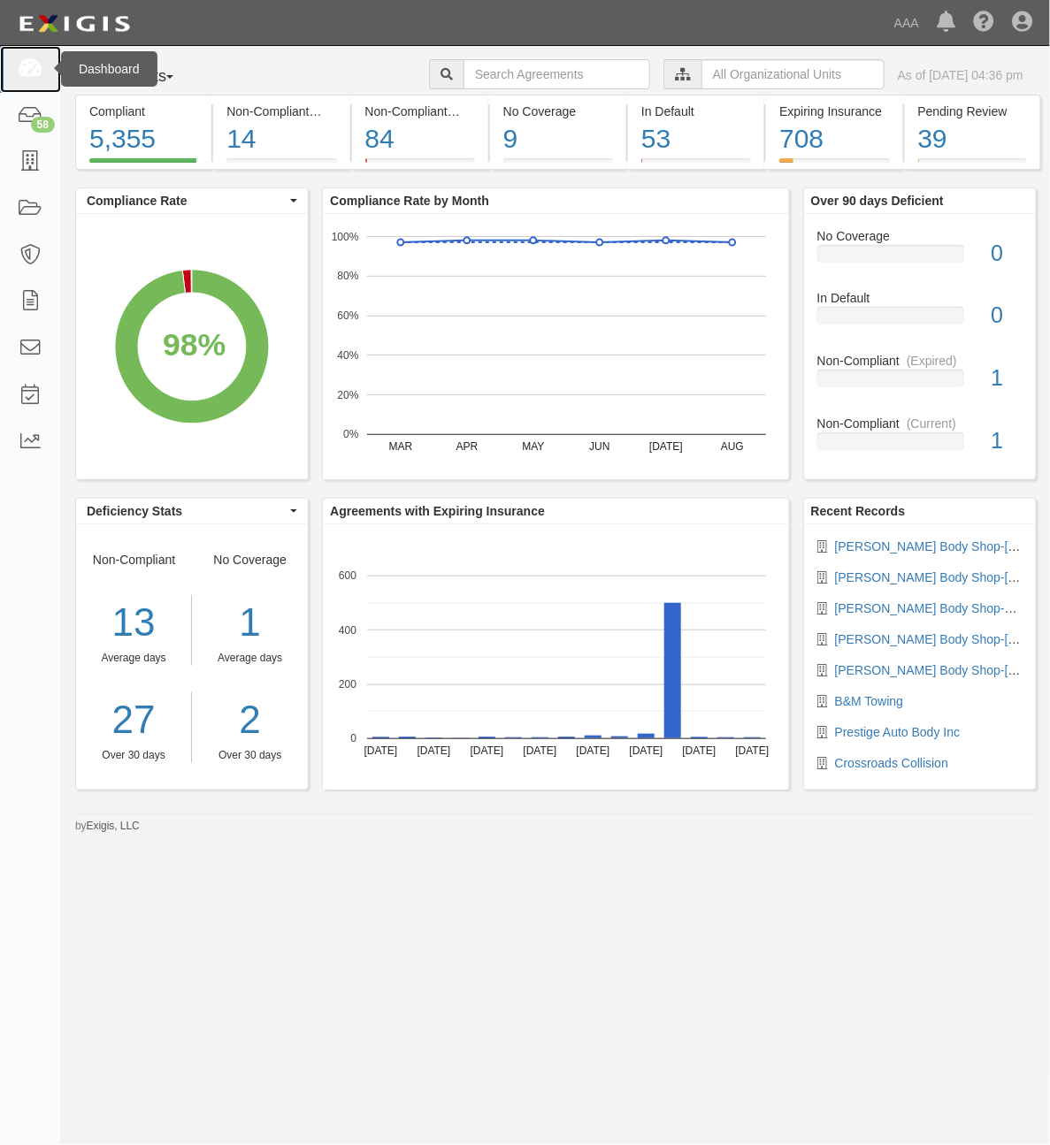
click at [23, 75] on icon at bounding box center [30, 69] width 25 height 20
click at [32, 69] on icon at bounding box center [30, 69] width 25 height 20
